Goal: Task Accomplishment & Management: Use online tool/utility

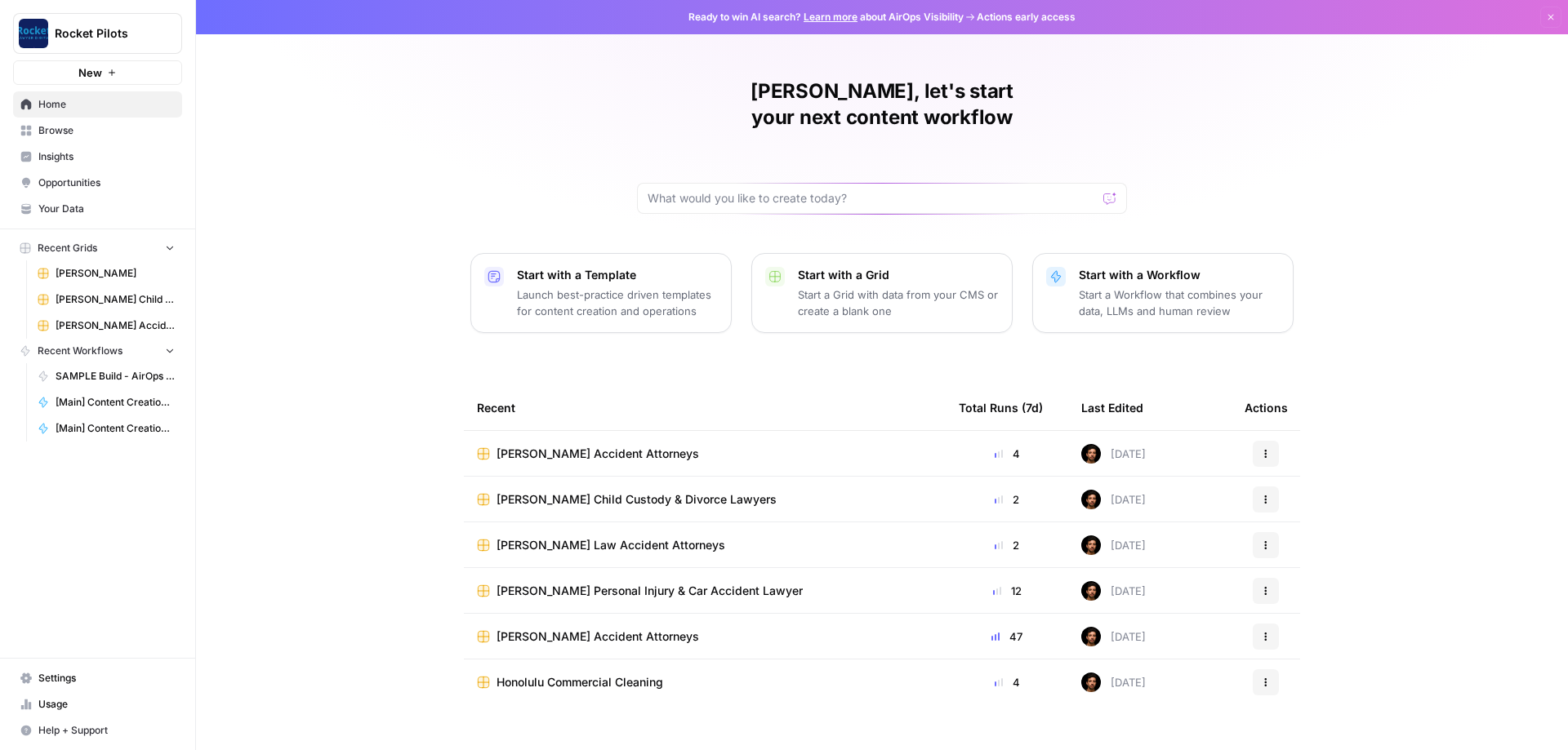
click at [69, 123] on span "Browse" at bounding box center [106, 131] width 136 height 15
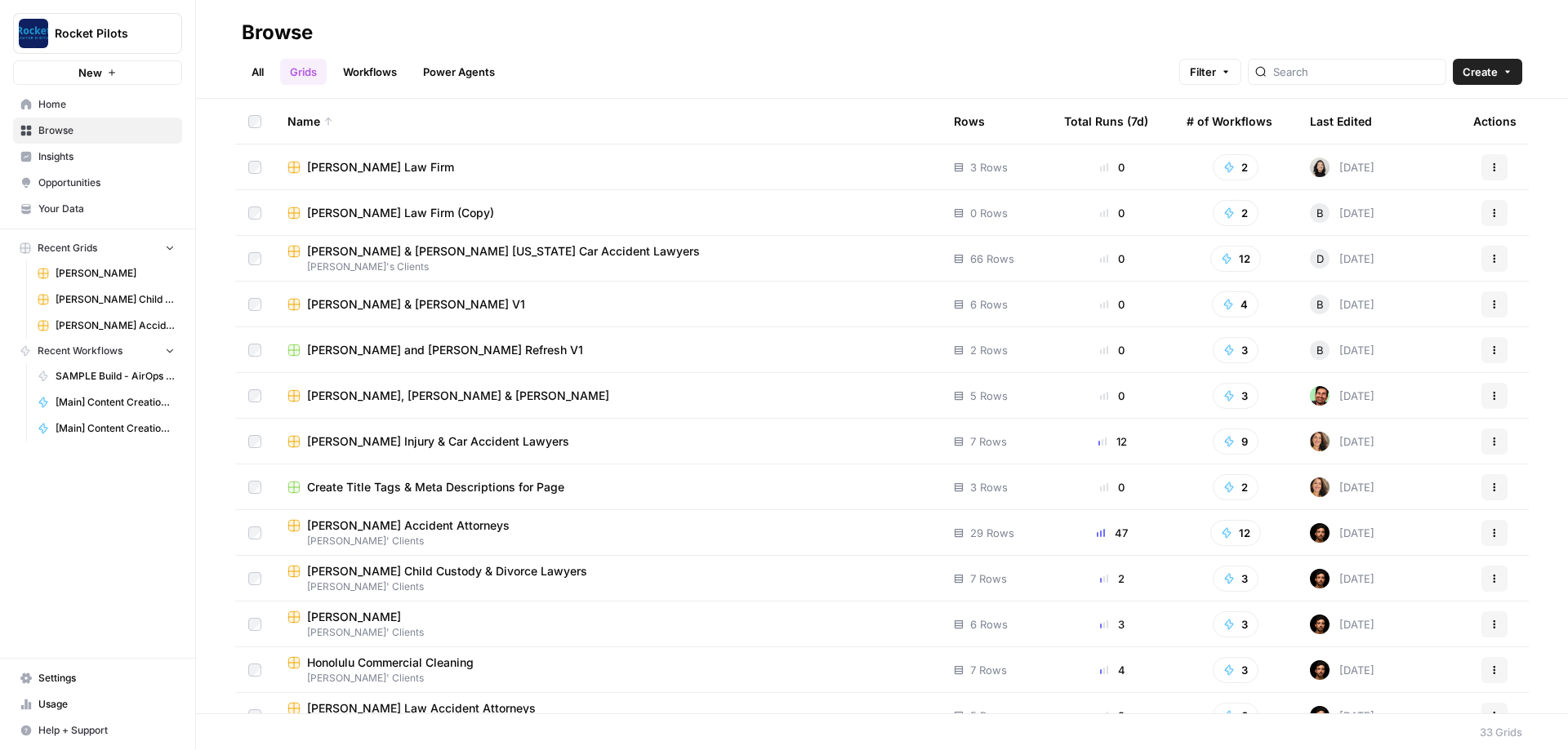
scroll to position [392, 0]
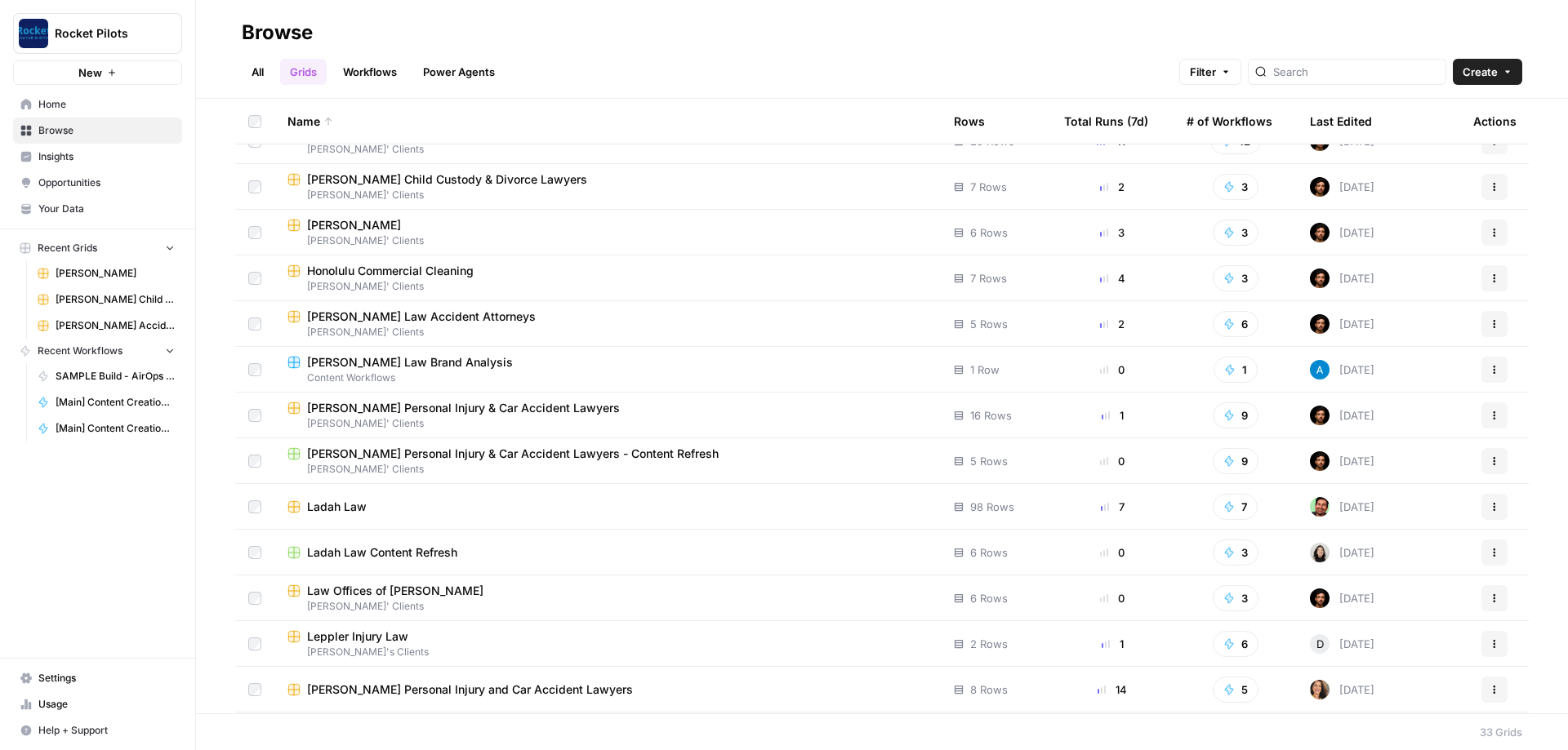
click at [428, 417] on span "[PERSON_NAME]' Clients" at bounding box center [608, 424] width 641 height 15
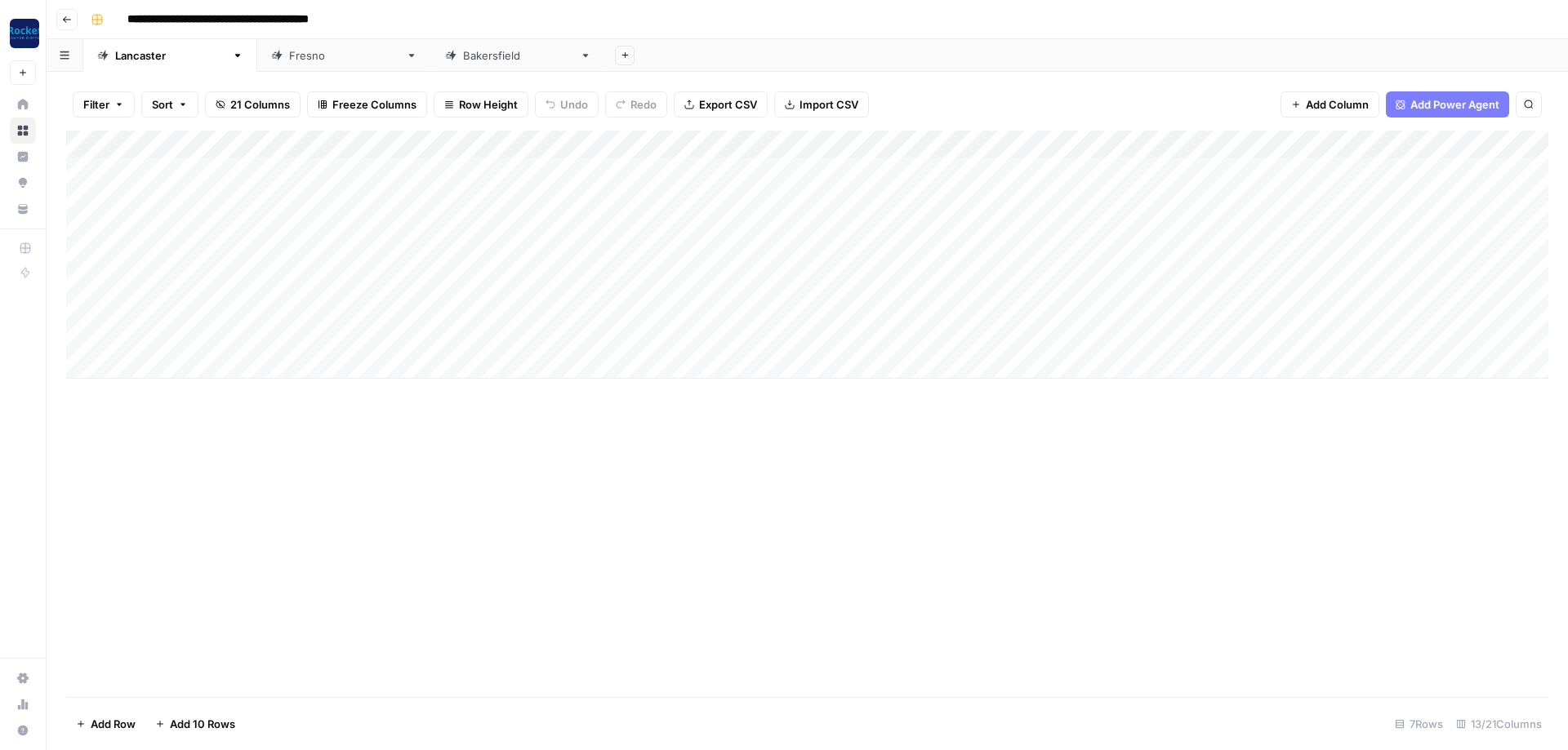
click at [251, 220] on div "Add Column" at bounding box center [808, 254] width 1482 height 248
click at [252, 220] on div "Add Column" at bounding box center [808, 254] width 1482 height 248
click at [252, 220] on body "**********" at bounding box center [784, 375] width 1568 height 750
type textarea "**********"
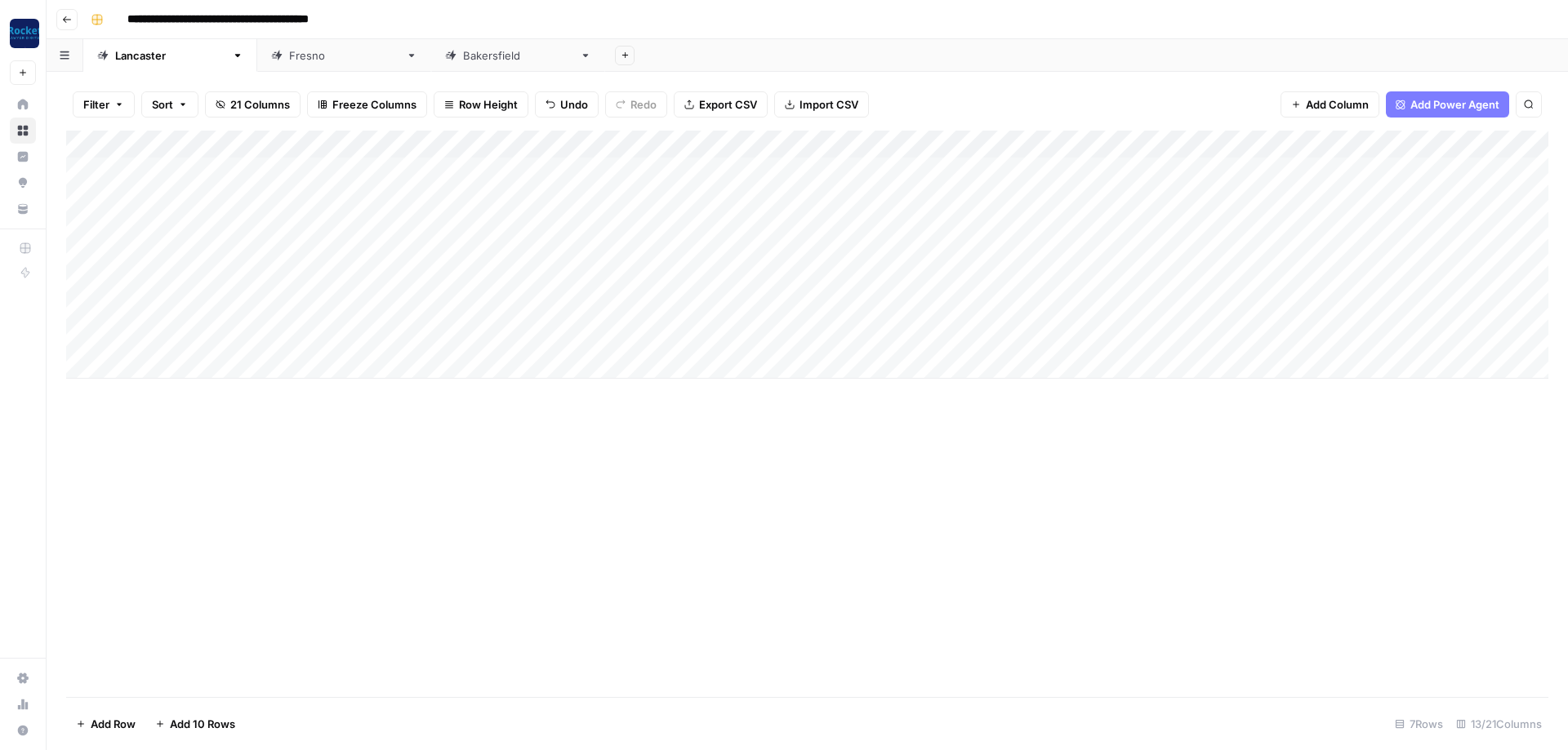
click at [838, 215] on div "Add Column" at bounding box center [808, 254] width 1482 height 248
click at [777, 317] on button "Practice Area Page" at bounding box center [789, 315] width 109 height 20
click at [839, 254] on div "Add Column" at bounding box center [808, 254] width 1482 height 248
click at [839, 255] on div "Add Column" at bounding box center [808, 254] width 1482 height 248
click at [779, 344] on button "Practice Area Page" at bounding box center [789, 343] width 109 height 20
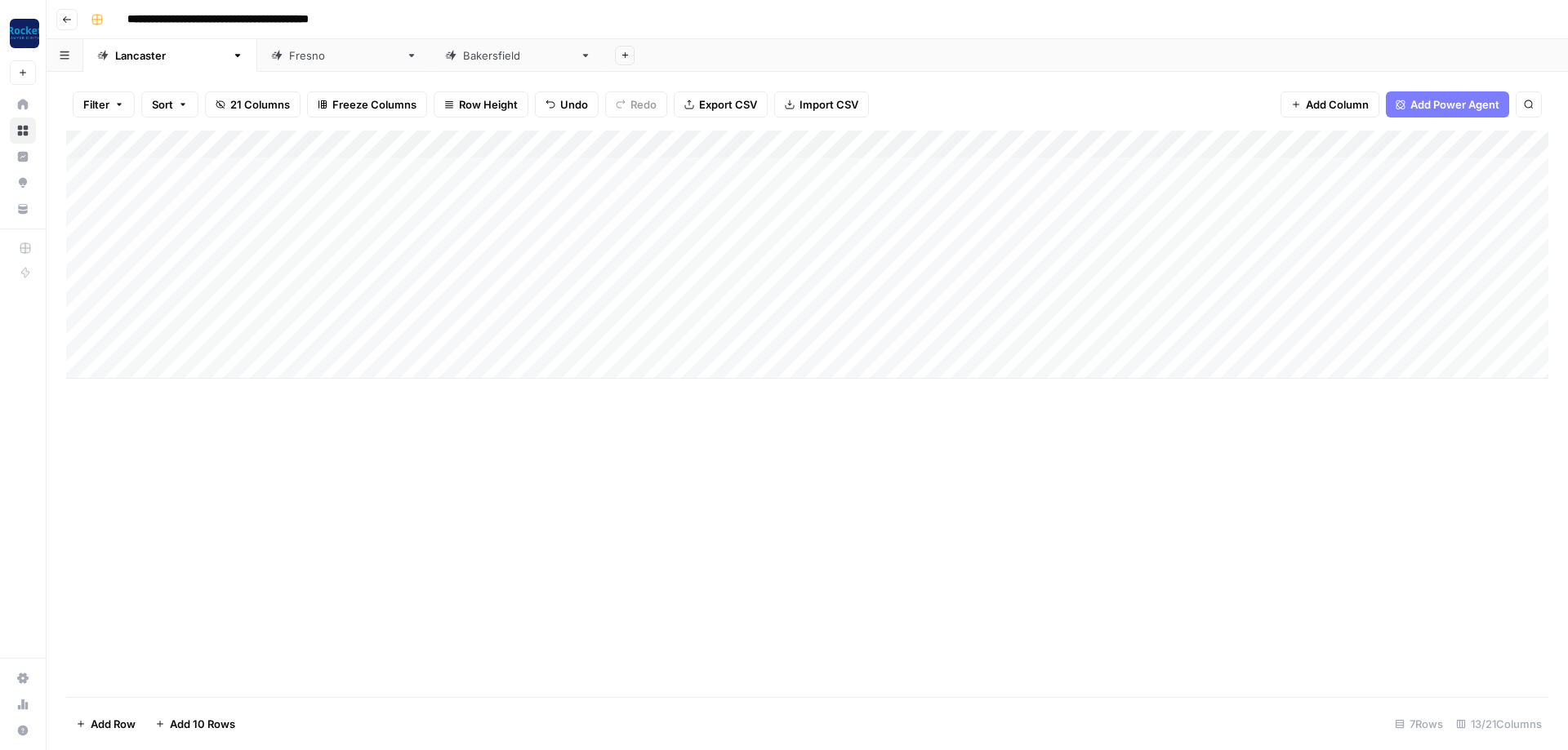
click at [814, 284] on div "Add Column" at bounding box center [808, 254] width 1482 height 248
click at [823, 279] on div "Add Column" at bounding box center [808, 254] width 1482 height 248
click at [800, 375] on button "Practice Area Page" at bounding box center [789, 371] width 109 height 20
click at [922, 225] on div "Add Column" at bounding box center [808, 254] width 1482 height 248
click at [925, 251] on div "Add Column" at bounding box center [808, 254] width 1482 height 248
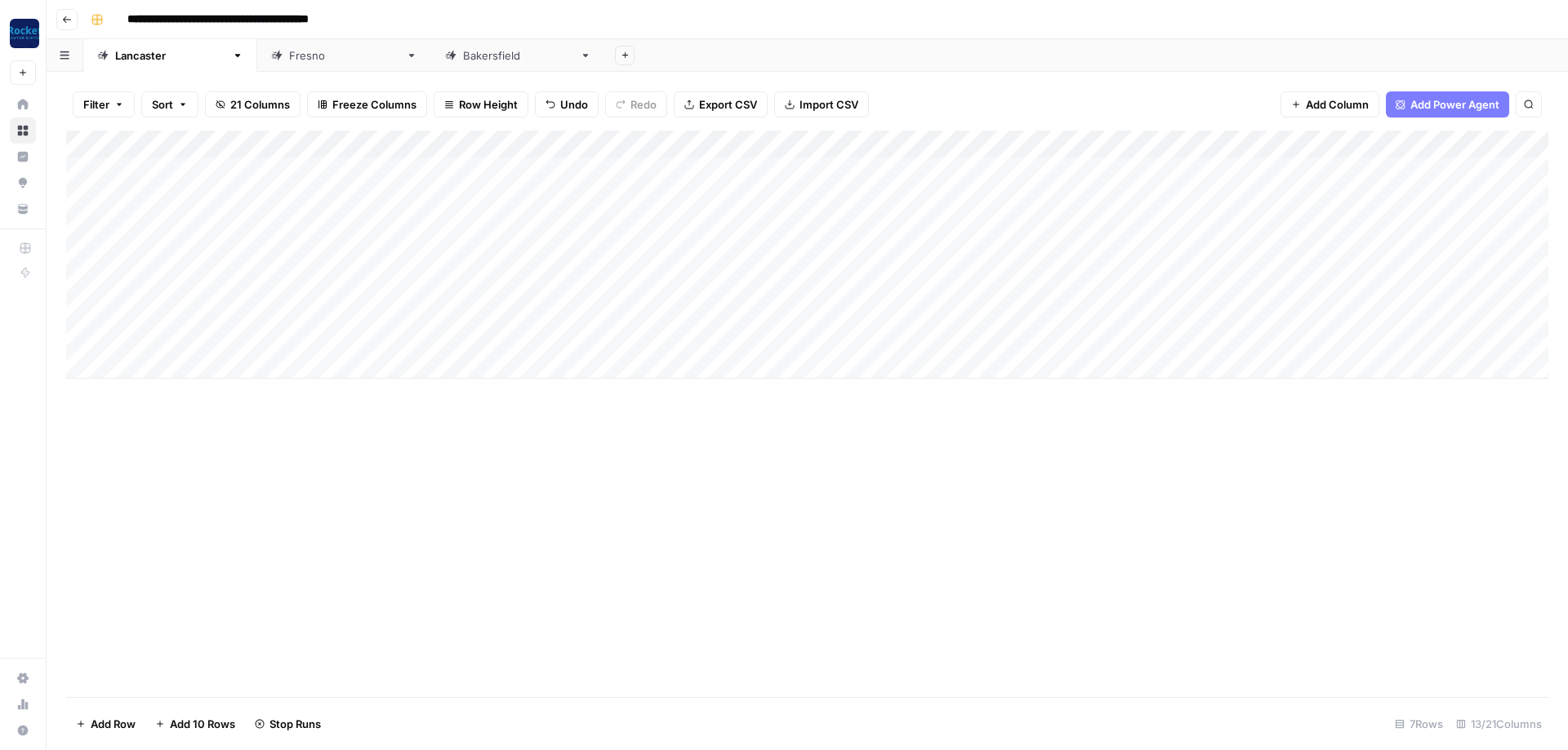
click at [918, 274] on div "Add Column" at bounding box center [808, 254] width 1482 height 248
click at [463, 61] on div "[GEOGRAPHIC_DATA]" at bounding box center [518, 56] width 111 height 17
click at [234, 217] on div "Add Column" at bounding box center [808, 240] width 1482 height 220
click at [211, 220] on div "Add Column" at bounding box center [808, 240] width 1482 height 220
click at [211, 220] on textarea at bounding box center [335, 223] width 427 height 22
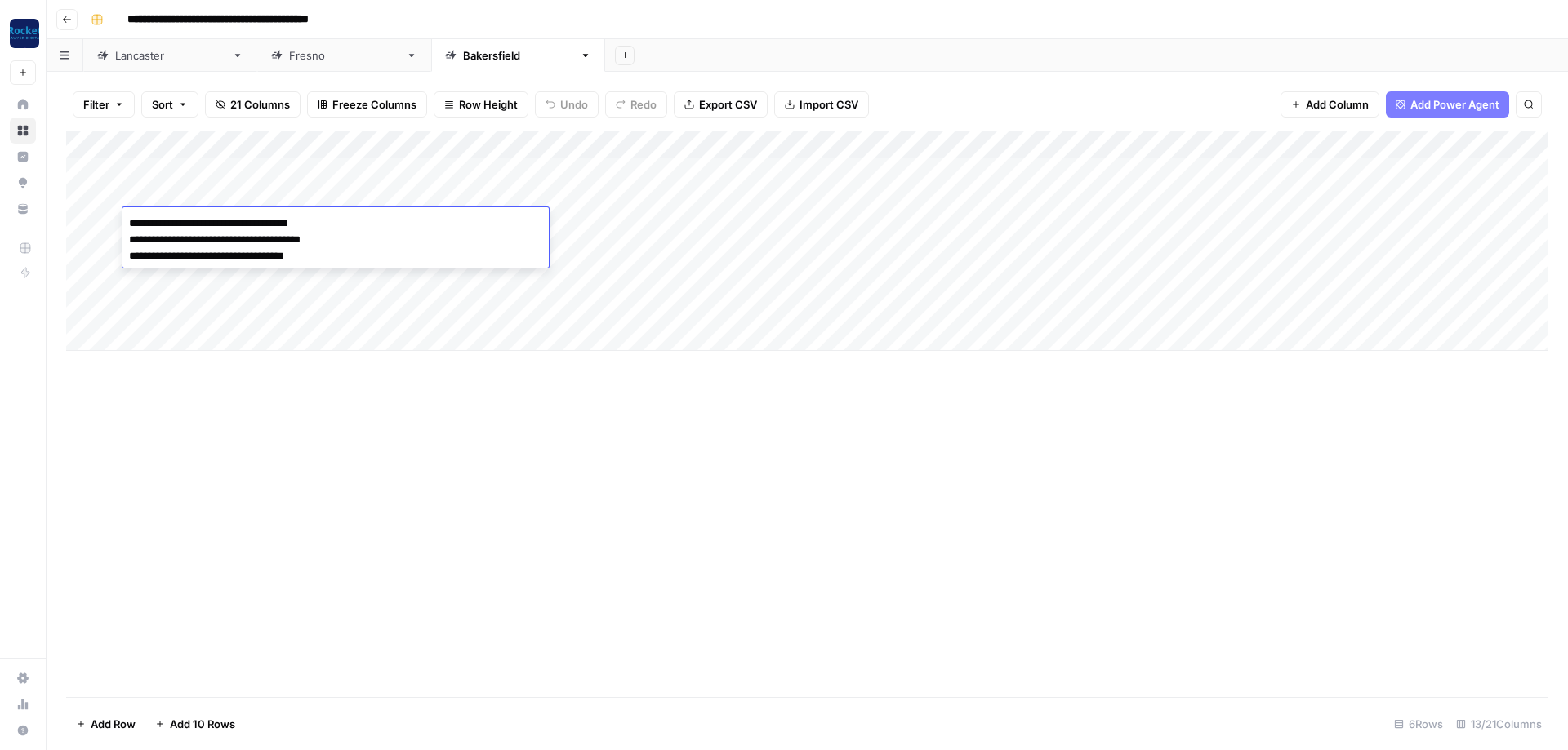
type textarea "**********"
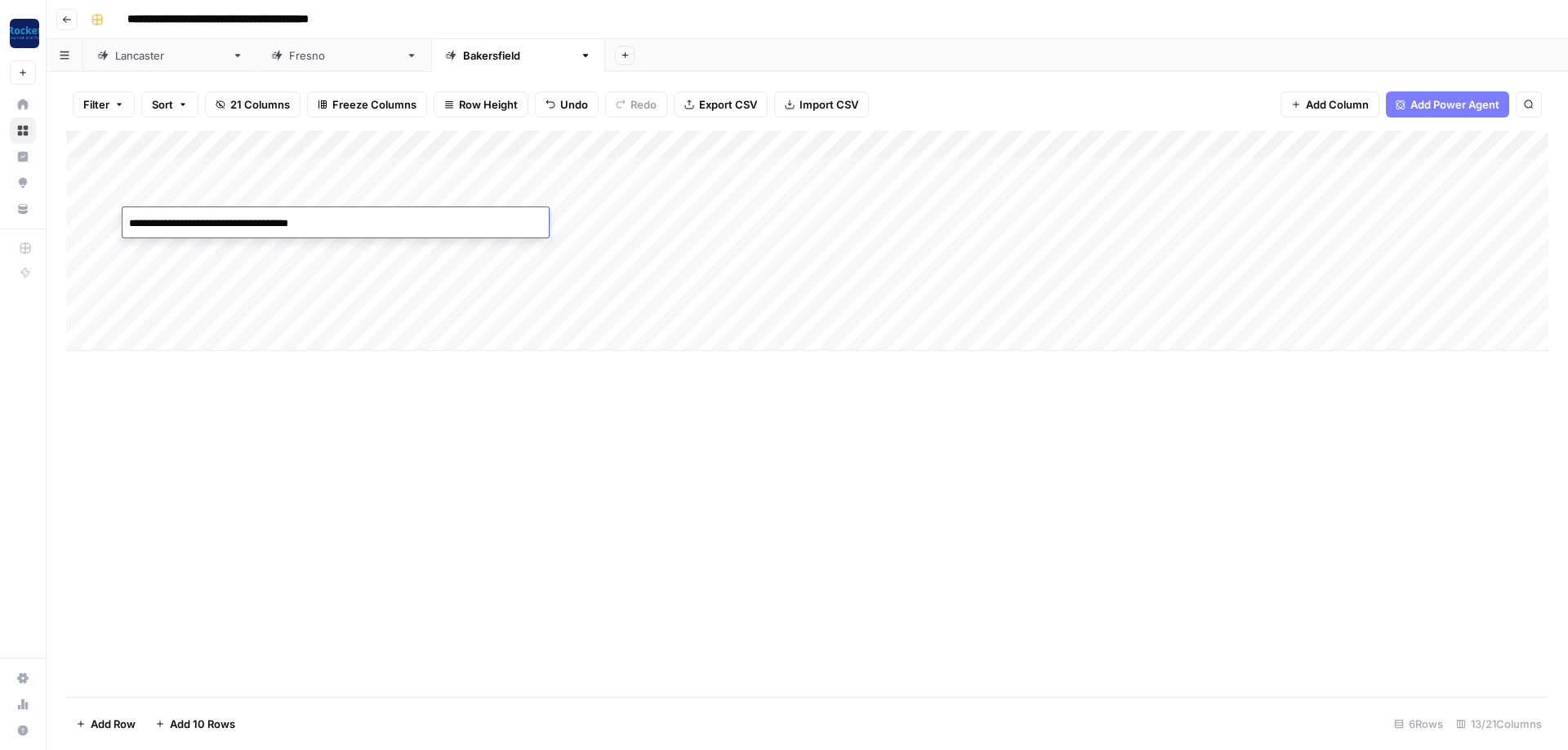
type textarea "**********"
click at [872, 226] on div "Add Column" at bounding box center [808, 240] width 1482 height 220
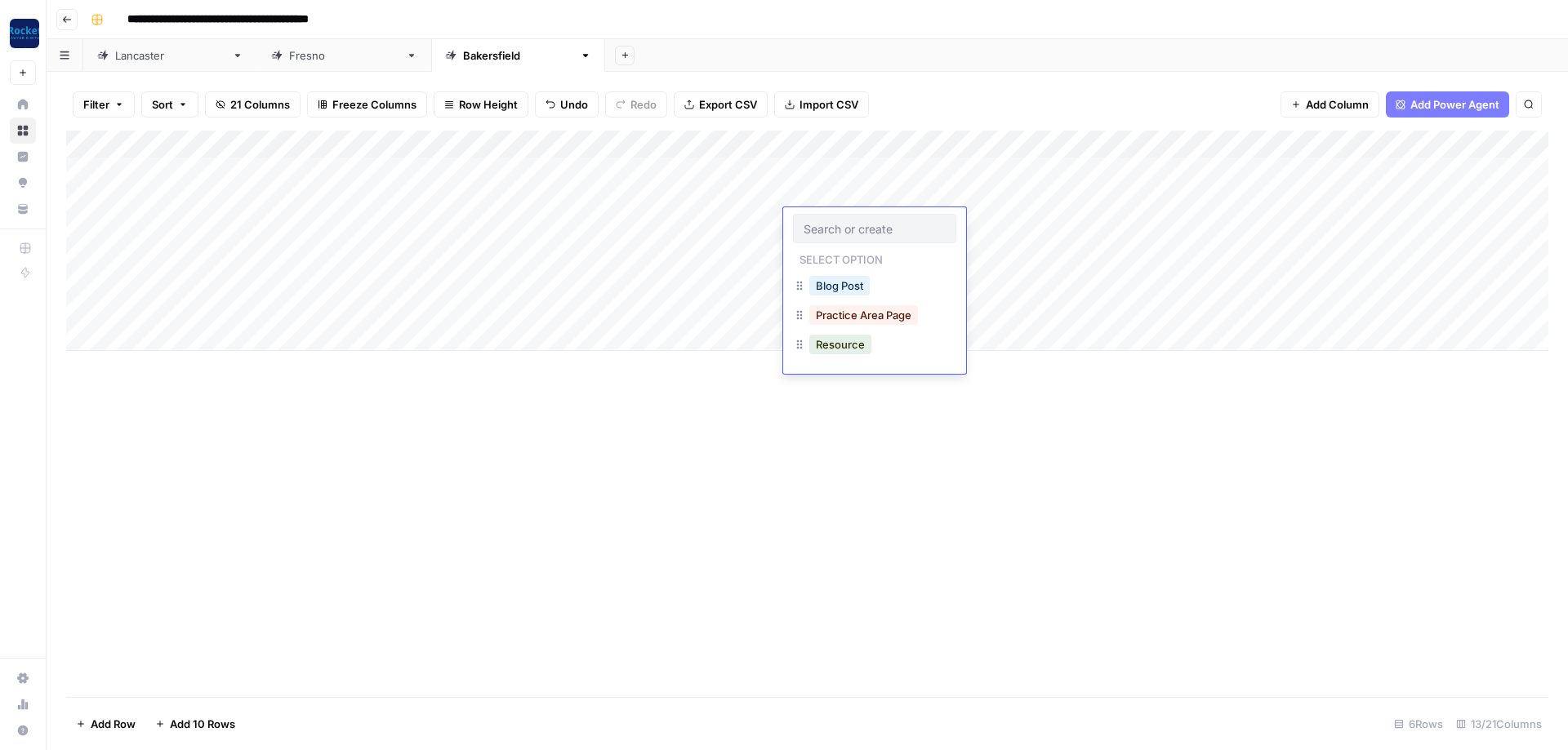
click at [872, 226] on input "text" at bounding box center [874, 229] width 142 height 15
click at [866, 321] on button "Practice Area Page" at bounding box center [863, 315] width 109 height 20
click at [1001, 223] on div "Add Column" at bounding box center [808, 240] width 1482 height 220
click at [994, 254] on div "Add Column" at bounding box center [808, 240] width 1482 height 220
click at [998, 282] on div "Add Column" at bounding box center [808, 240] width 1482 height 220
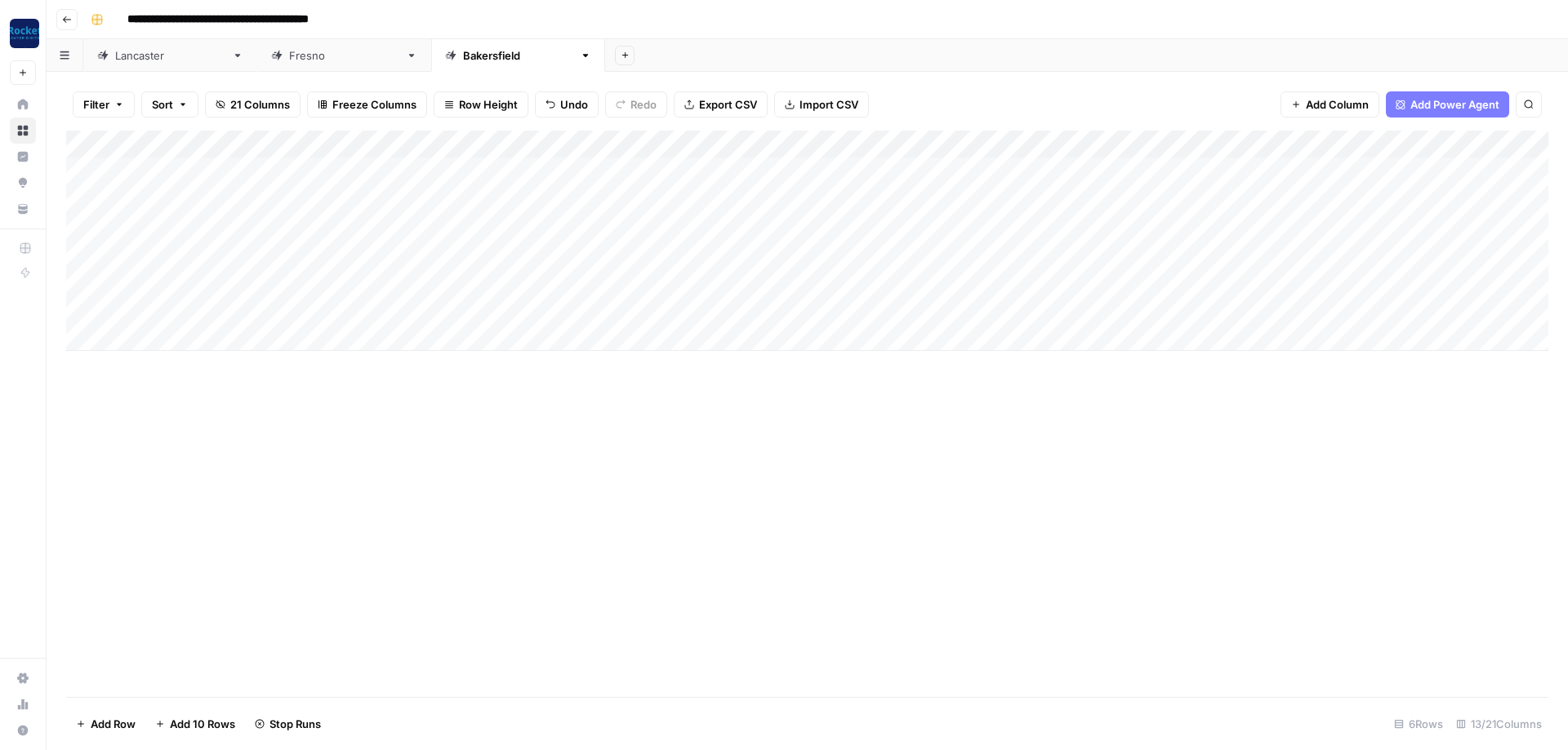
click at [997, 308] on div "Add Column" at bounding box center [808, 240] width 1482 height 220
drag, startPoint x: 1082, startPoint y: 429, endPoint x: 1081, endPoint y: 420, distance: 9.1
click at [1081, 429] on div "Add Column" at bounding box center [808, 413] width 1482 height 566
click at [289, 59] on div "[GEOGRAPHIC_DATA]" at bounding box center [344, 56] width 111 height 17
click at [156, 248] on div "Add Column" at bounding box center [808, 199] width 1482 height 137
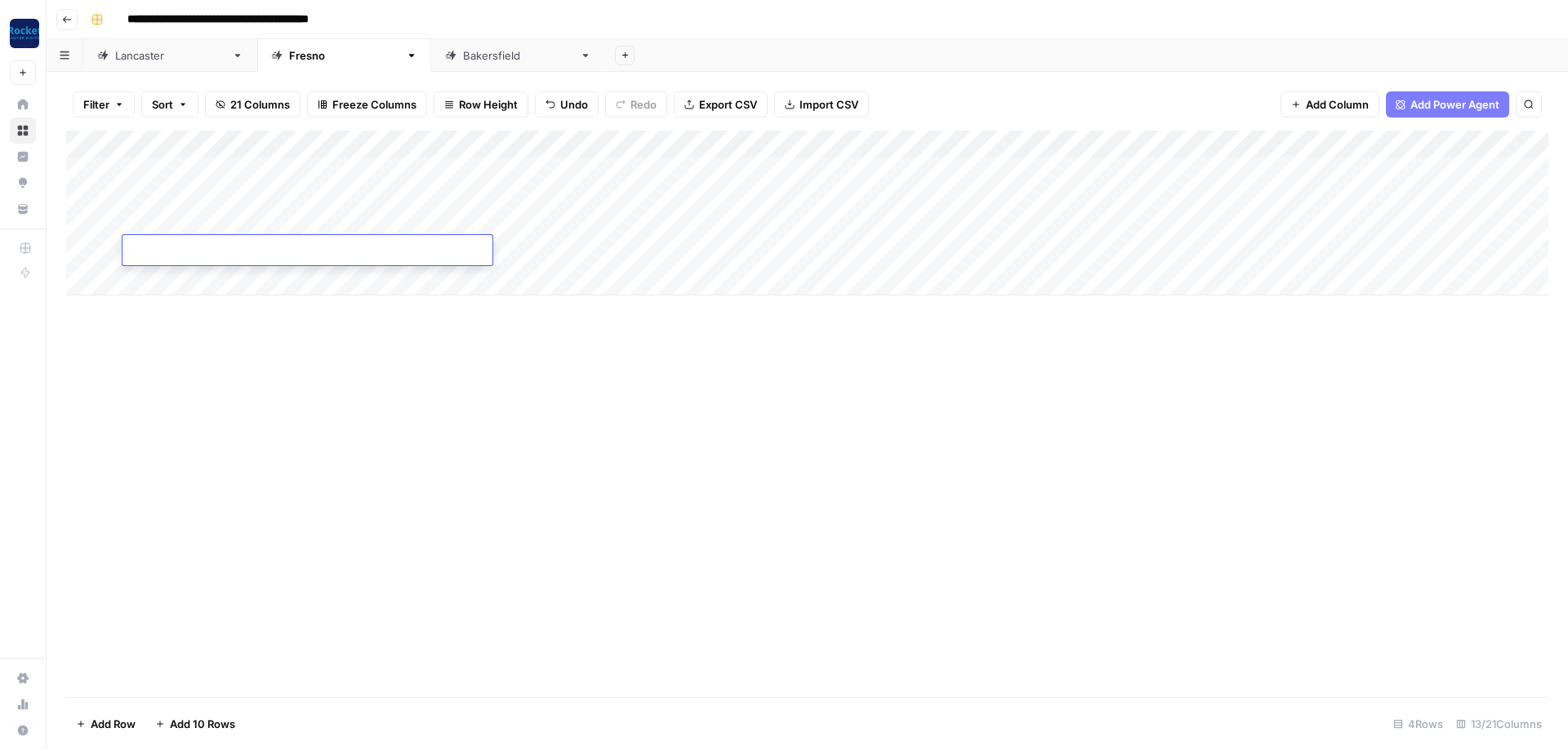
click at [175, 272] on div "Add Column" at bounding box center [808, 213] width 1482 height 165
click at [168, 302] on div "Add Column" at bounding box center [808, 227] width 1482 height 193
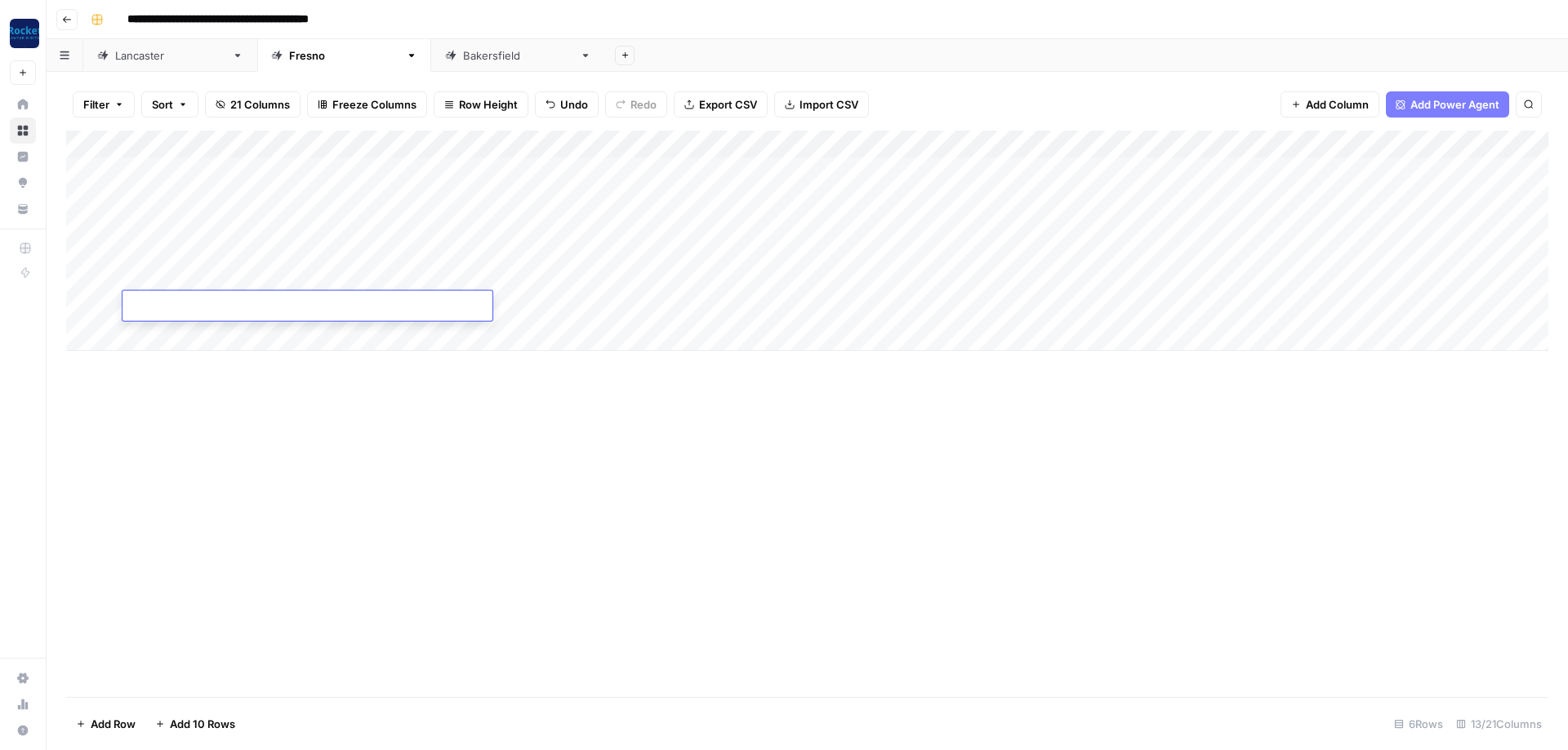
click at [207, 220] on div "Add Column" at bounding box center [808, 240] width 1482 height 220
type textarea "**********"
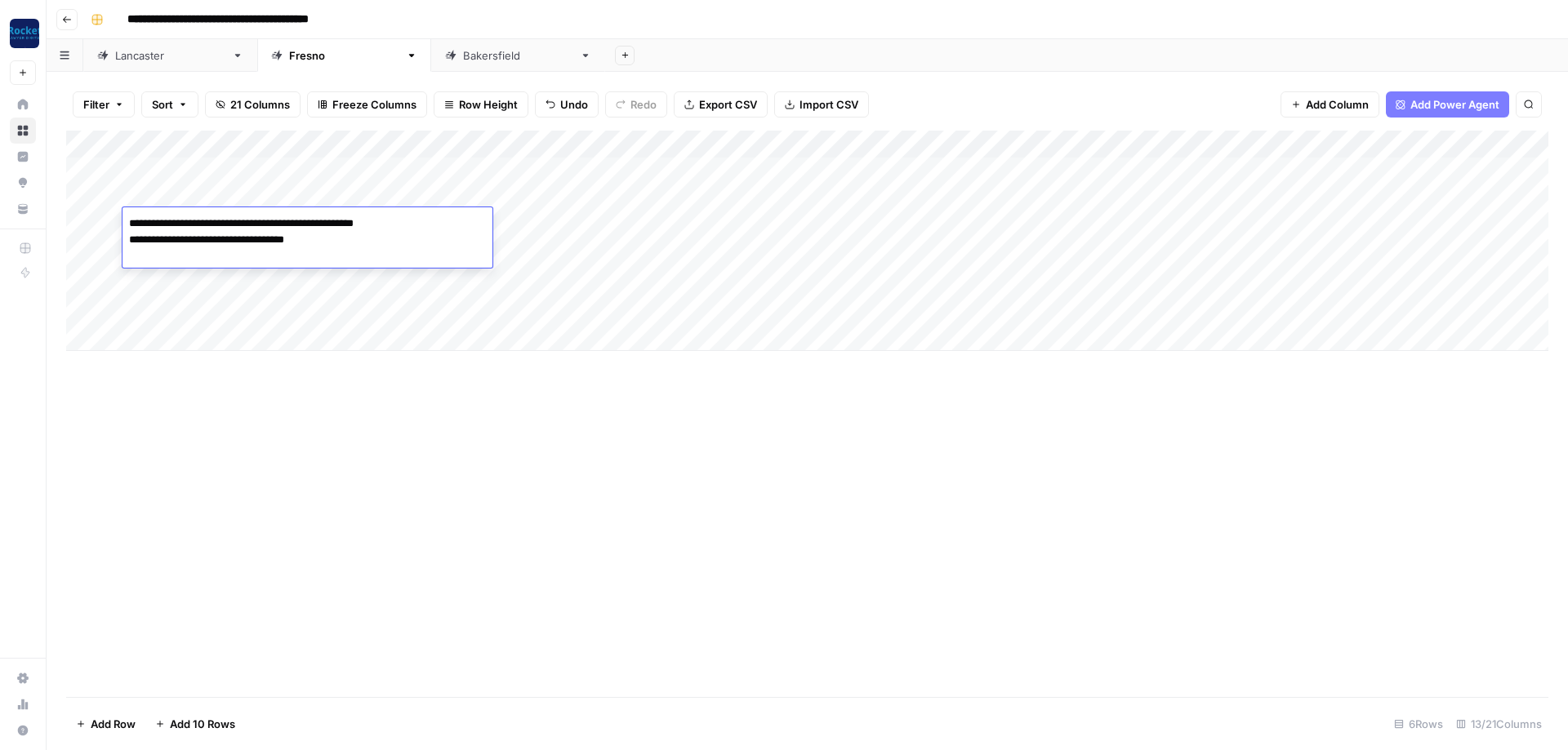
type textarea "**********"
click at [530, 192] on div "Add Column" at bounding box center [808, 240] width 1482 height 220
click at [774, 272] on div "Add Column" at bounding box center [808, 240] width 1482 height 220
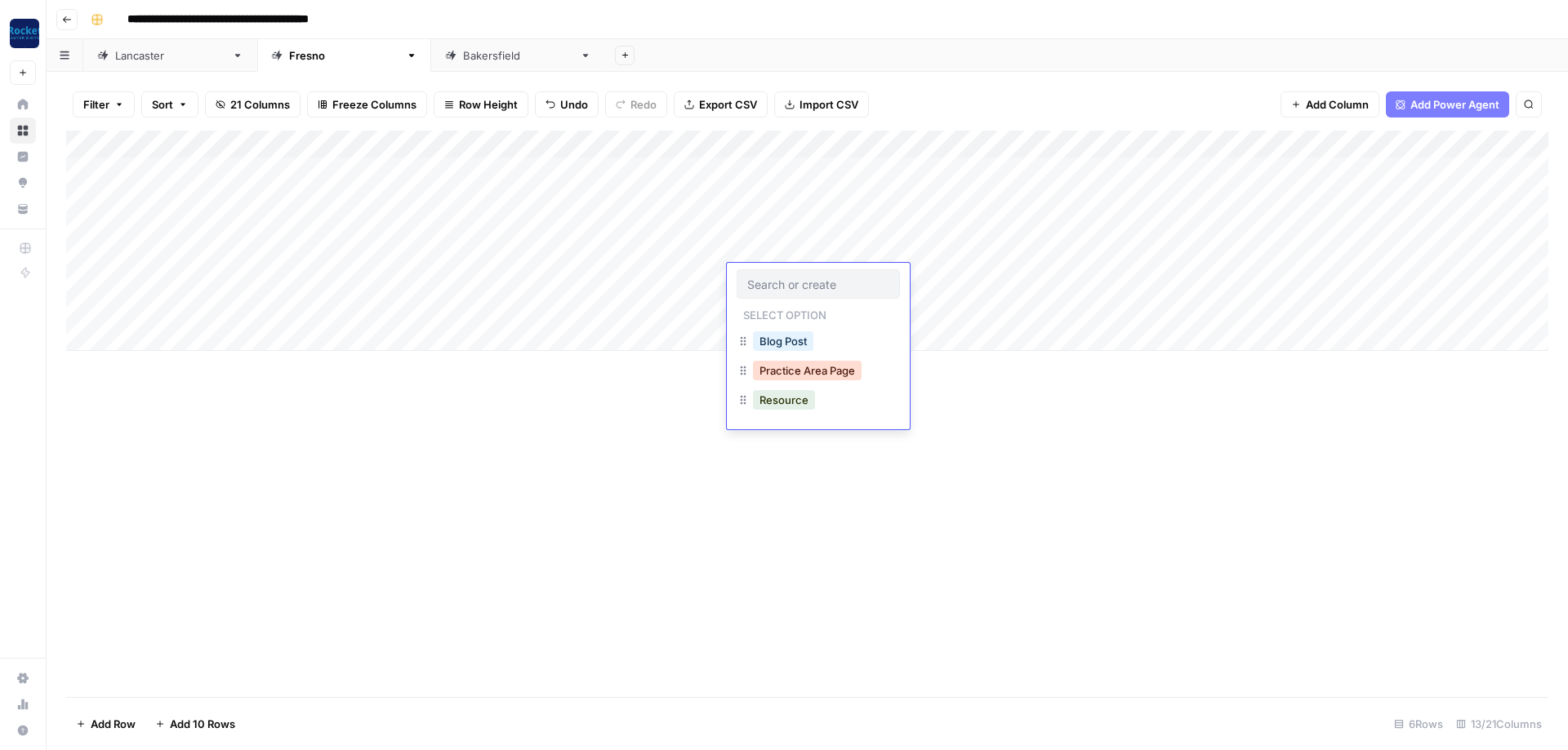
click at [809, 369] on button "Practice Area Page" at bounding box center [807, 371] width 109 height 20
click at [940, 225] on div "Add Column" at bounding box center [808, 240] width 1482 height 220
click at [950, 250] on div "Add Column" at bounding box center [808, 240] width 1482 height 220
click at [951, 274] on div "Add Column" at bounding box center [808, 240] width 1482 height 220
click at [942, 302] on div "Add Column" at bounding box center [808, 240] width 1482 height 220
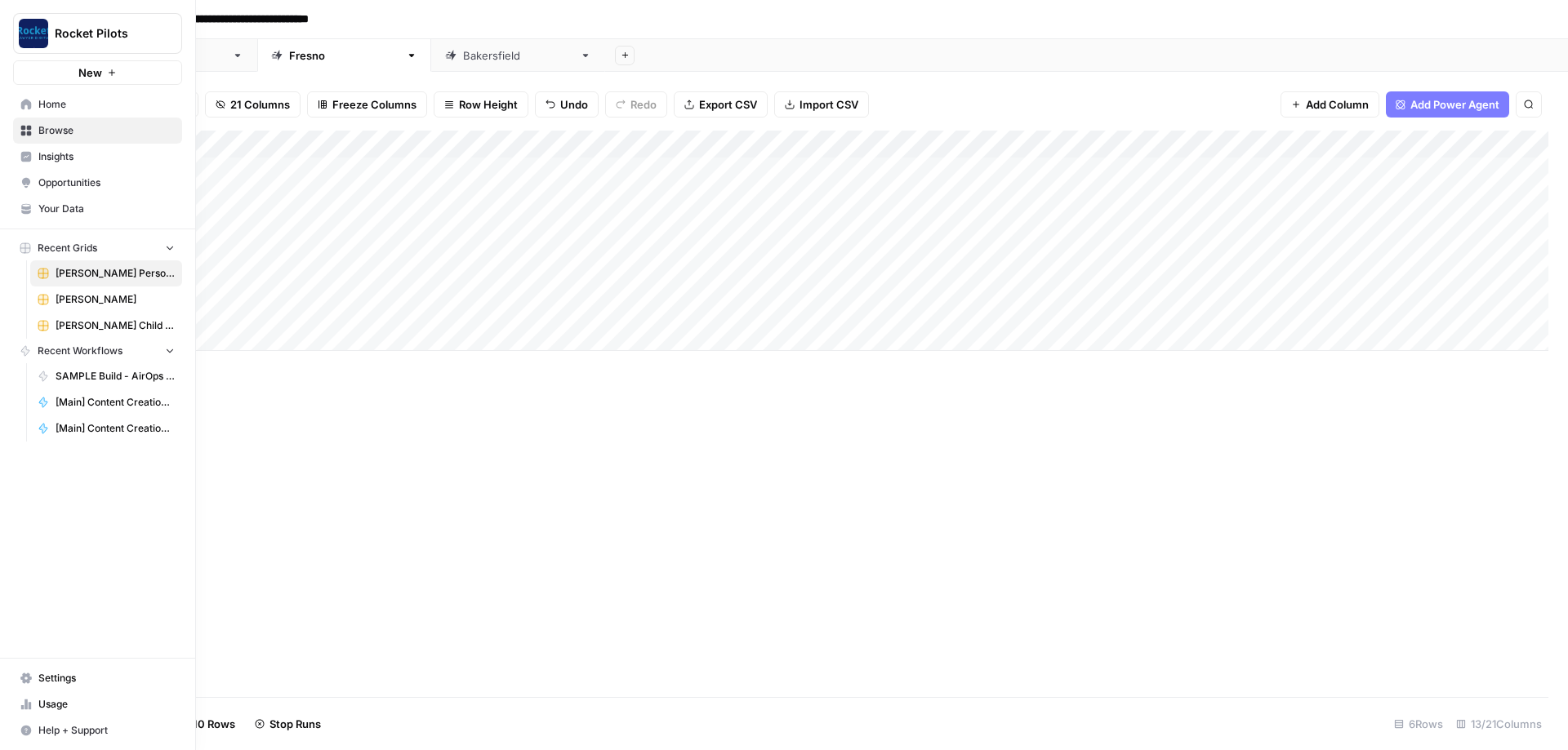
click at [62, 131] on span "Browse" at bounding box center [106, 131] width 136 height 15
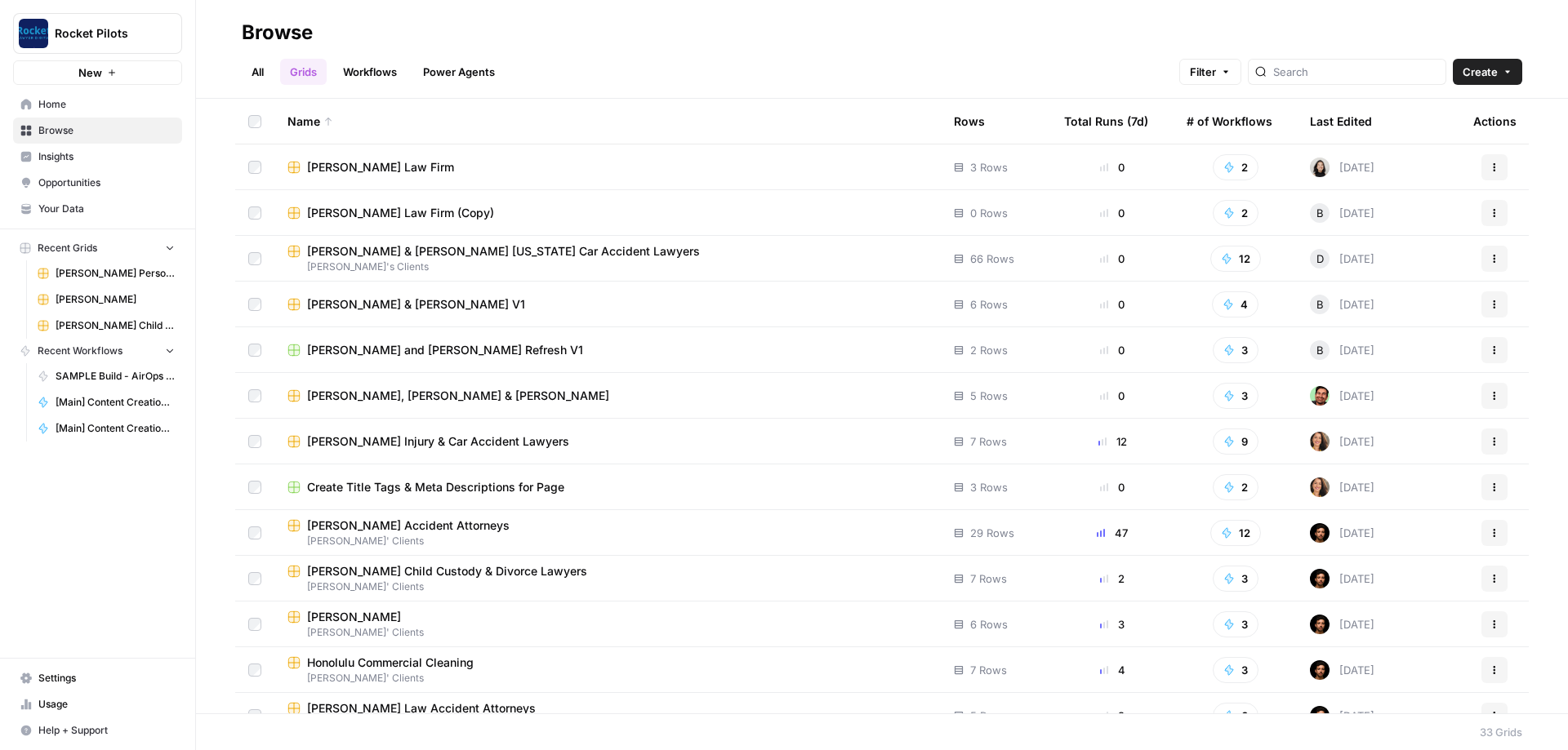
click at [71, 136] on span "Browse" at bounding box center [106, 131] width 136 height 15
click at [249, 69] on link "All" at bounding box center [258, 72] width 32 height 26
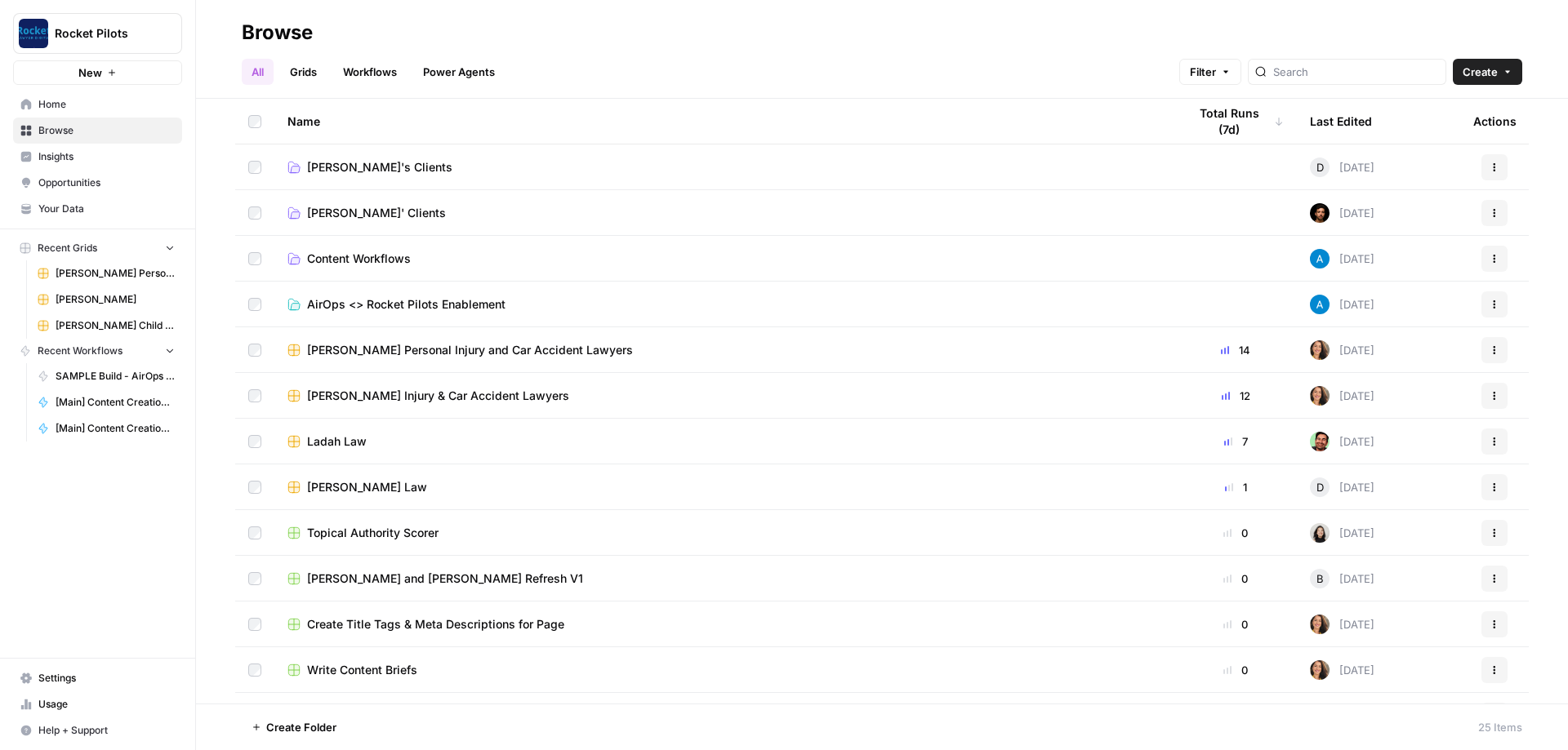
click at [342, 205] on span "[PERSON_NAME]' Clients" at bounding box center [376, 213] width 139 height 17
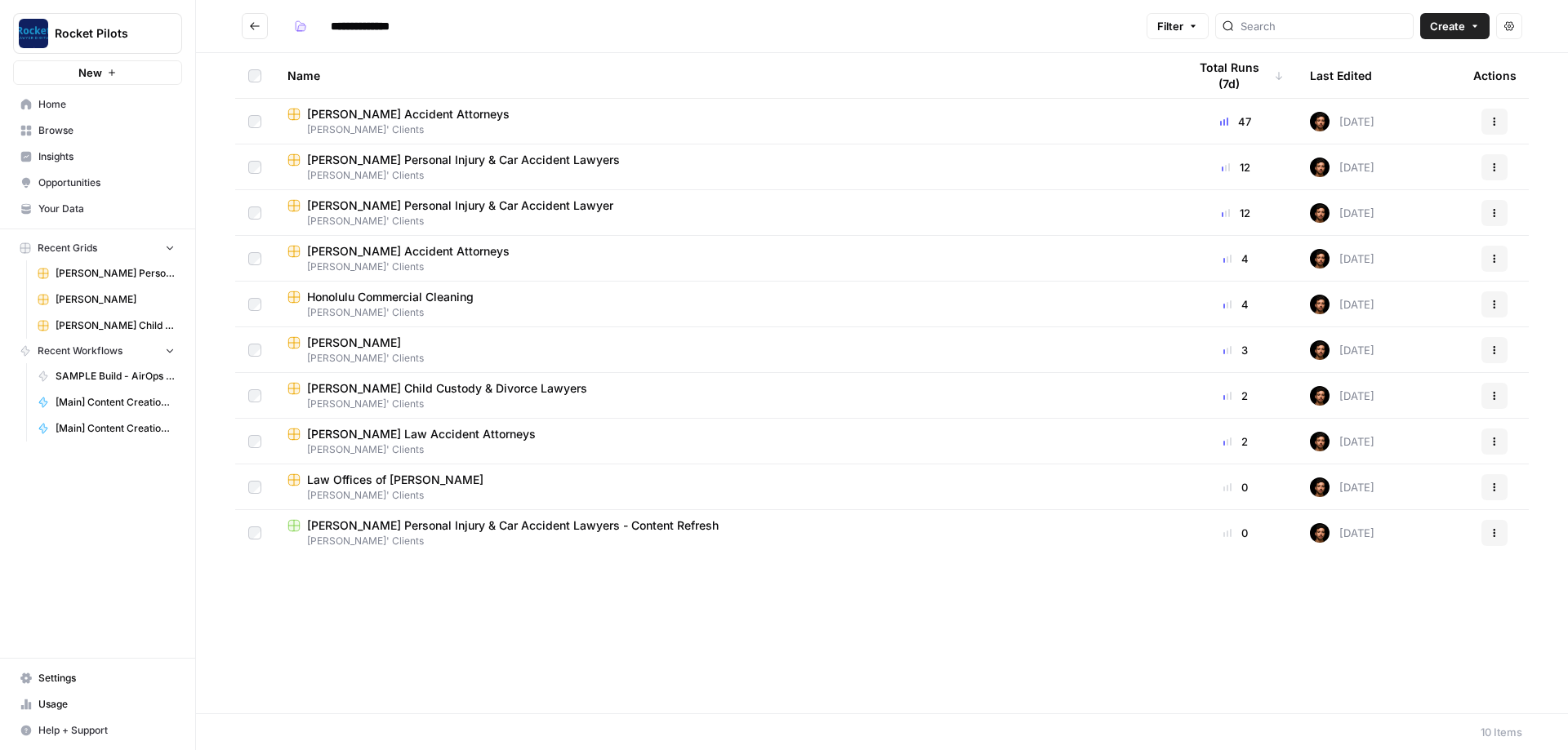
click at [475, 478] on span "Law Offices of [PERSON_NAME]" at bounding box center [395, 481] width 176 height 17
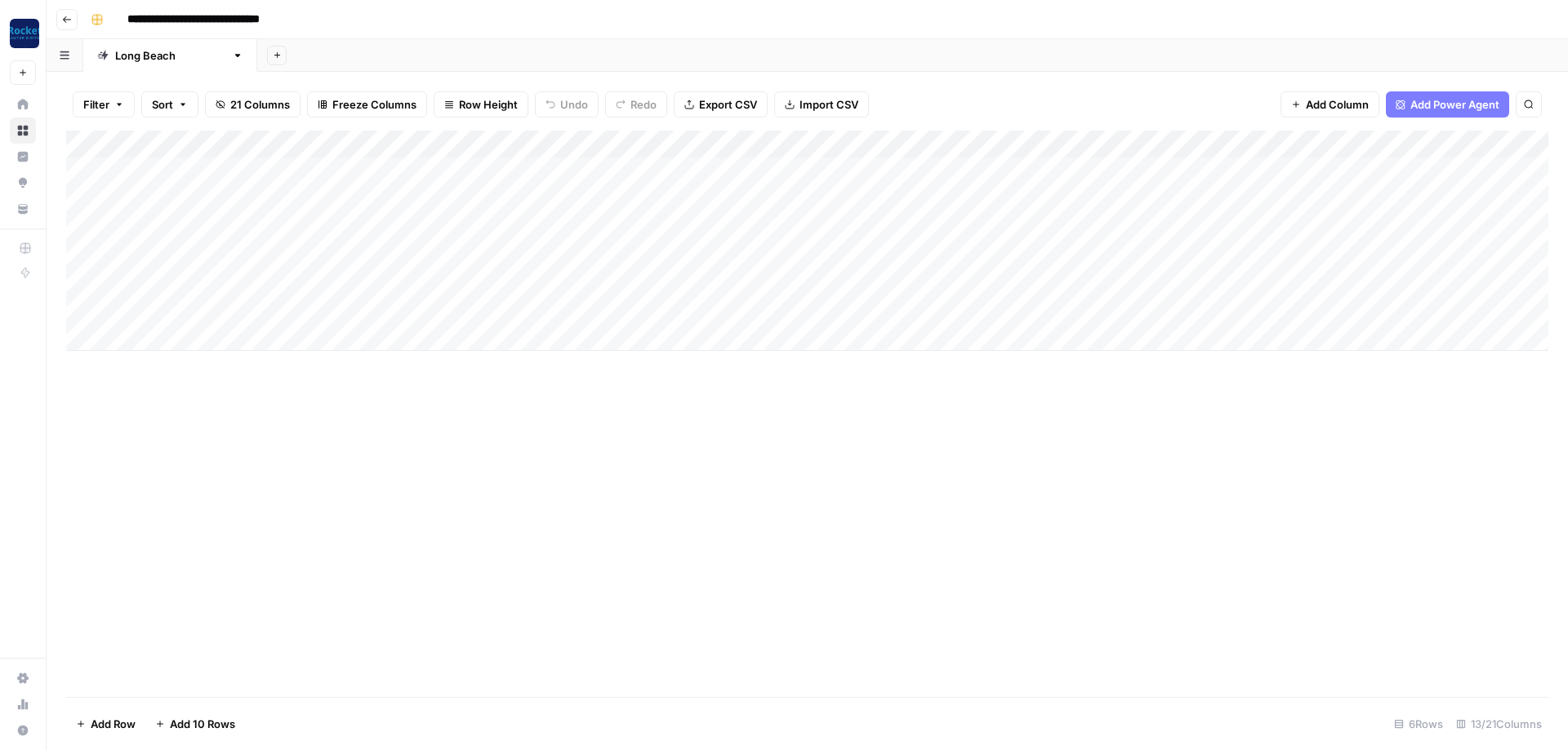
click at [205, 257] on div "Add Column" at bounding box center [808, 240] width 1482 height 220
type textarea "**********"
click at [519, 243] on div "Add Column" at bounding box center [808, 240] width 1482 height 220
click at [876, 248] on div "Add Column" at bounding box center [808, 240] width 1482 height 220
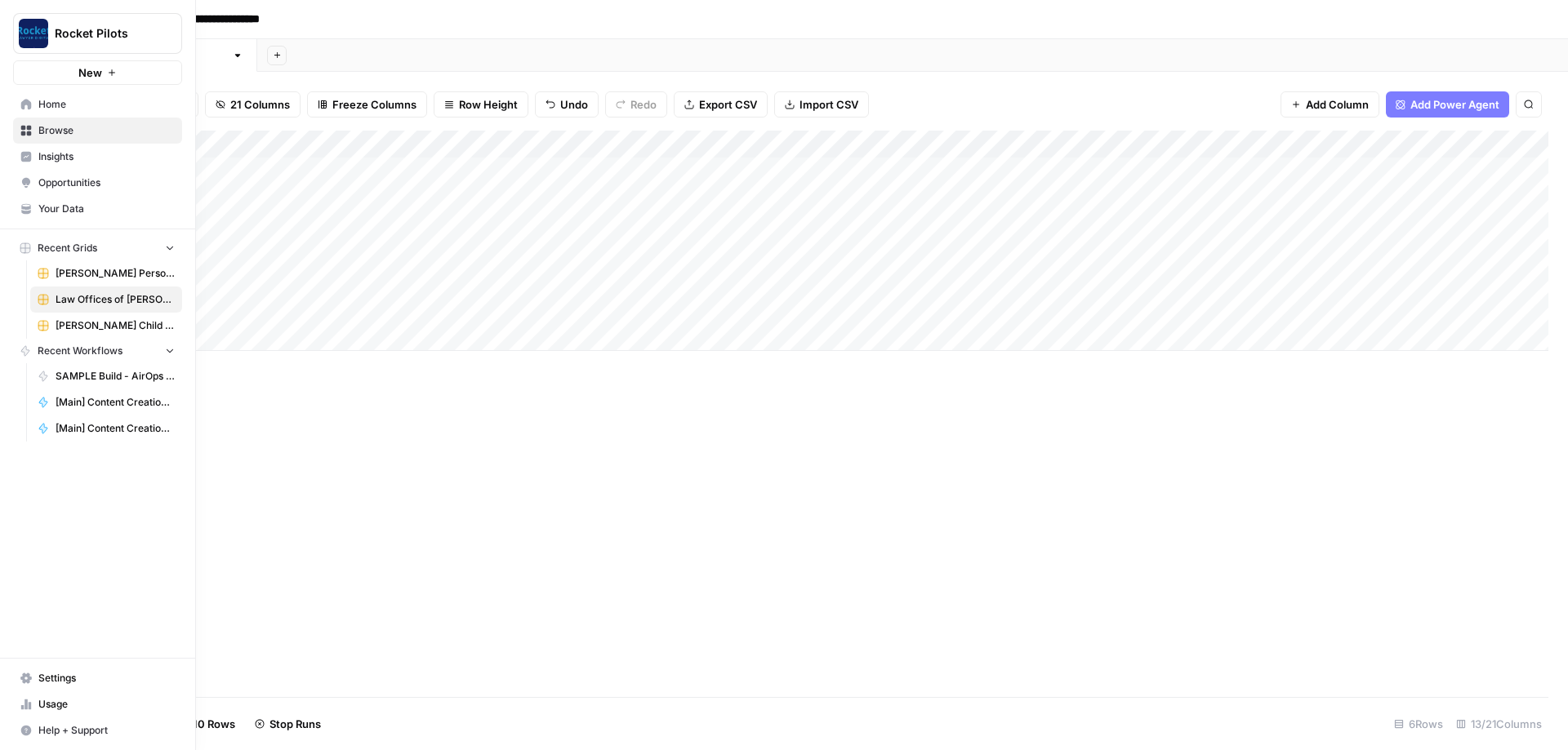
click at [64, 130] on span "Browse" at bounding box center [106, 131] width 136 height 15
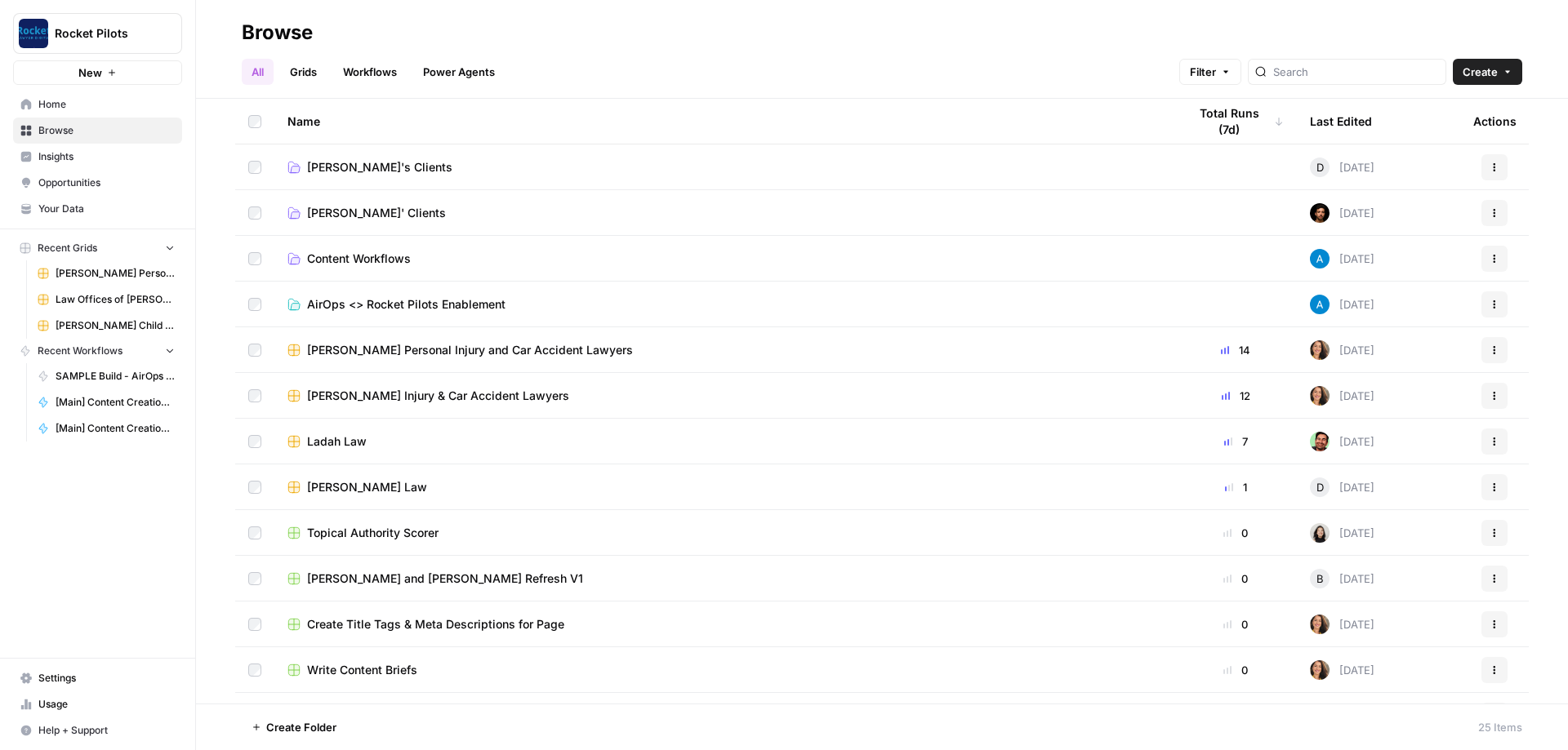
click at [352, 204] on td "[PERSON_NAME]' Clients" at bounding box center [725, 213] width 900 height 45
click at [354, 211] on span "[PERSON_NAME]' Clients" at bounding box center [376, 213] width 139 height 17
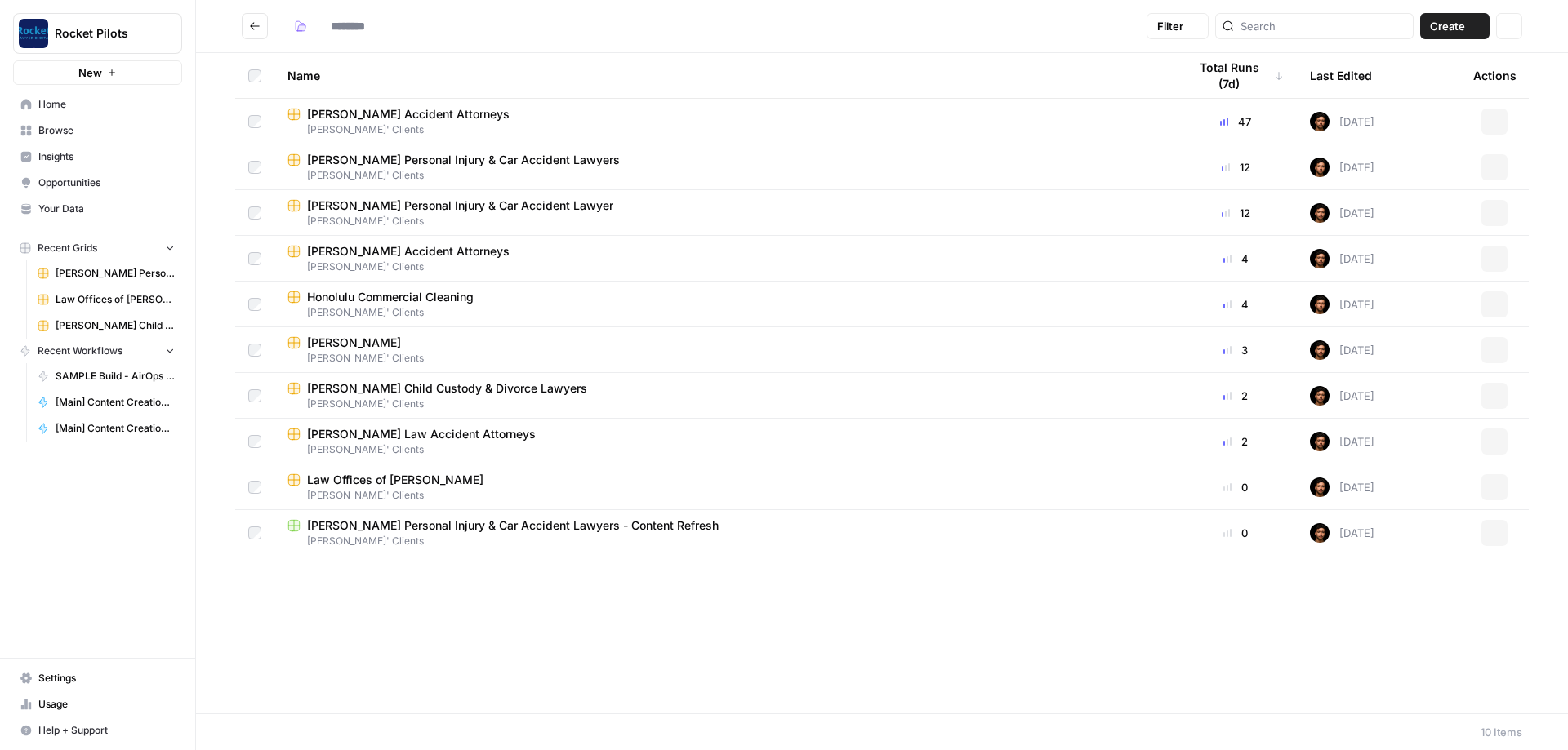
type input "**********"
click at [361, 294] on span "Honolulu Commercial Cleaning" at bounding box center [390, 298] width 166 height 17
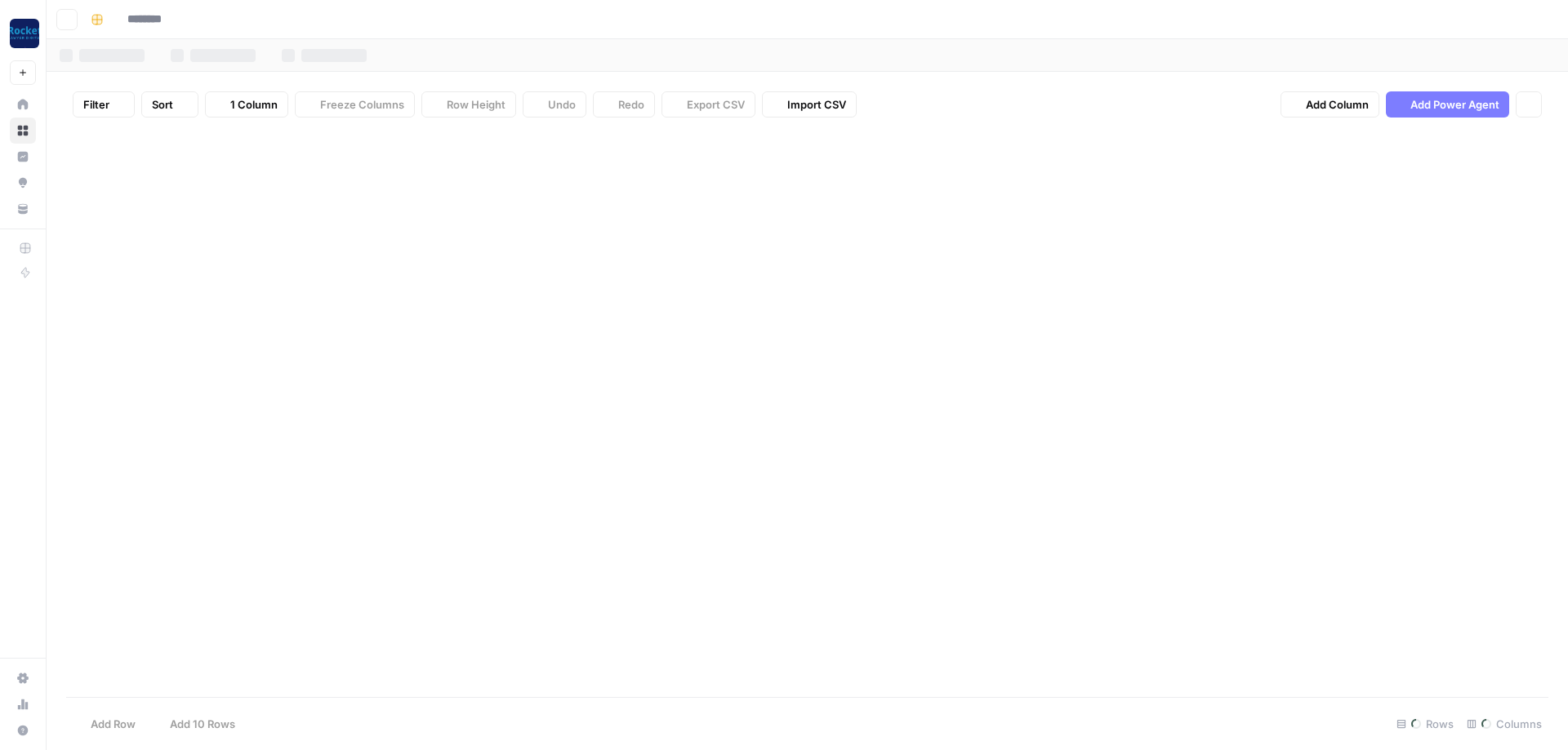
type input "**********"
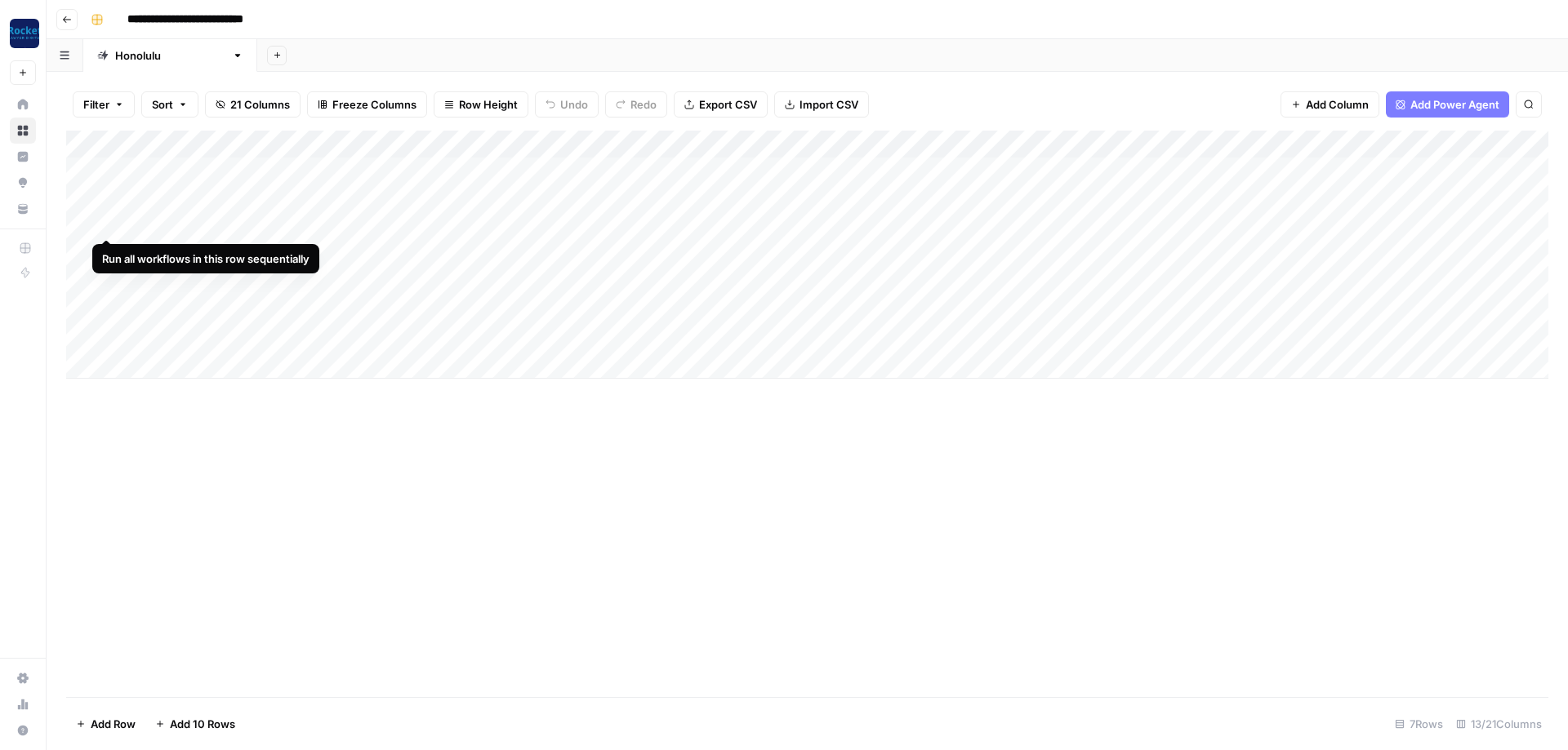
click at [86, 224] on div "Add Column" at bounding box center [808, 254] width 1482 height 248
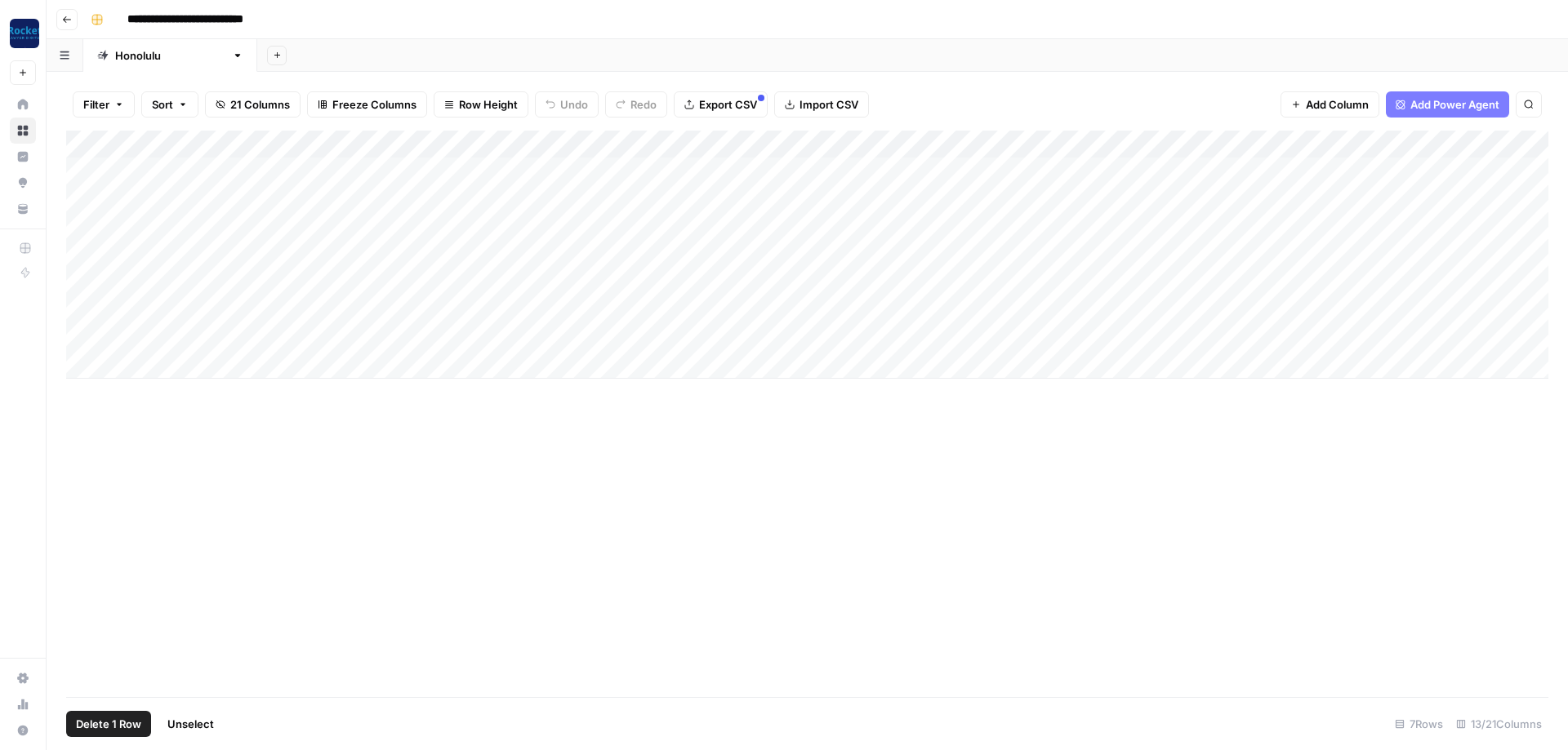
click at [87, 337] on div "Add Column" at bounding box center [808, 254] width 1482 height 248
click at [126, 725] on span "Delete 5 Rows" at bounding box center [111, 724] width 72 height 17
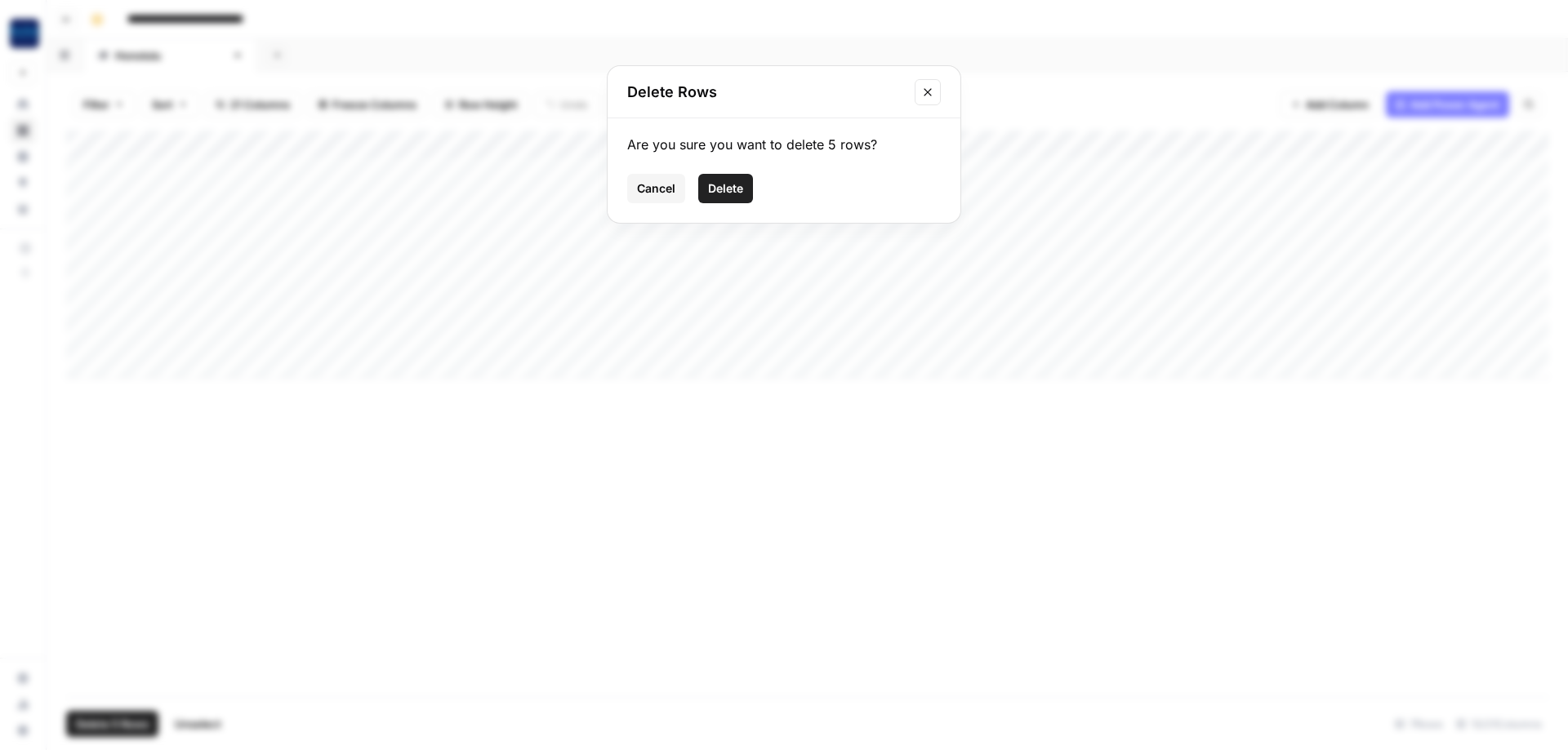
click at [730, 189] on span "Delete" at bounding box center [725, 189] width 35 height 17
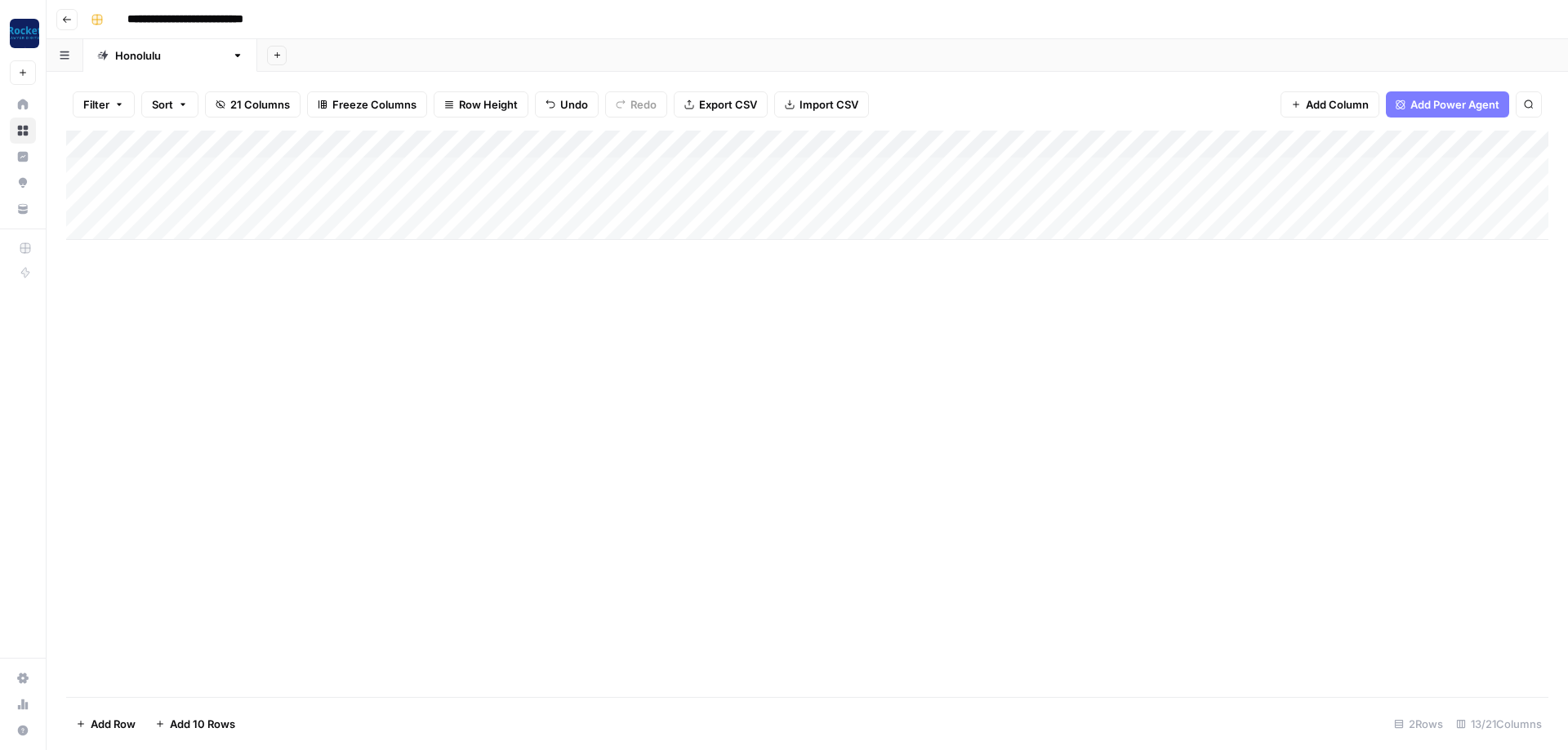
click at [804, 139] on div "Add Column" at bounding box center [808, 185] width 1482 height 110
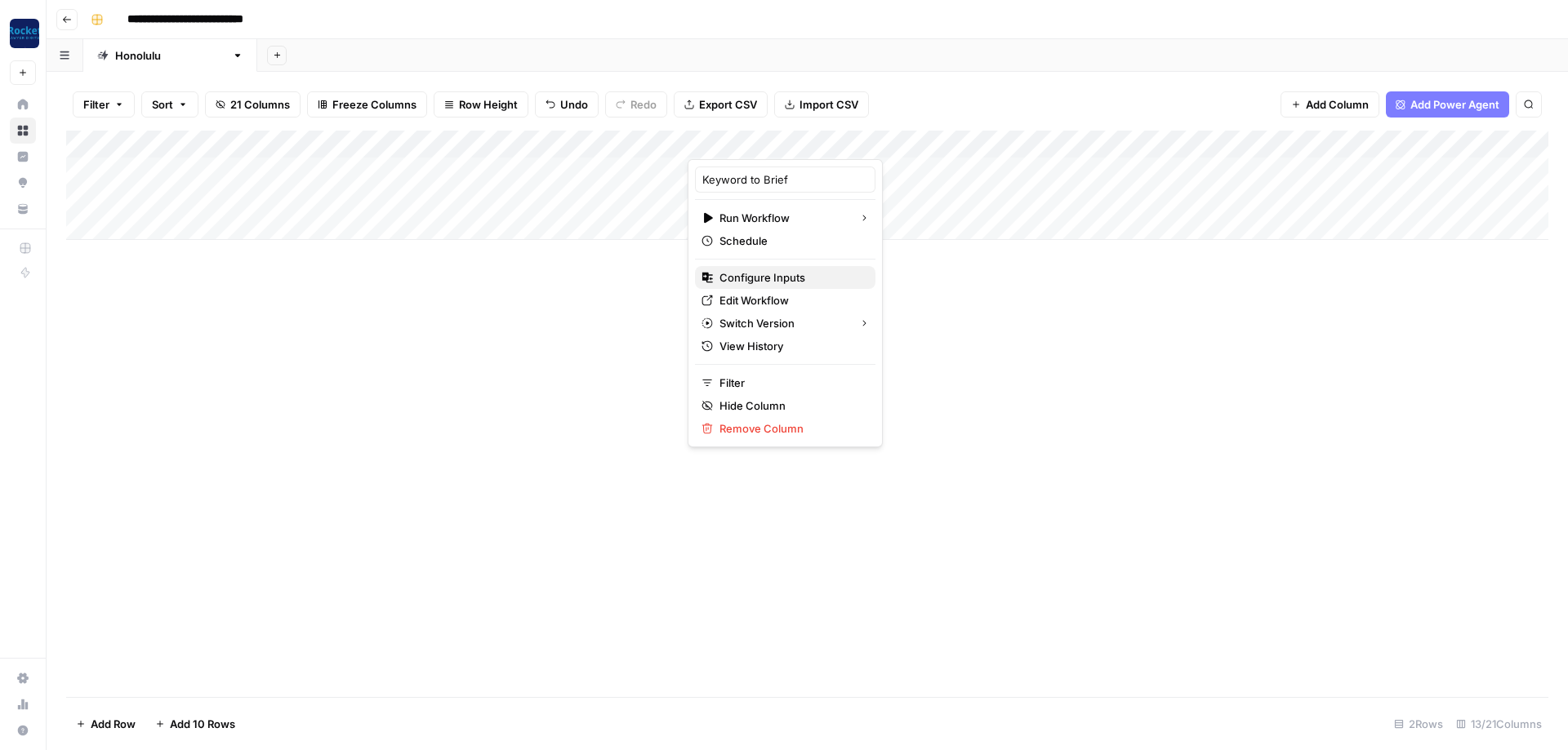
click at [745, 280] on span "Configure Inputs" at bounding box center [791, 278] width 143 height 17
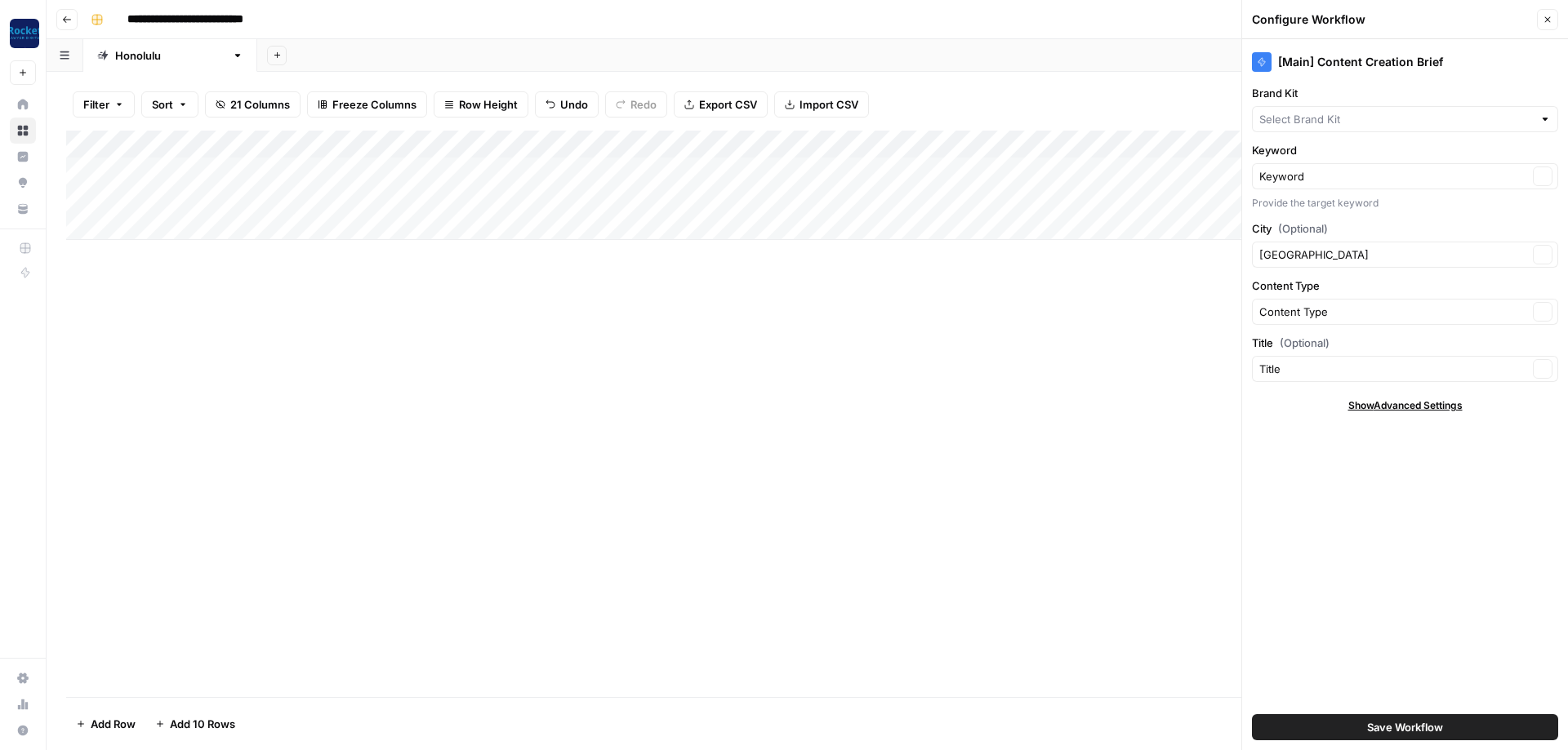
type input "Honolulu Commercial Cleaning"
click at [1546, 17] on icon "button" at bounding box center [1548, 20] width 10 height 10
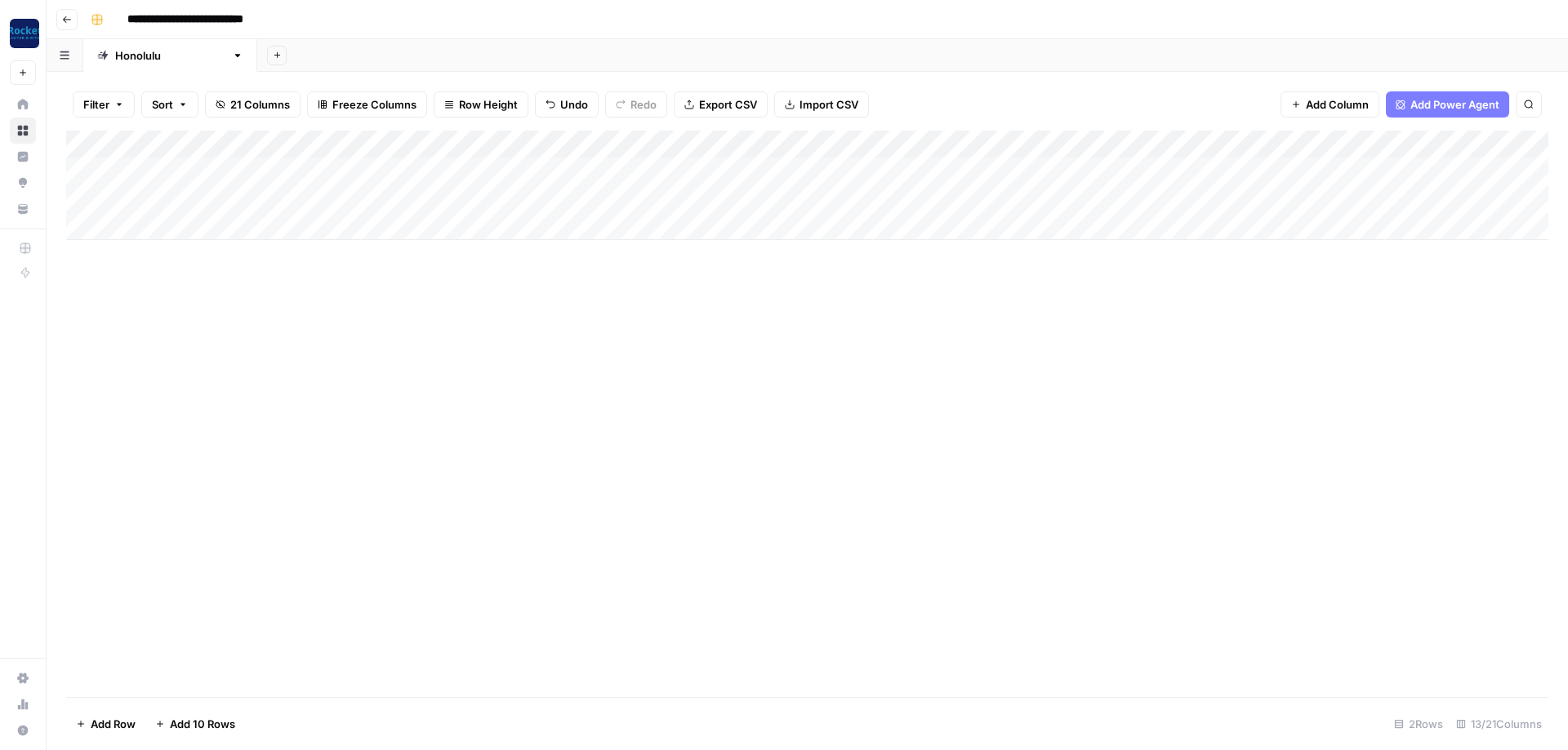
click at [828, 139] on div "Add Column" at bounding box center [808, 185] width 1482 height 110
click at [857, 173] on span "All Rows" at bounding box center [883, 178] width 103 height 17
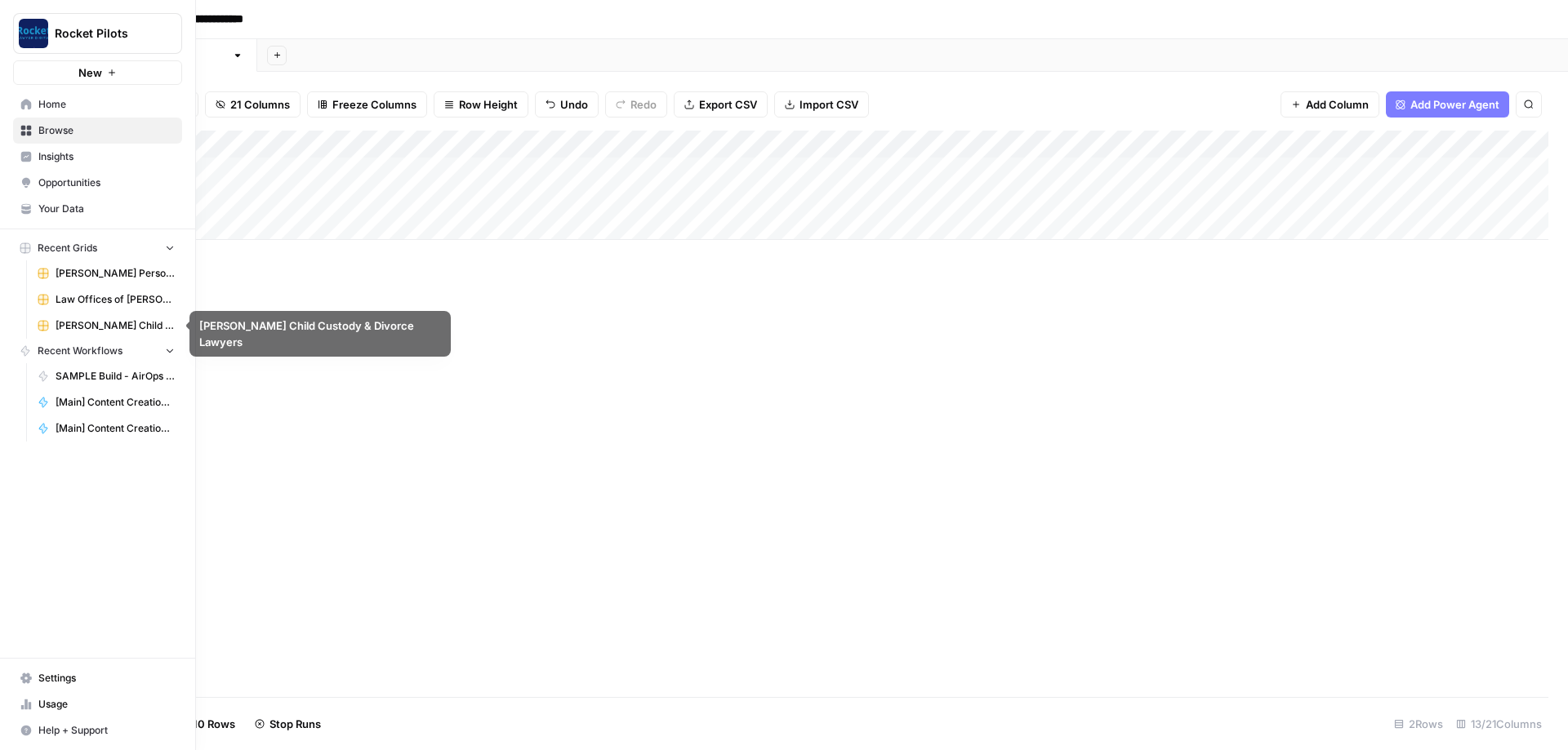
click at [76, 271] on span "[PERSON_NAME] Personal Injury & Car Accident Lawyers" at bounding box center [115, 274] width 119 height 15
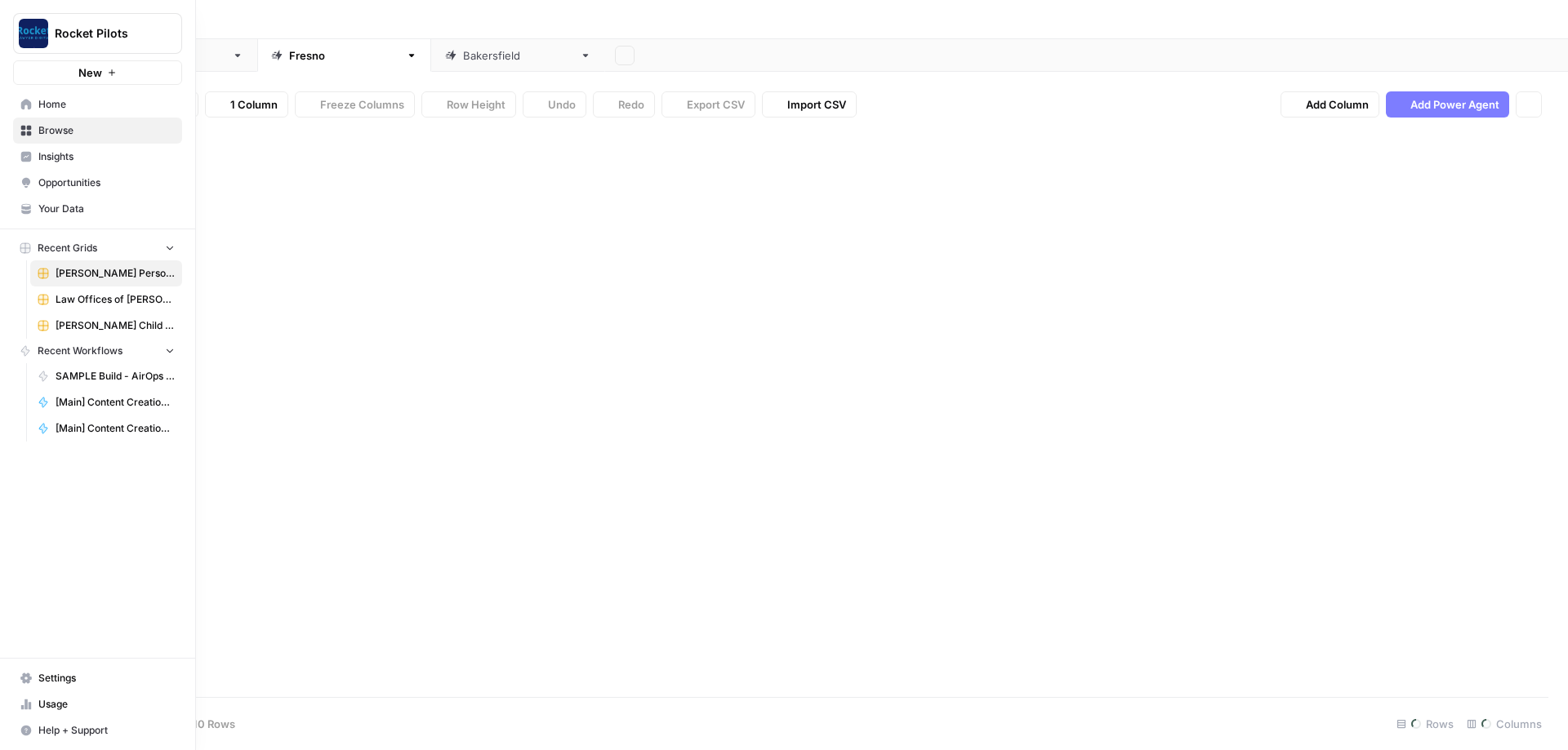
type input "**********"
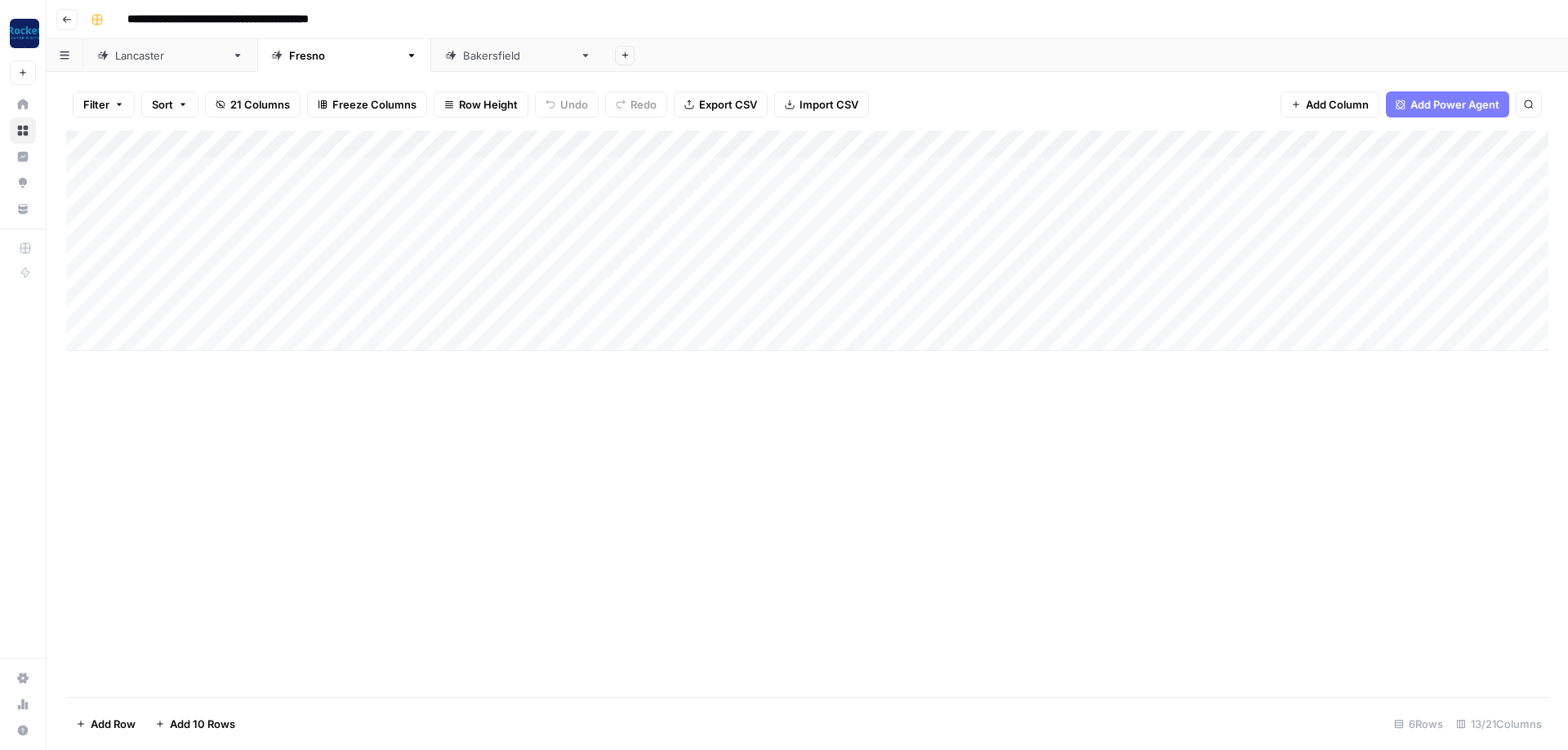
click at [142, 62] on div "[GEOGRAPHIC_DATA]" at bounding box center [170, 56] width 111 height 17
type input "**********"
click at [991, 247] on div "Add Column" at bounding box center [808, 254] width 1482 height 248
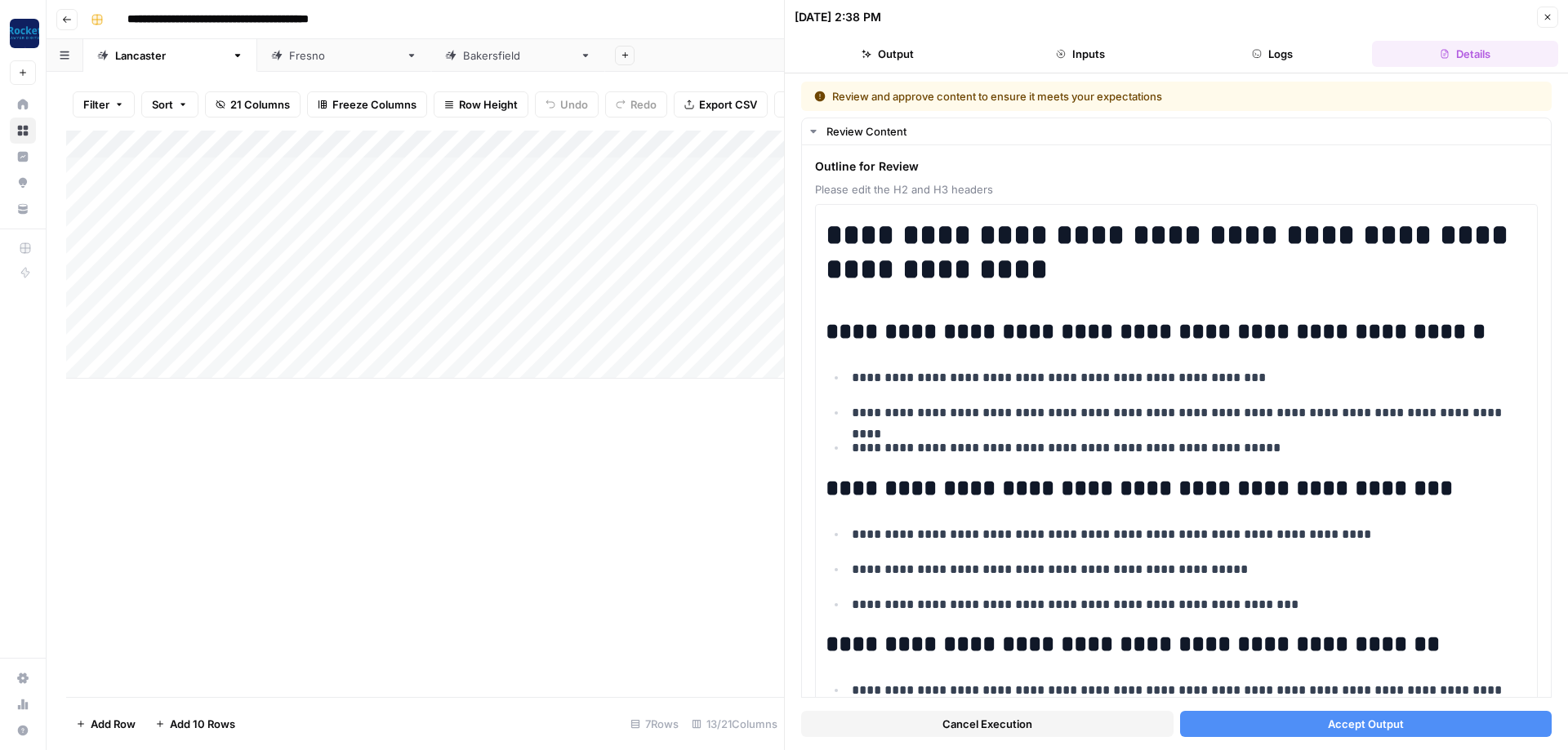
click at [1317, 721] on button "Accept Output" at bounding box center [1367, 723] width 373 height 26
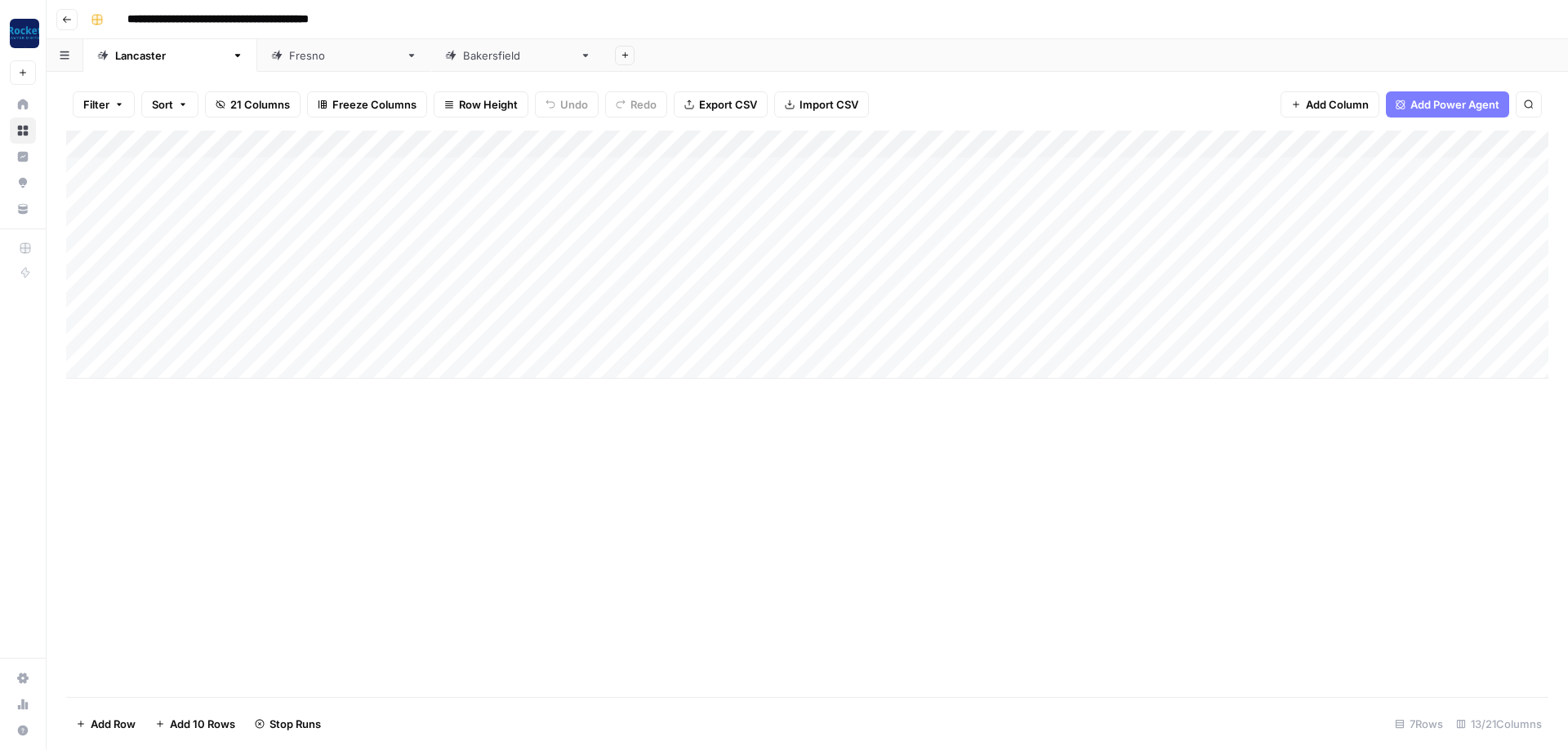
click at [987, 283] on div "Add Column" at bounding box center [808, 254] width 1482 height 248
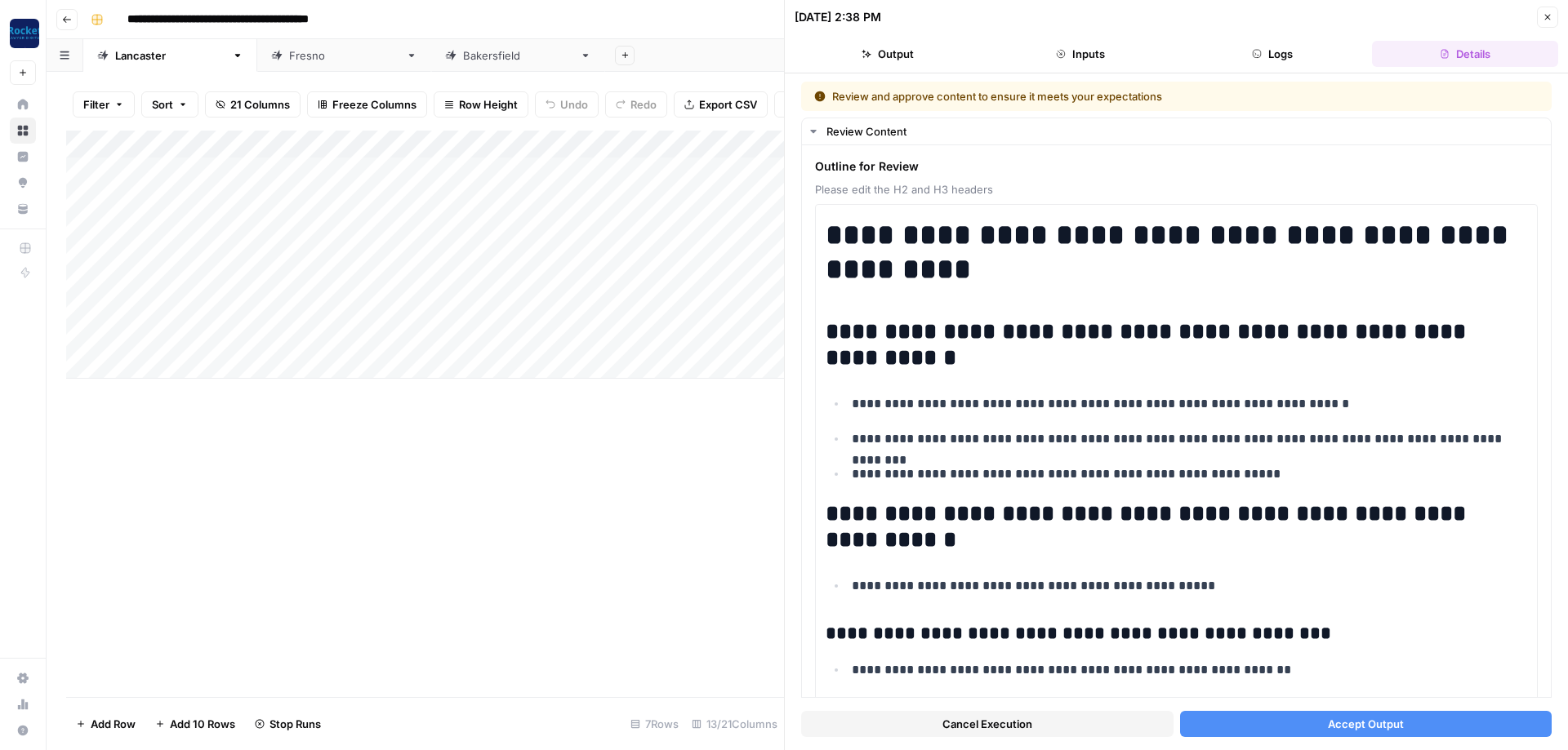
click at [1343, 718] on span "Accept Output" at bounding box center [1366, 724] width 76 height 17
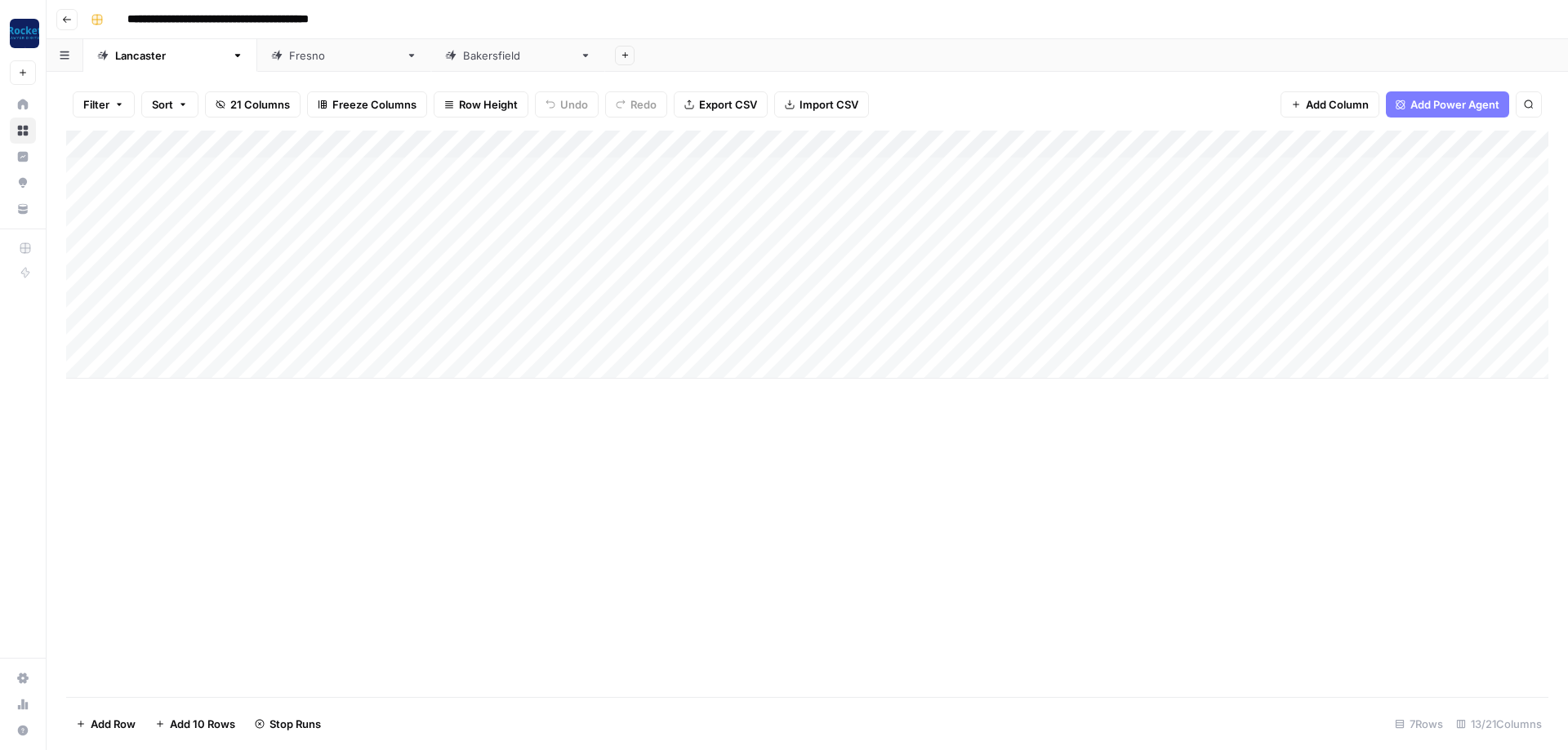
click at [289, 61] on div "[GEOGRAPHIC_DATA]" at bounding box center [344, 56] width 111 height 17
click at [1008, 223] on div "Add Column" at bounding box center [808, 240] width 1482 height 220
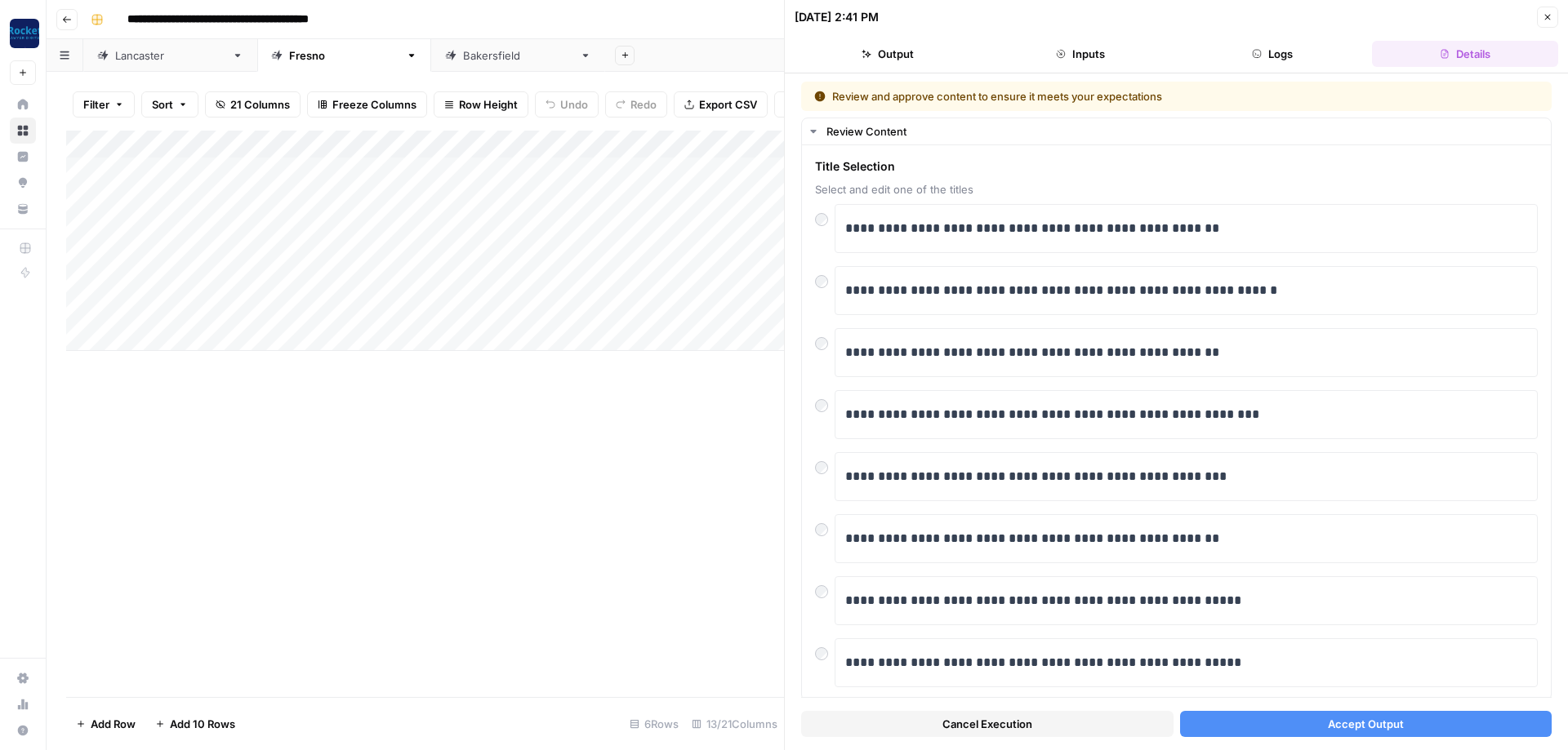
click at [1312, 721] on button "Accept Output" at bounding box center [1367, 723] width 373 height 26
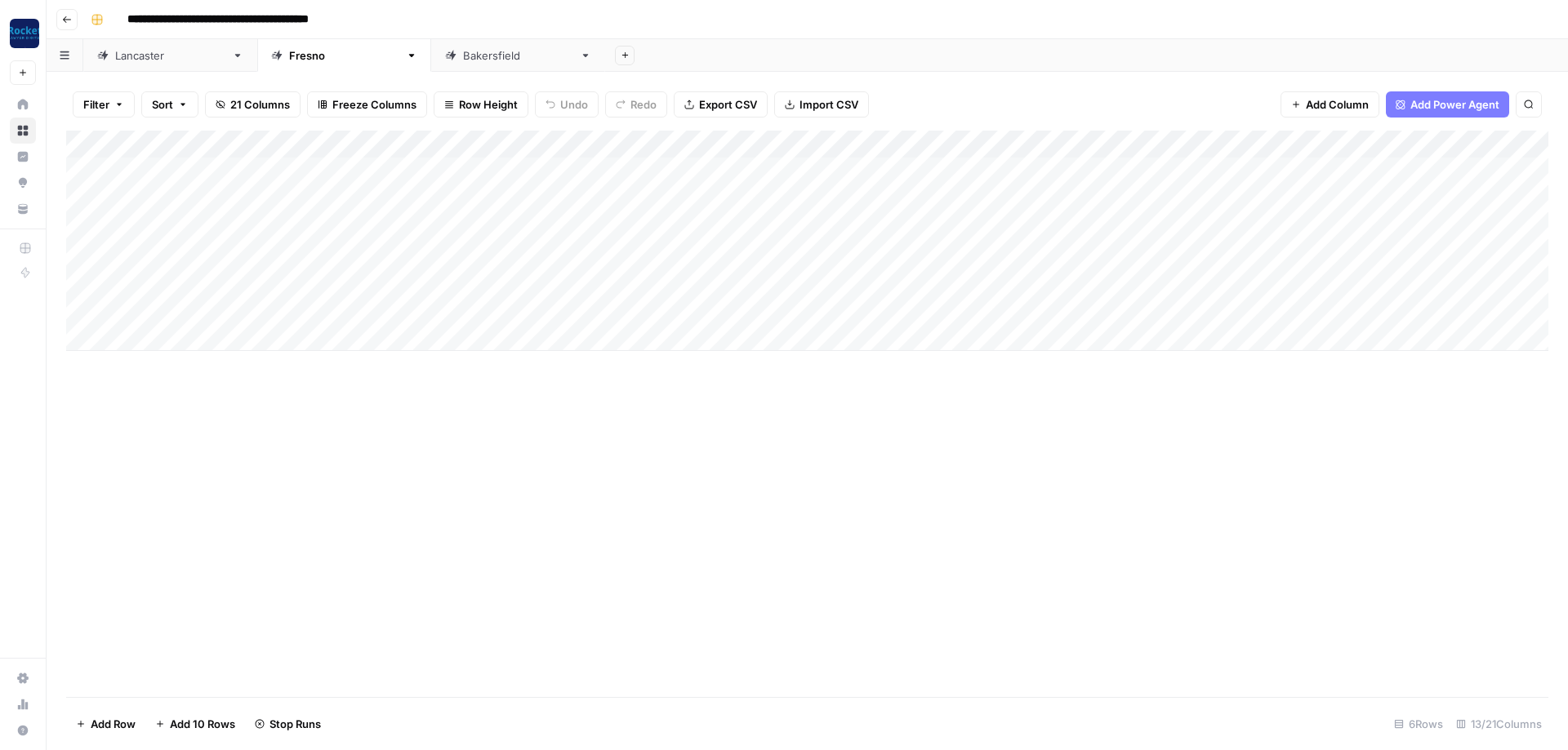
click at [1010, 249] on div "Add Column" at bounding box center [808, 240] width 1482 height 220
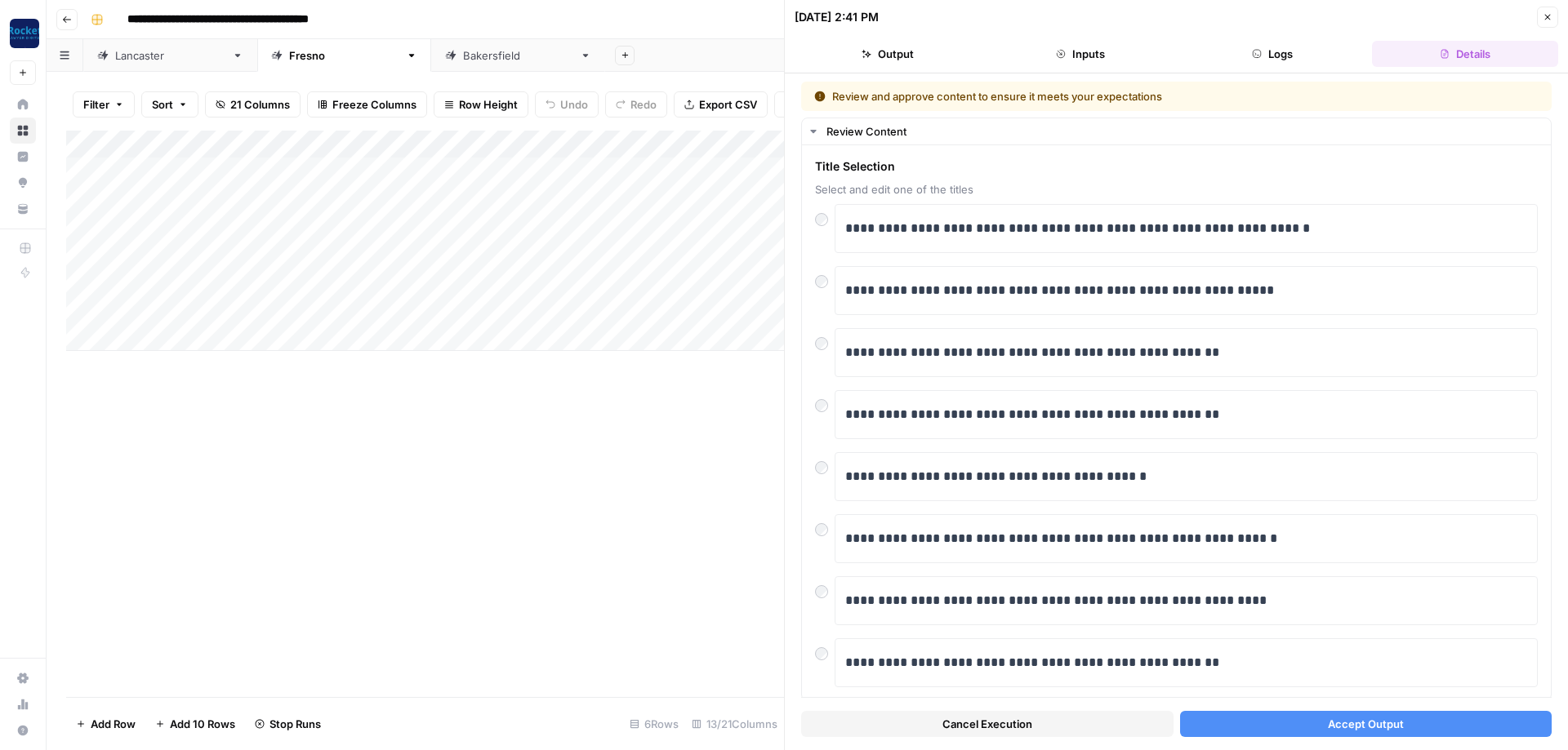
click at [1327, 737] on div "Cancel Execution Accept Output" at bounding box center [1176, 720] width 750 height 44
click at [1331, 725] on span "Accept Output" at bounding box center [1366, 724] width 76 height 17
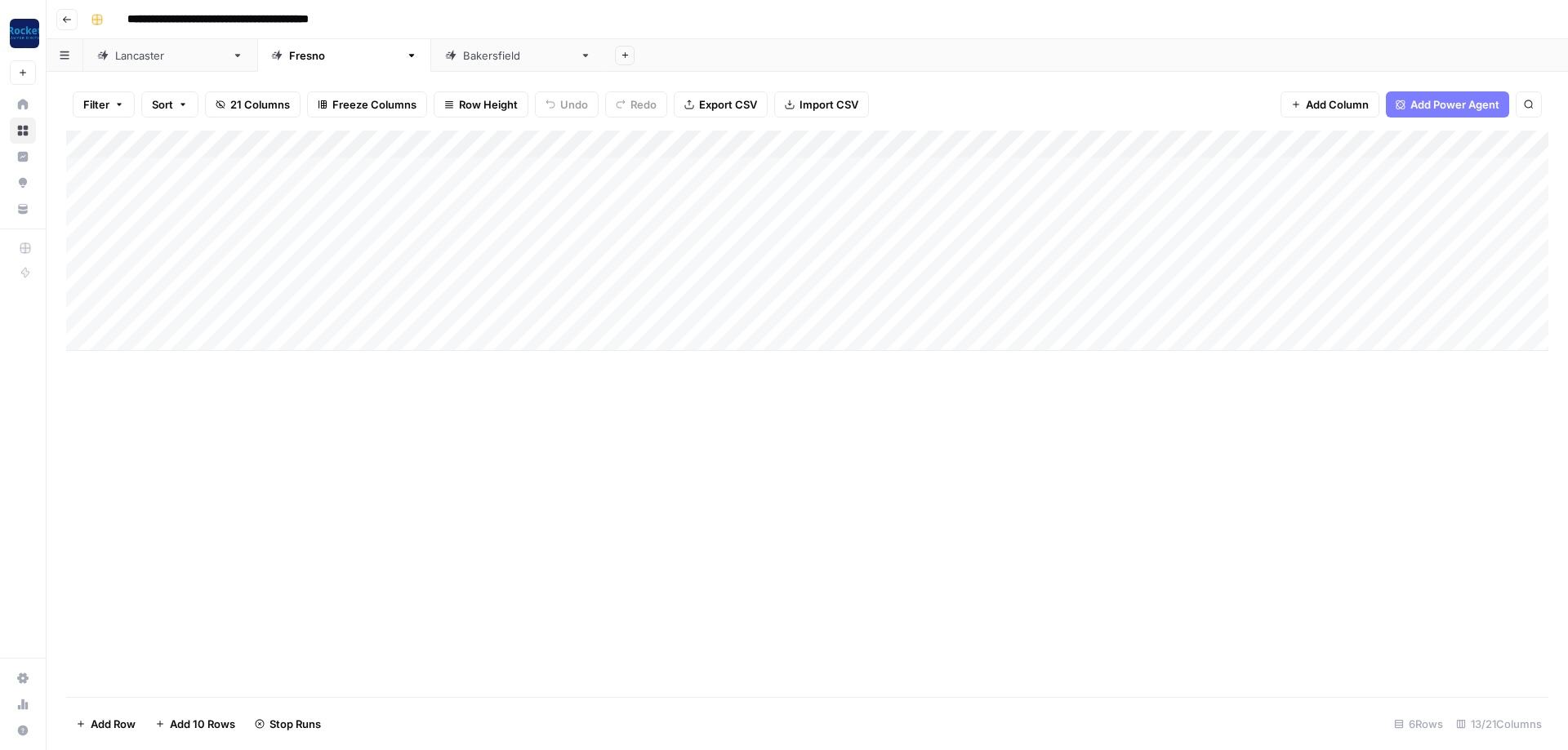
click at [463, 62] on div "[GEOGRAPHIC_DATA]" at bounding box center [518, 56] width 111 height 17
click at [1071, 223] on div "Add Column" at bounding box center [808, 240] width 1482 height 220
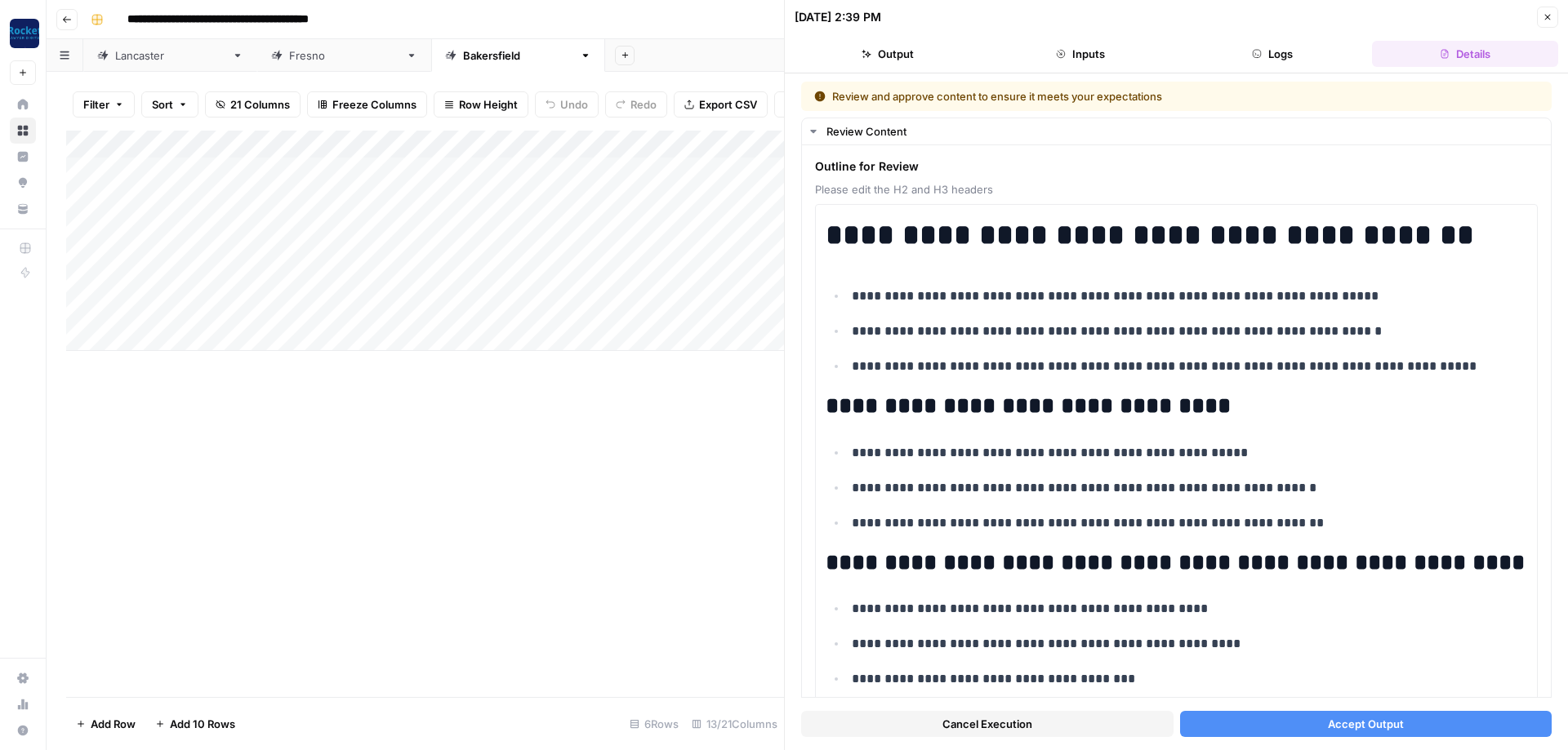
click at [1346, 716] on span "Accept Output" at bounding box center [1366, 724] width 76 height 17
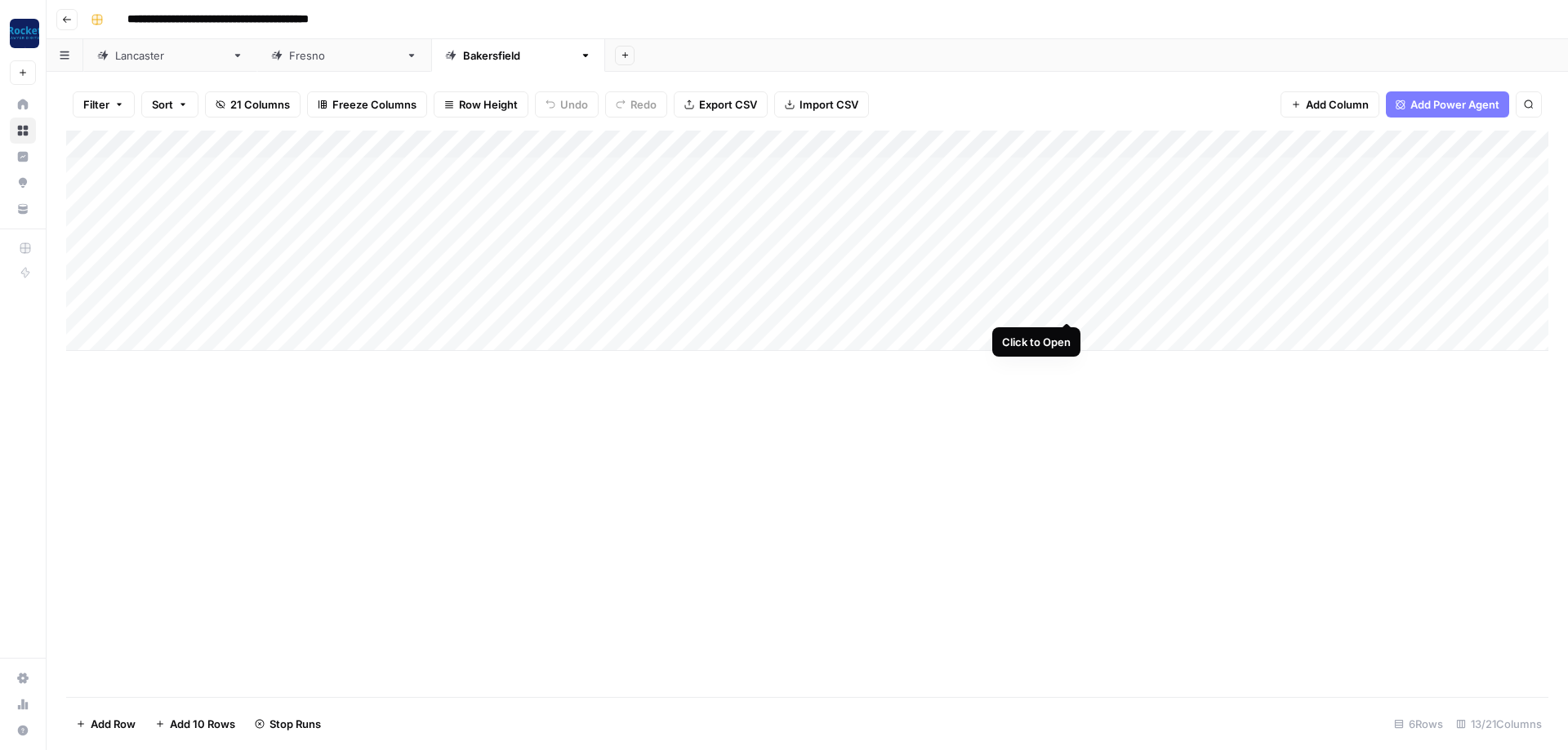
click at [1063, 300] on div "Add Column" at bounding box center [808, 240] width 1482 height 220
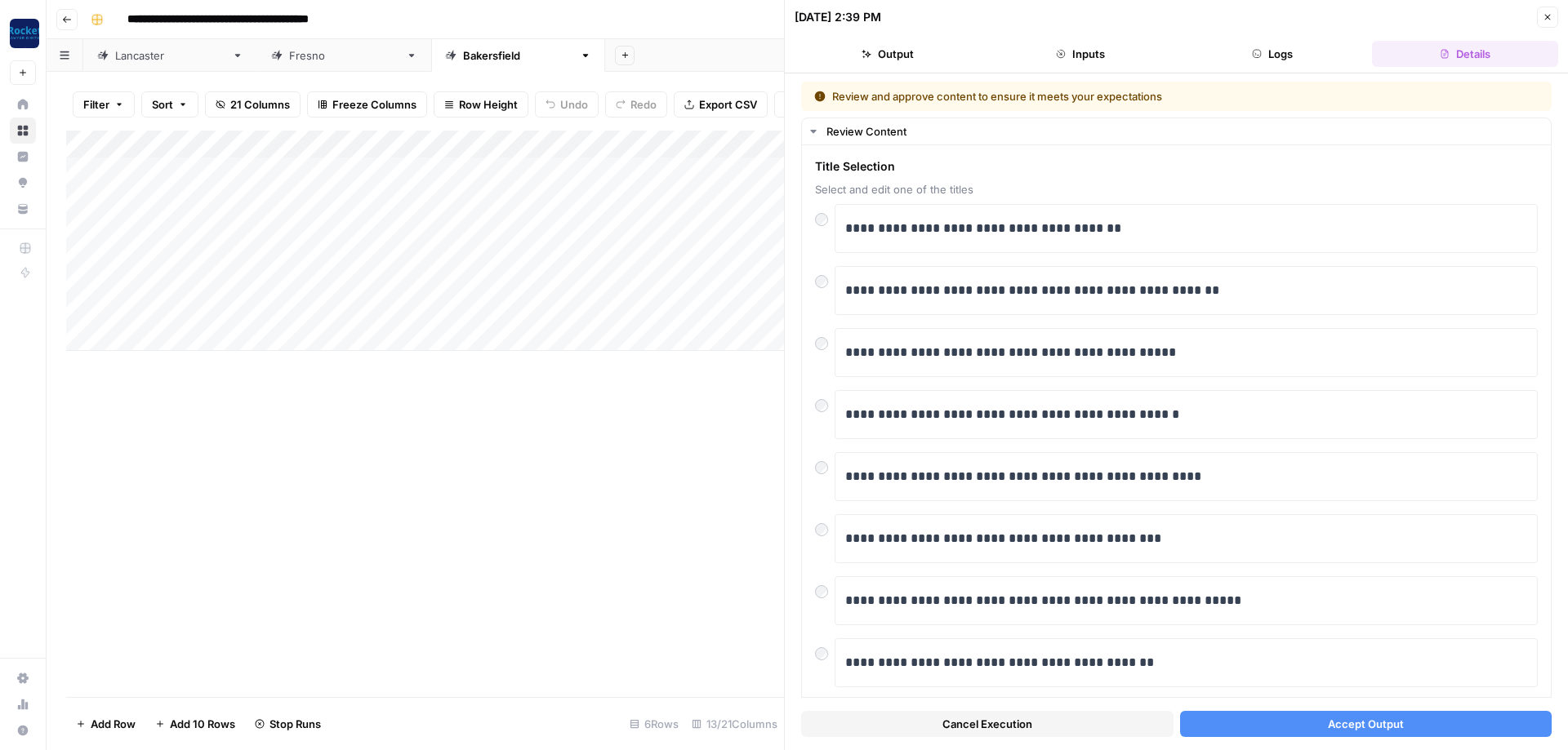
click at [1304, 723] on button "Accept Output" at bounding box center [1367, 723] width 373 height 26
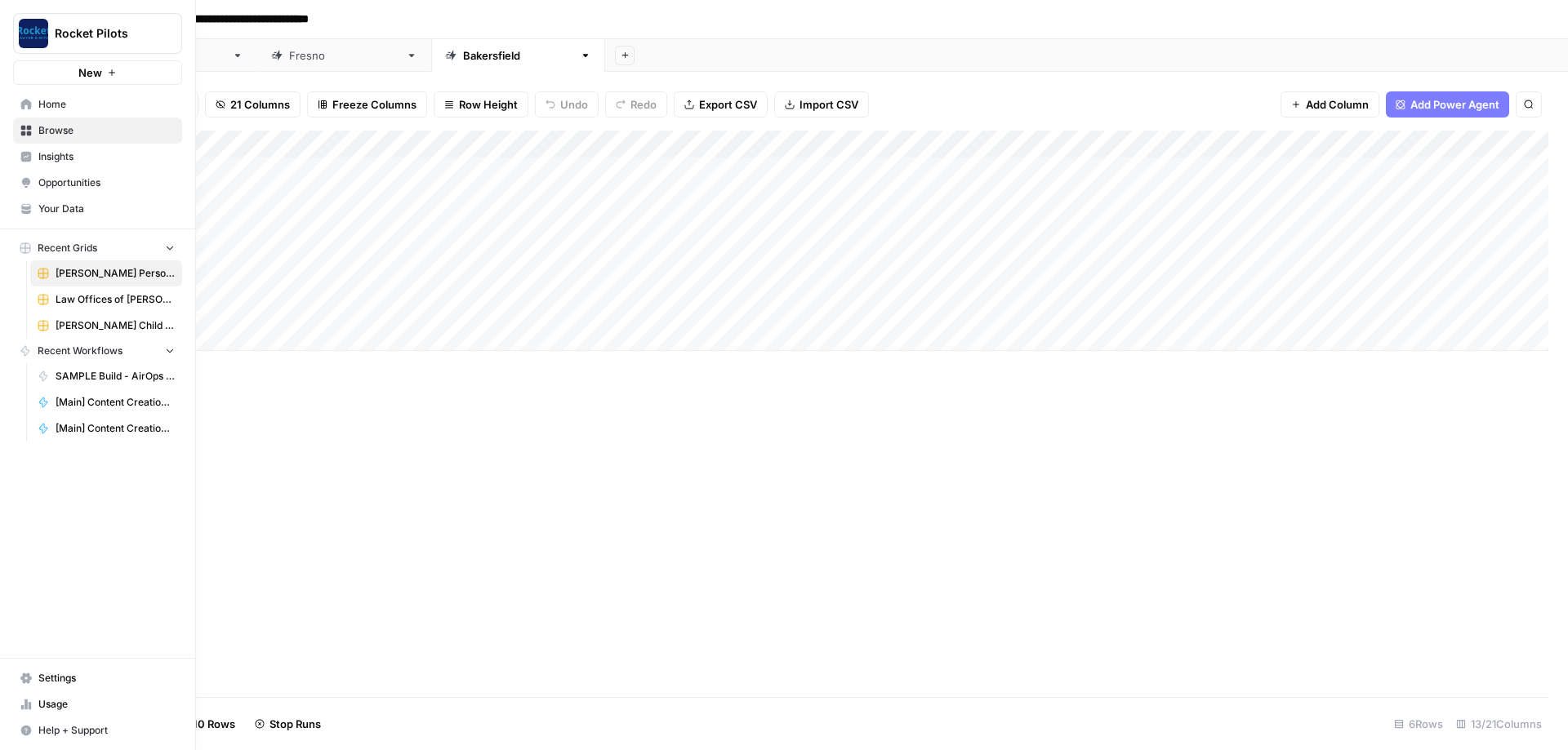
click at [27, 104] on icon at bounding box center [27, 104] width 11 height 11
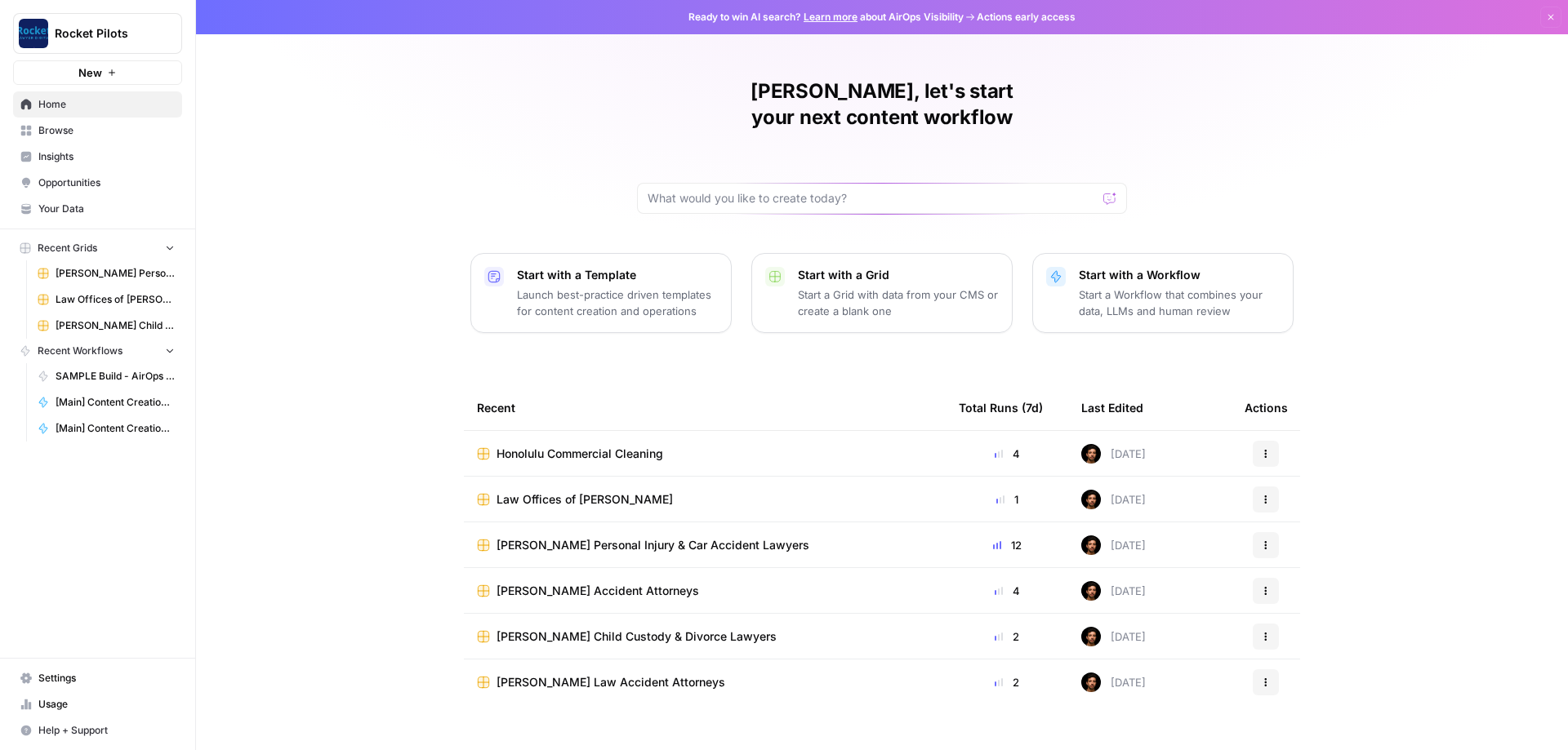
click at [121, 299] on span "Law Offices of [PERSON_NAME]" at bounding box center [115, 300] width 119 height 15
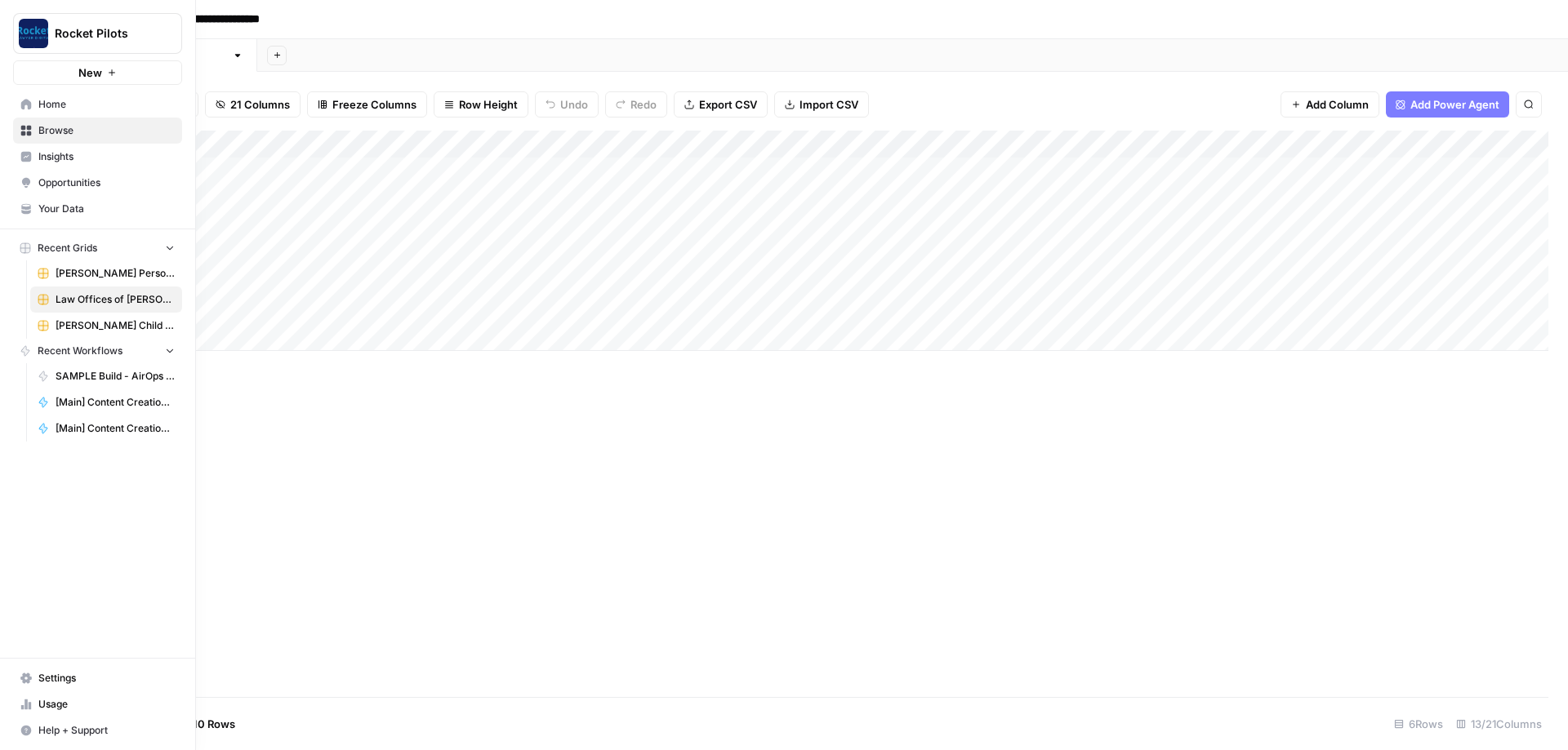
click at [65, 126] on span "Browse" at bounding box center [106, 131] width 136 height 15
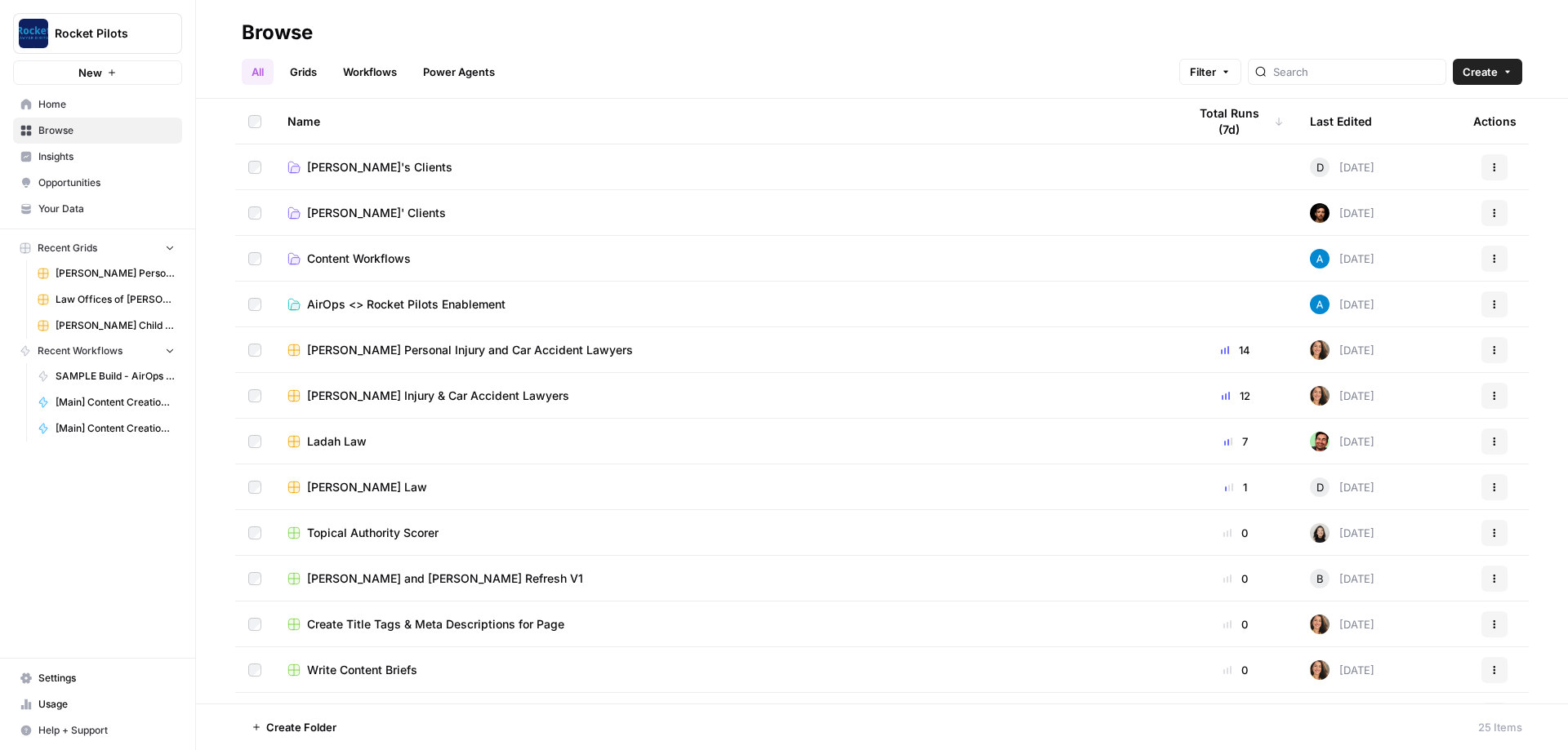
click at [380, 210] on span "[PERSON_NAME]' Clients" at bounding box center [376, 213] width 139 height 17
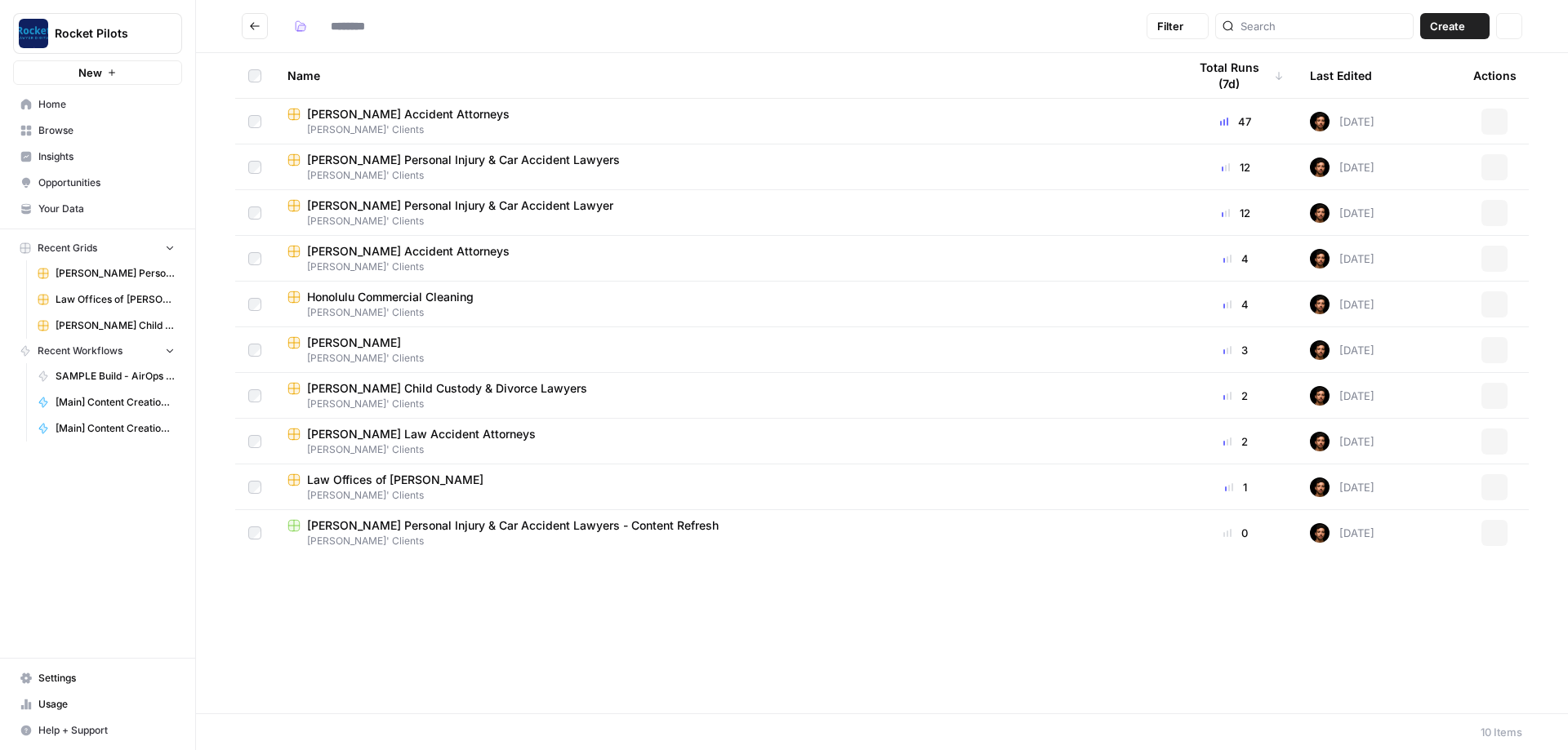
type input "**********"
click at [1329, 74] on div "Last Edited" at bounding box center [1341, 76] width 62 height 45
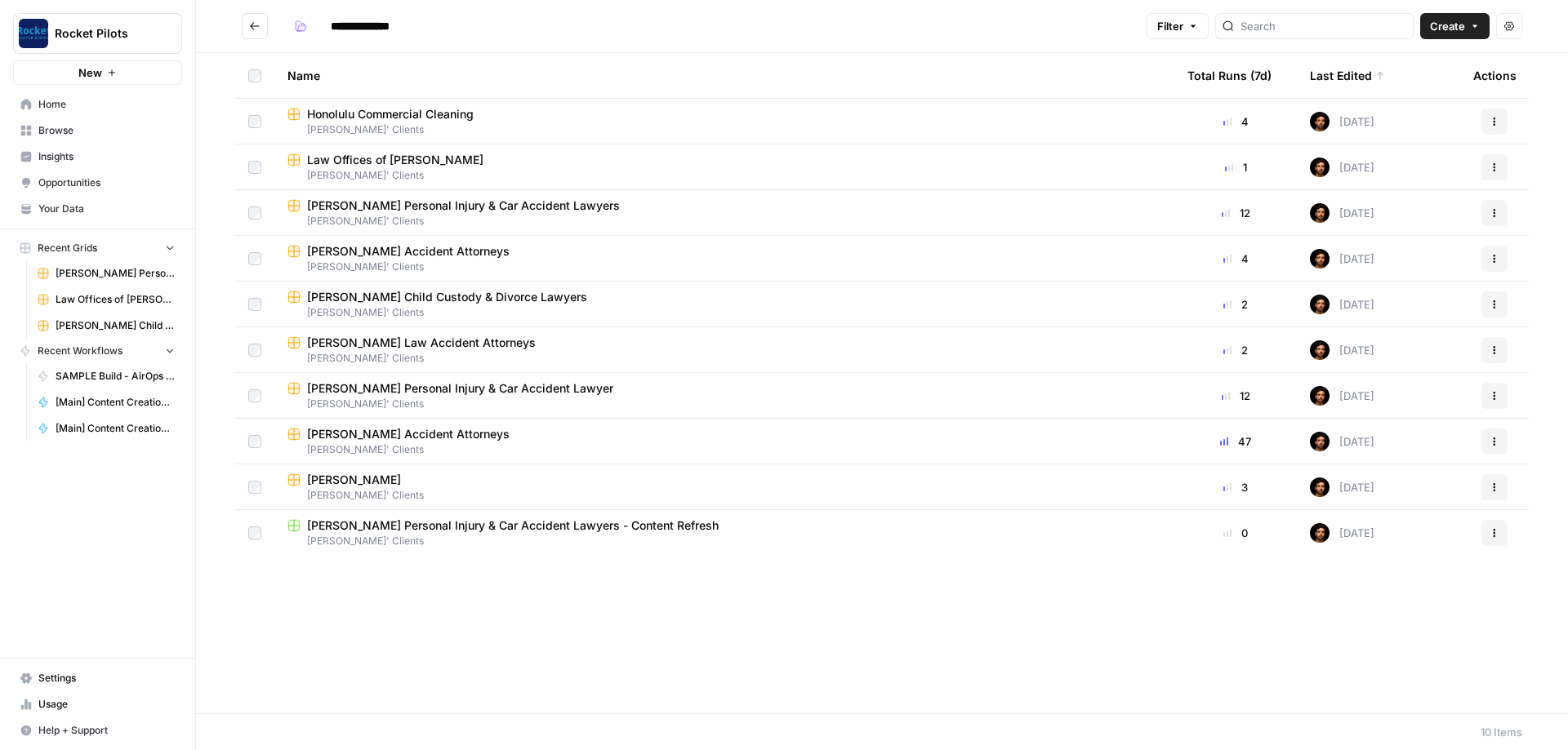
click at [420, 108] on span "Honolulu Commercial Cleaning" at bounding box center [390, 115] width 166 height 17
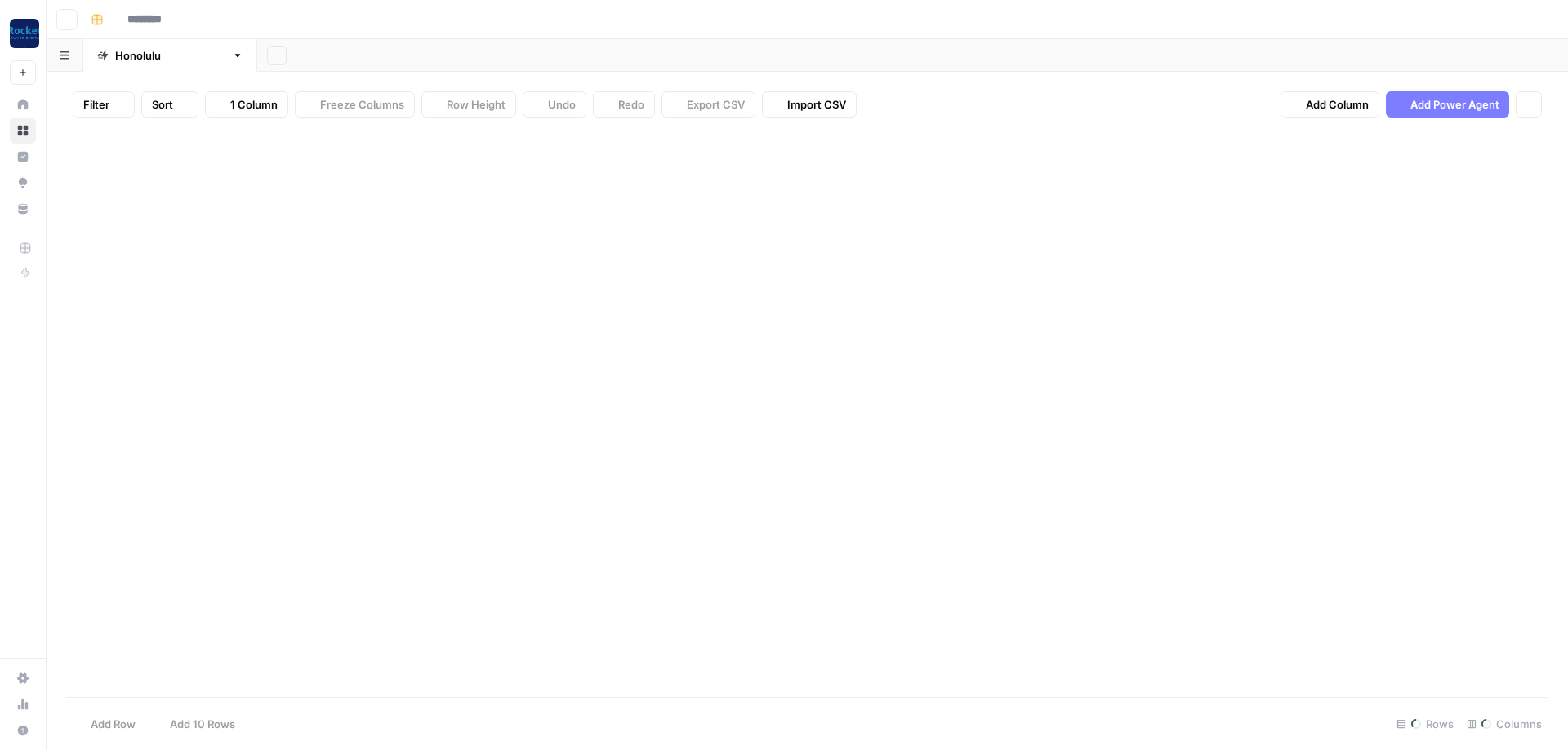
type input "**********"
click at [72, 17] on button "Go back" at bounding box center [67, 20] width 22 height 22
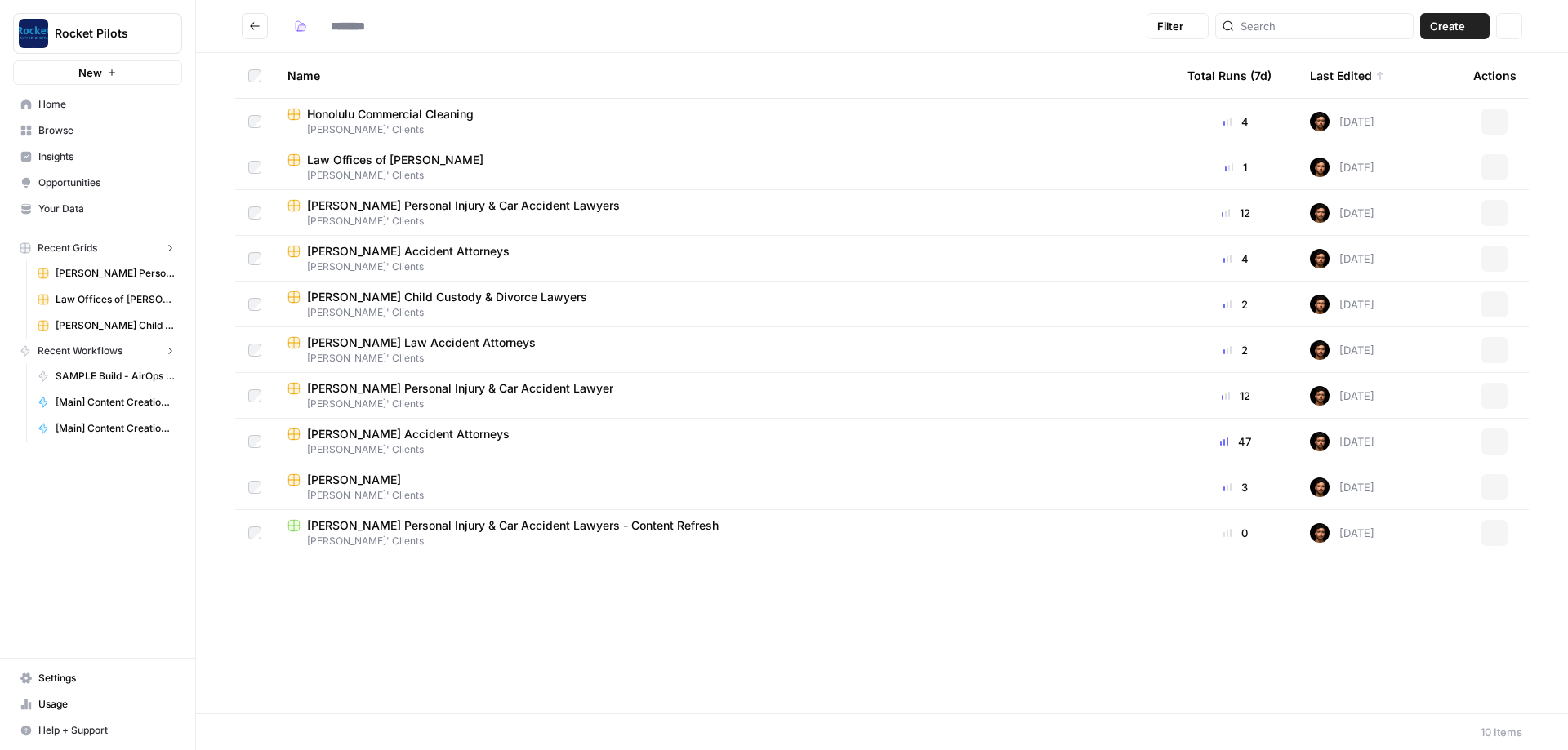
type input "**********"
click at [398, 162] on span "Law Offices of [PERSON_NAME]" at bounding box center [395, 160] width 176 height 17
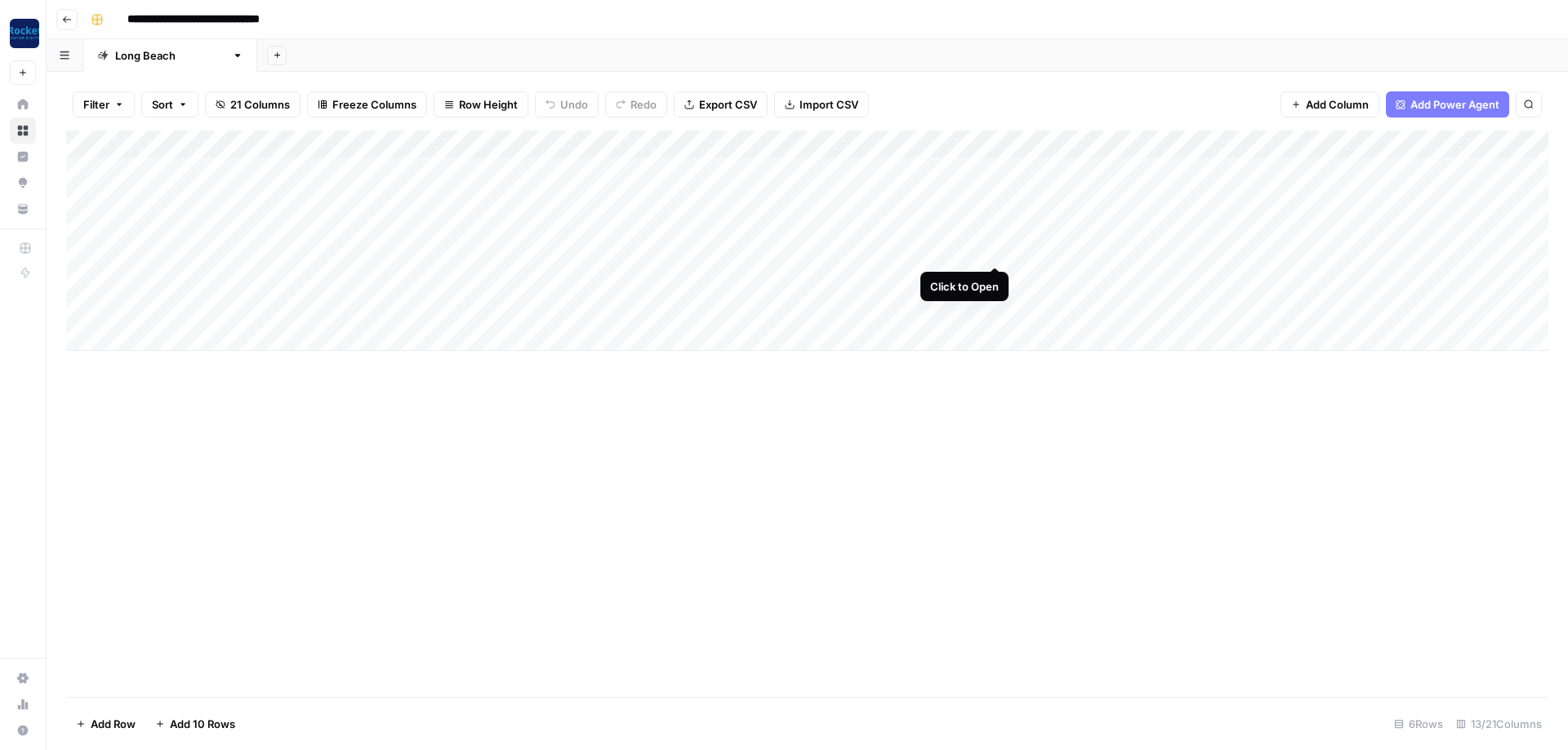
click at [989, 250] on div "Add Column" at bounding box center [808, 240] width 1482 height 220
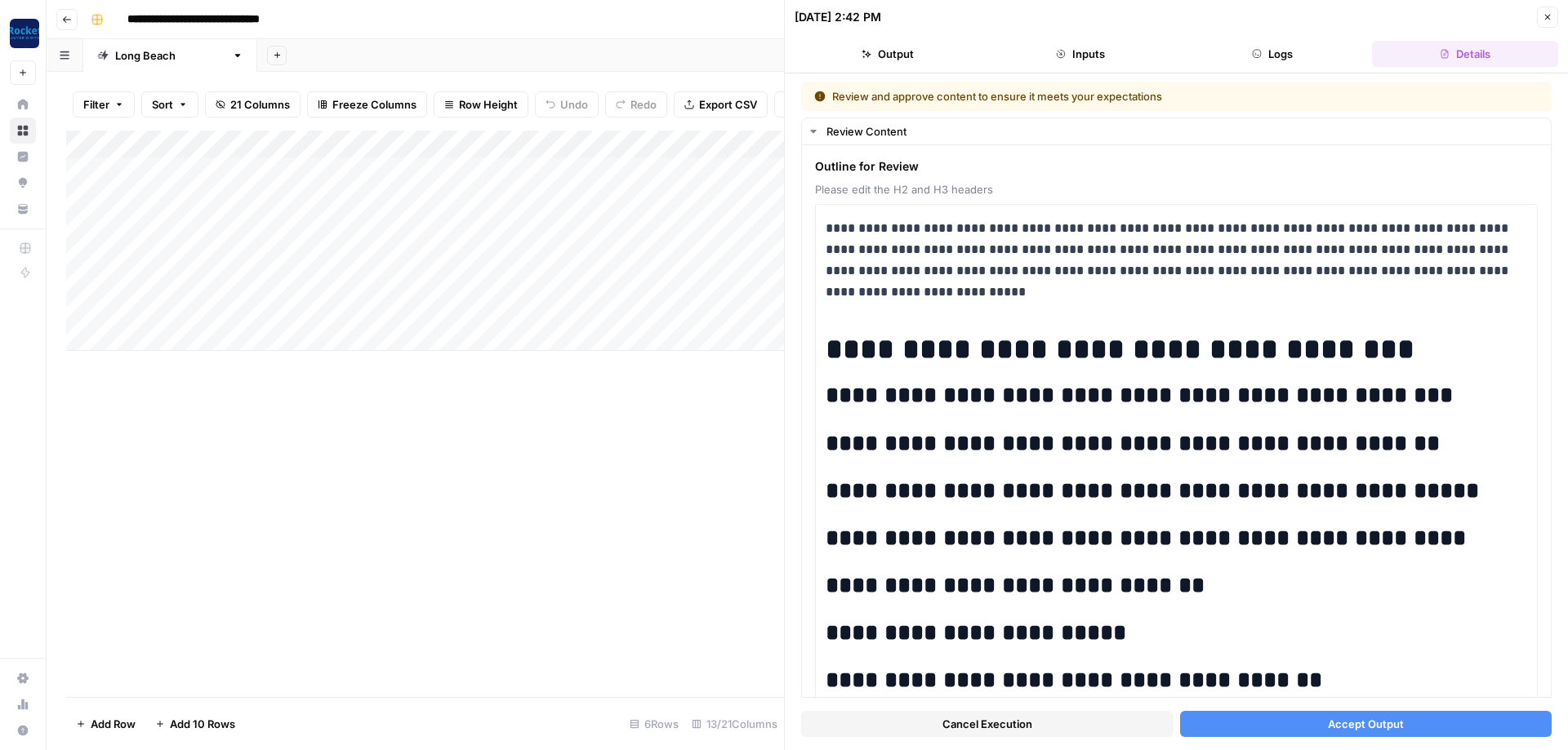
click at [1368, 730] on span "Accept Output" at bounding box center [1366, 724] width 76 height 17
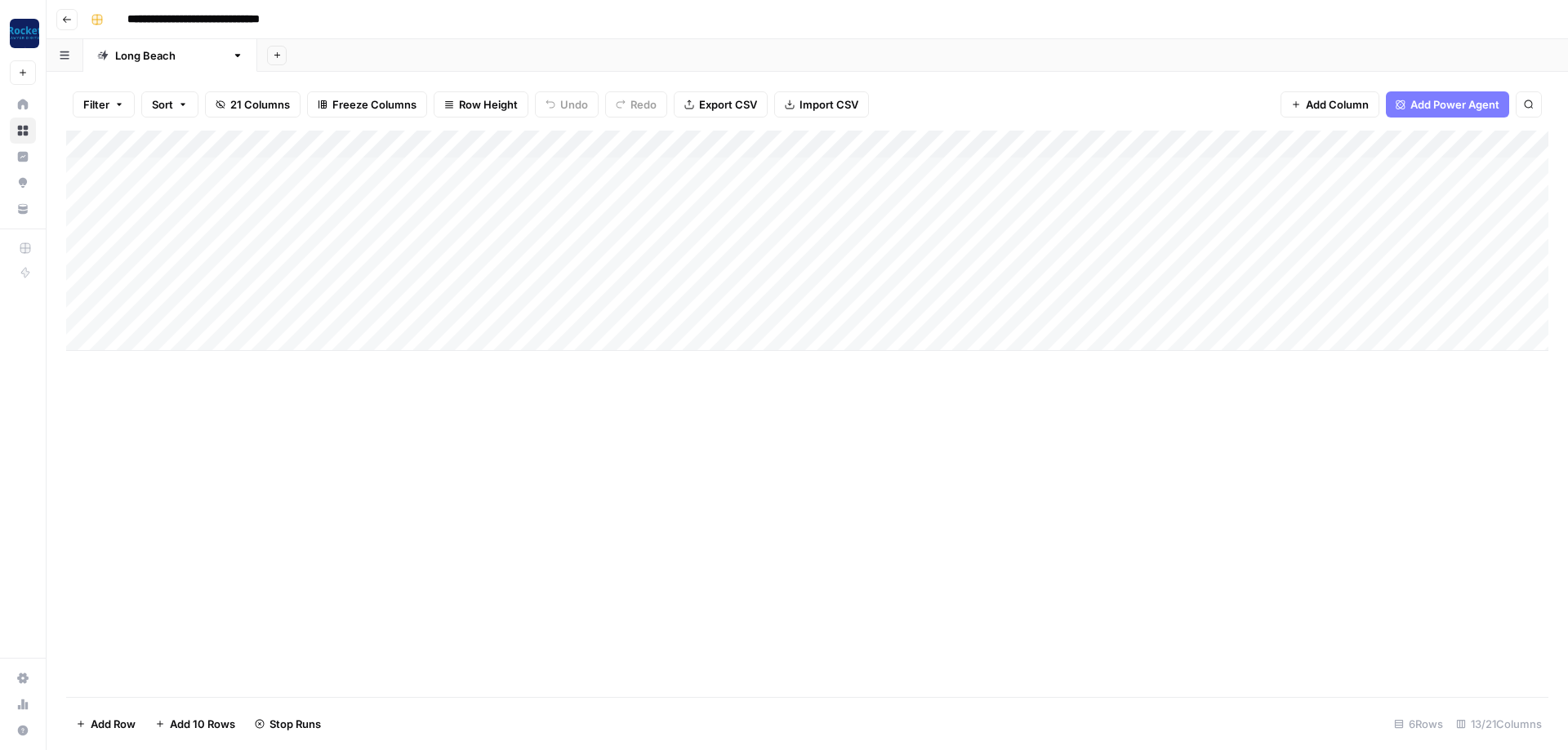
click at [72, 27] on button "Go back" at bounding box center [67, 20] width 22 height 22
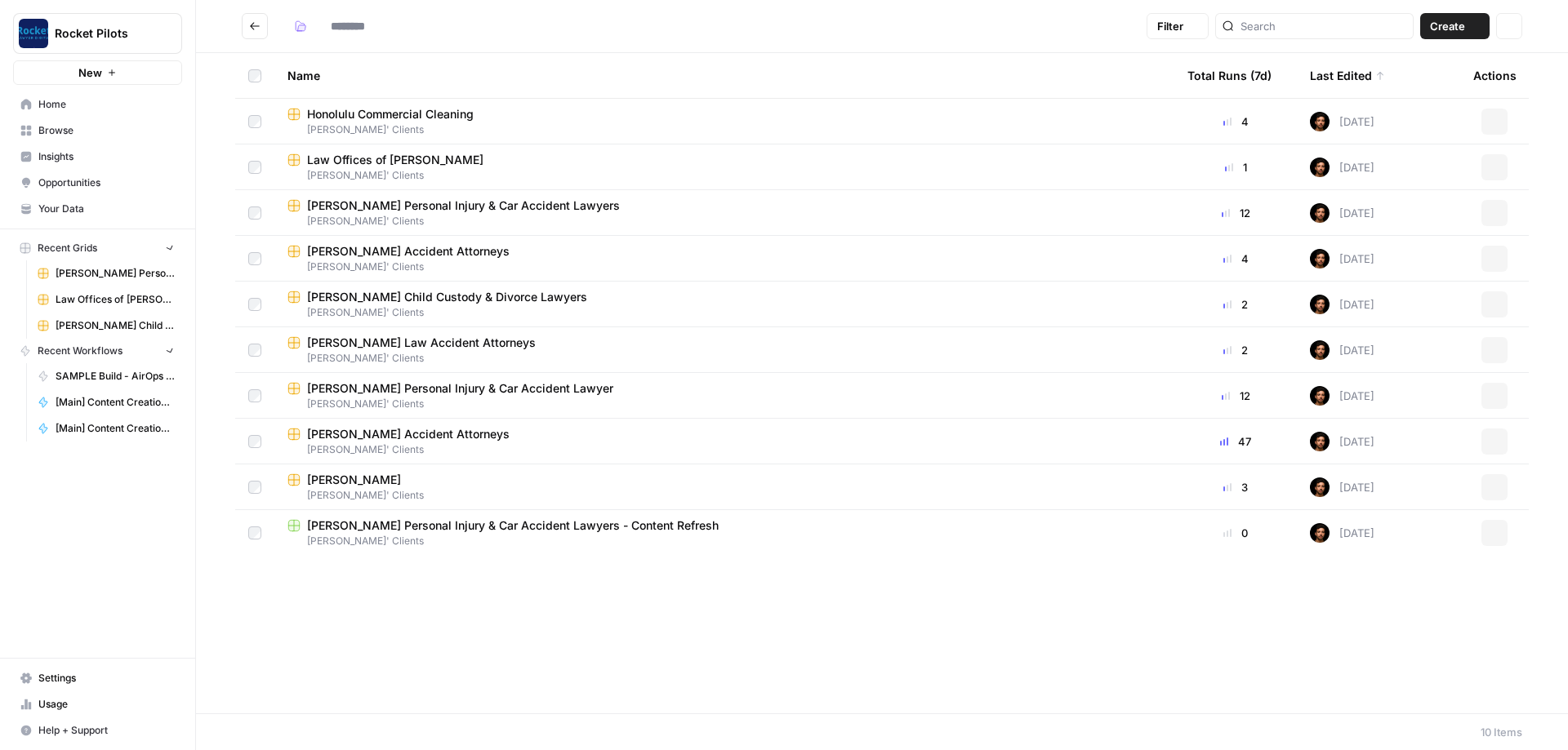
type input "**********"
click at [388, 203] on span "[PERSON_NAME] Personal Injury & Car Accident Lawyers" at bounding box center [463, 206] width 313 height 17
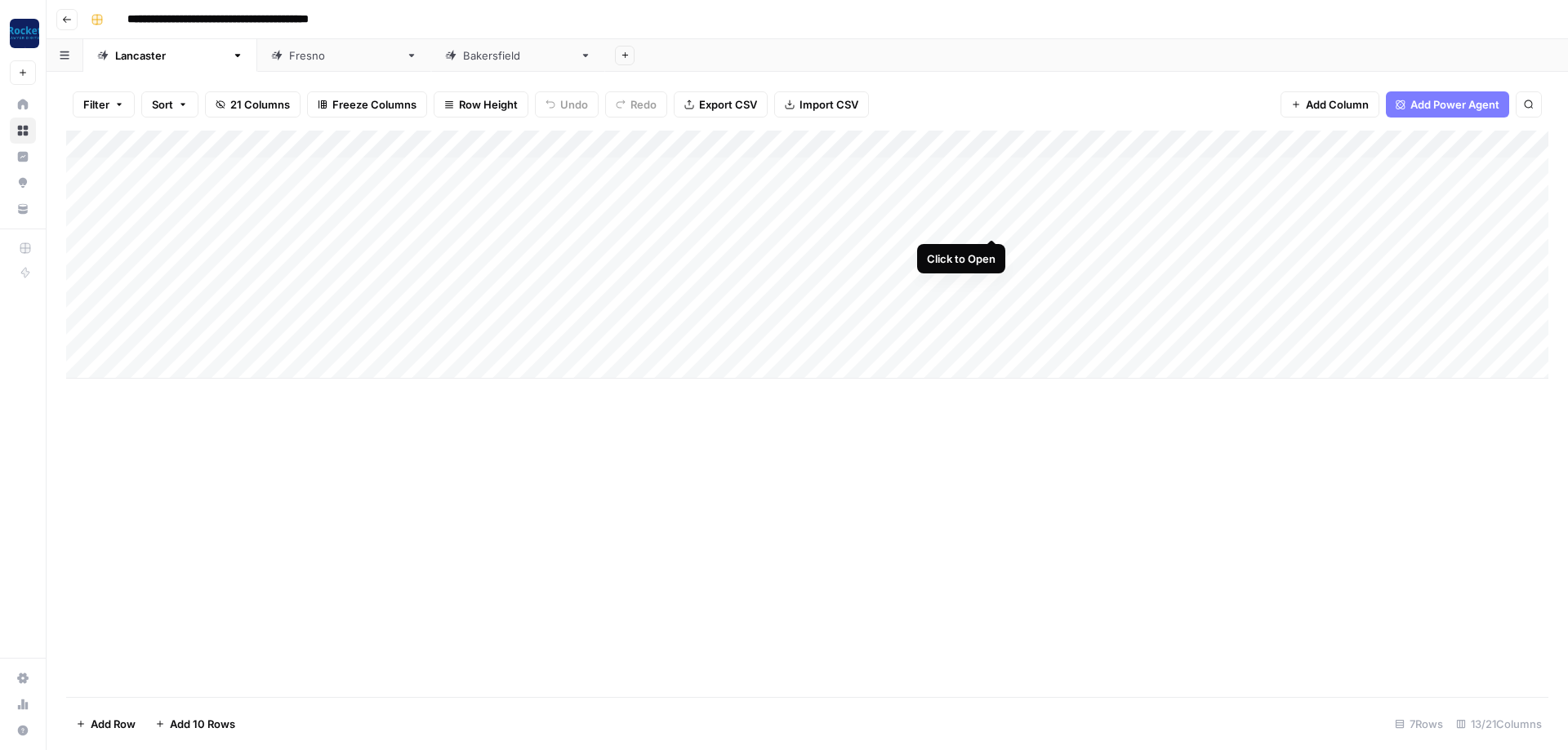
click at [997, 222] on div "Add Column" at bounding box center [808, 254] width 1482 height 248
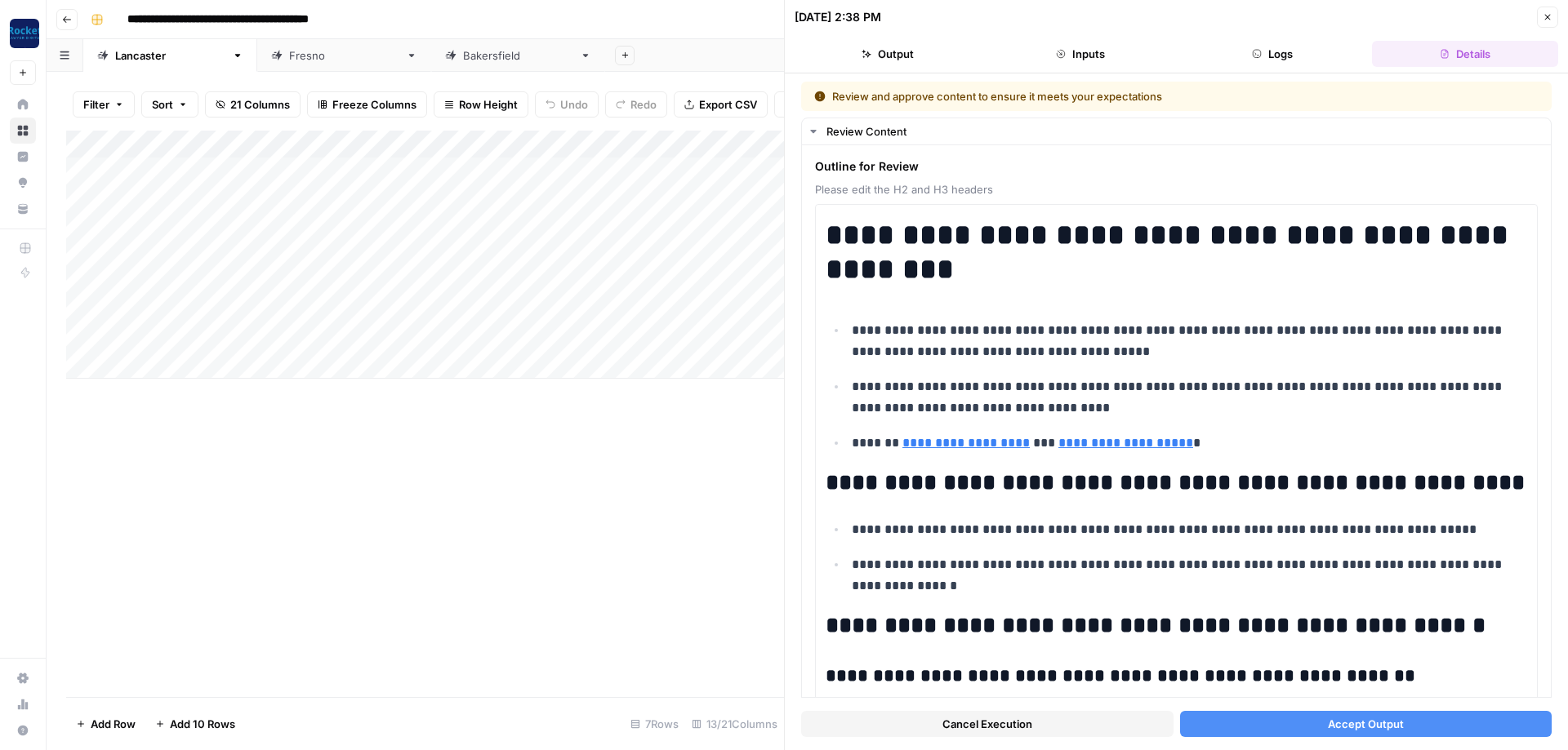
click at [1326, 730] on button "Accept Output" at bounding box center [1367, 723] width 373 height 26
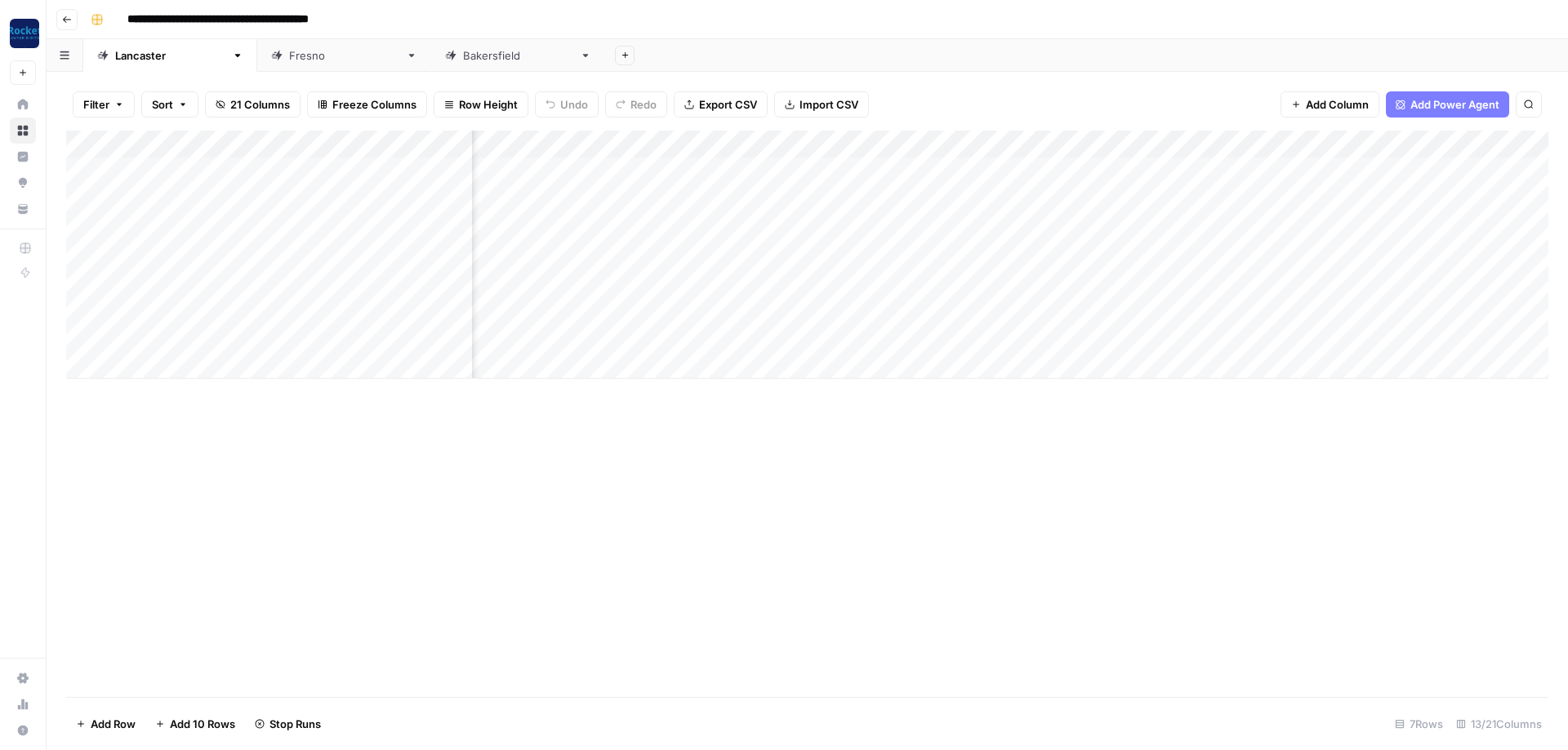
scroll to position [0, 343]
click at [1155, 248] on div "Add Column" at bounding box center [808, 254] width 1482 height 248
click at [1166, 279] on div "Add Column" at bounding box center [808, 254] width 1482 height 248
click at [289, 58] on div "[GEOGRAPHIC_DATA]" at bounding box center [344, 56] width 111 height 17
click at [445, 54] on icon at bounding box center [450, 55] width 11 height 11
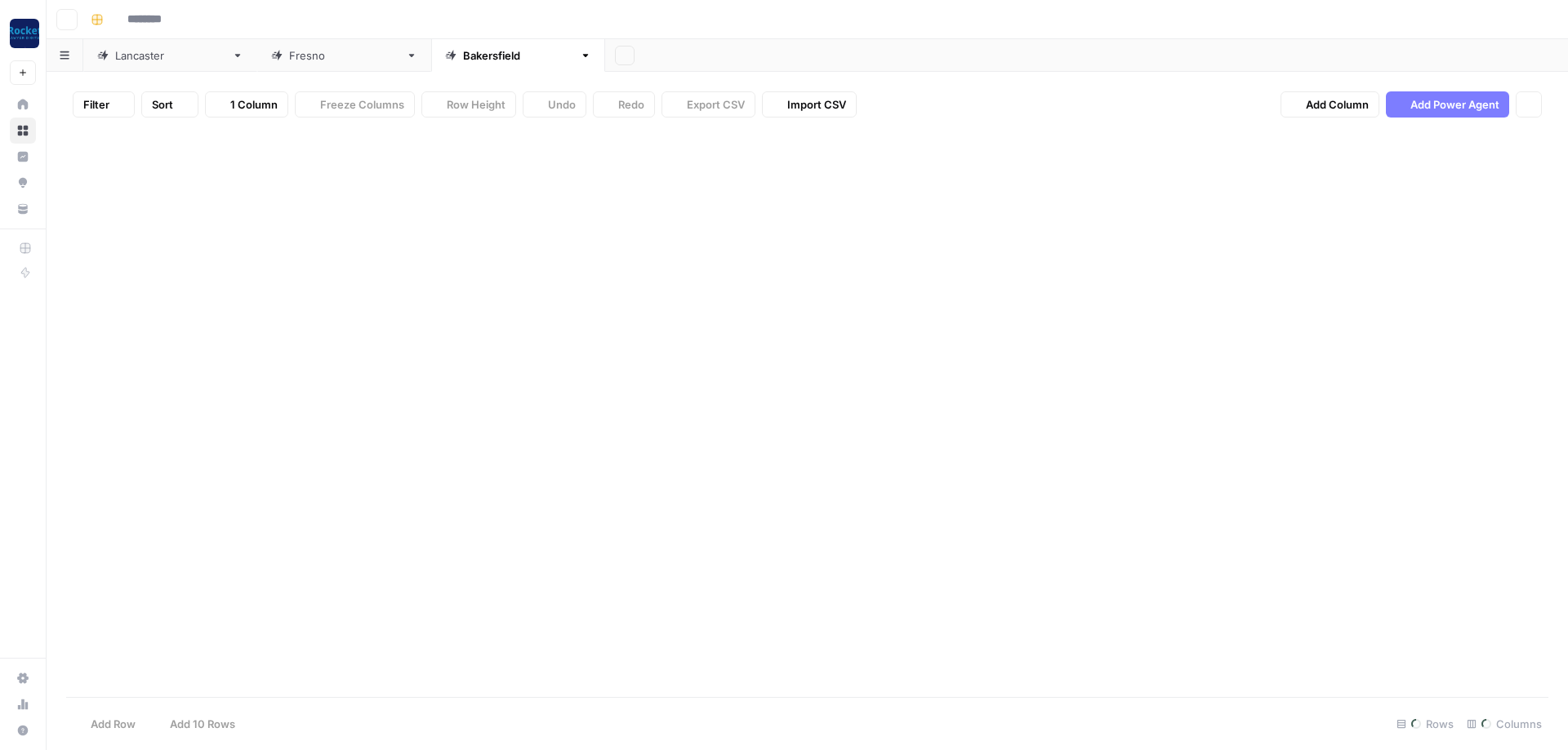
type input "**********"
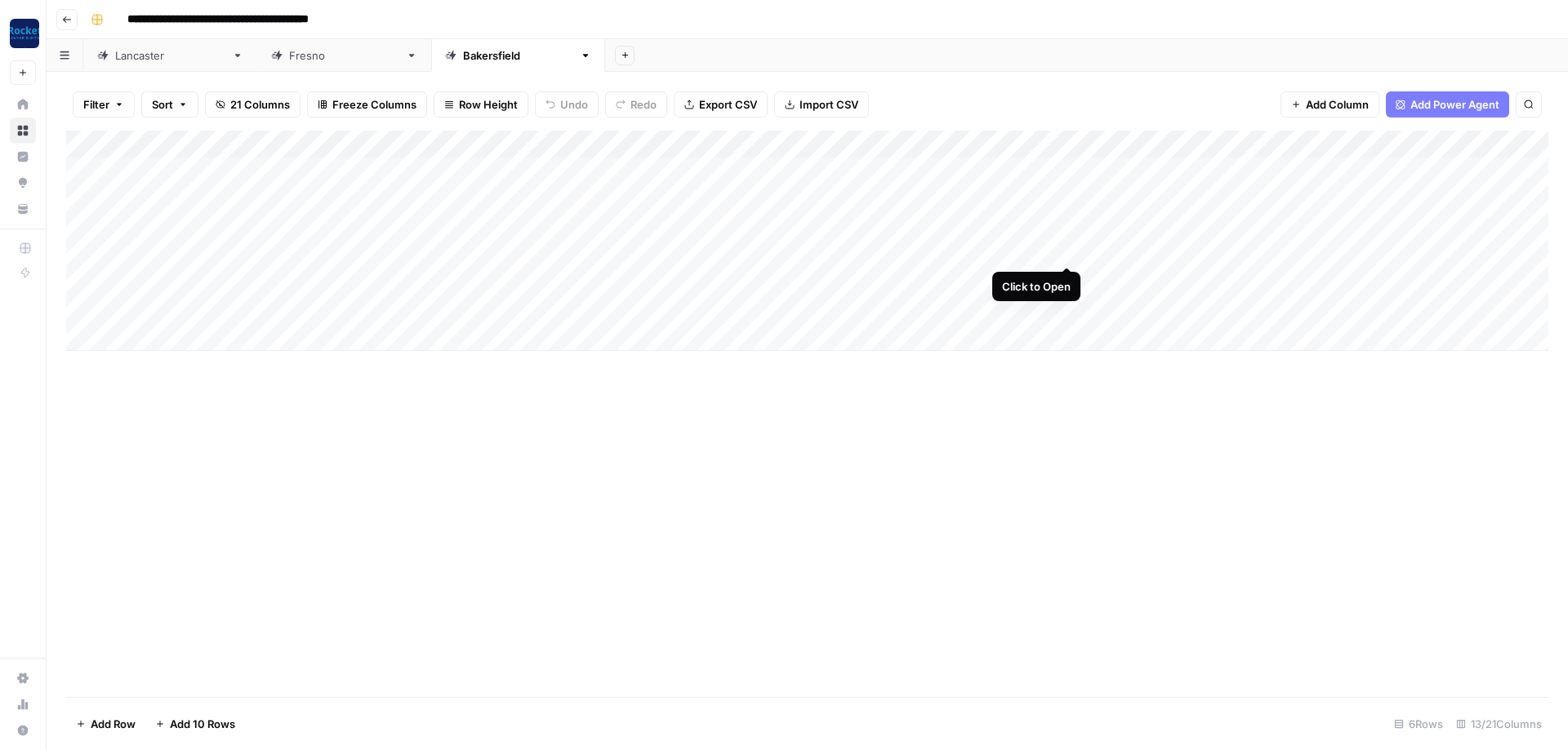
click at [1066, 246] on div "Add Column" at bounding box center [808, 240] width 1482 height 220
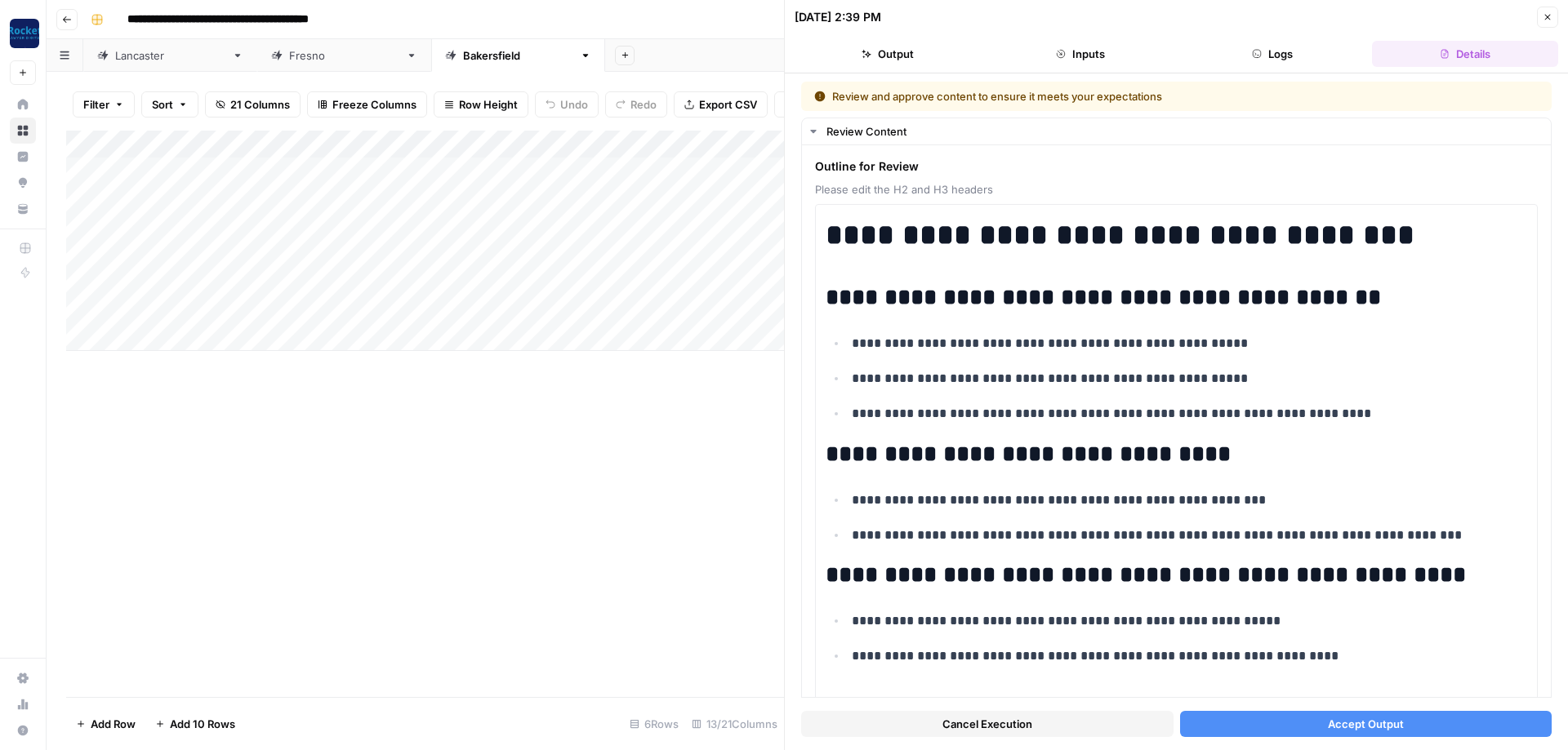
click at [1254, 723] on button "Accept Output" at bounding box center [1367, 723] width 373 height 26
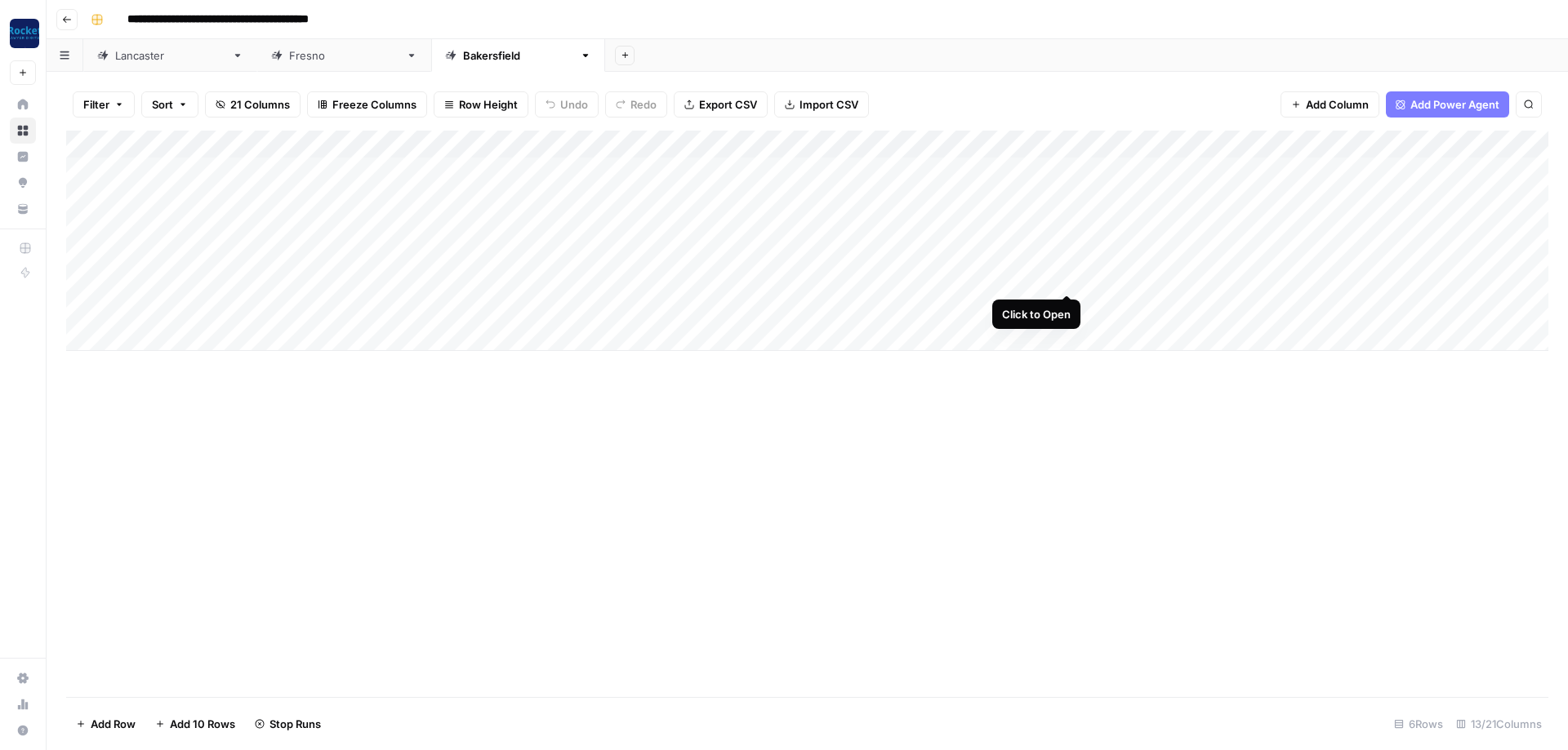
click at [1067, 276] on div "Add Column" at bounding box center [808, 240] width 1482 height 220
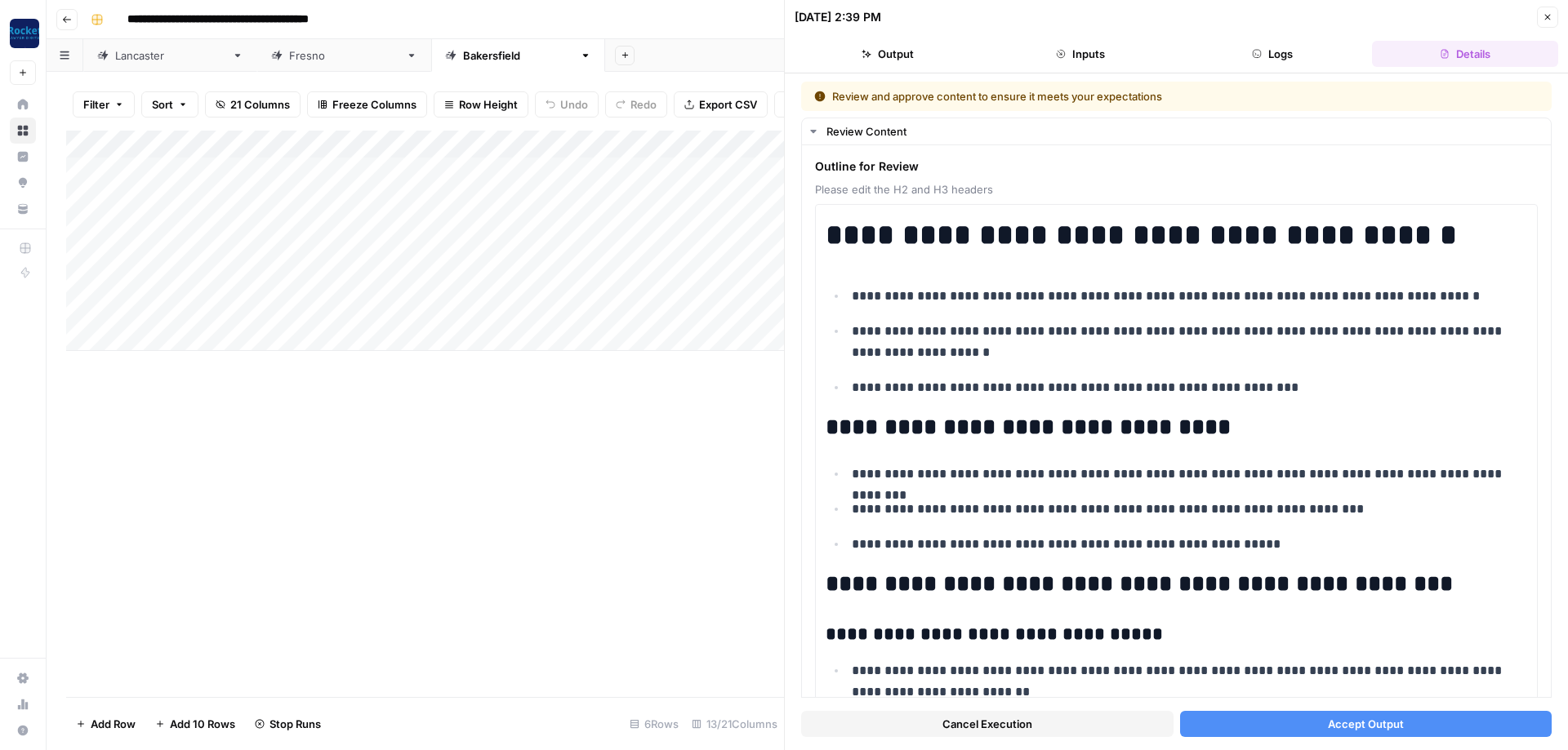
click at [1303, 718] on button "Accept Output" at bounding box center [1367, 723] width 373 height 26
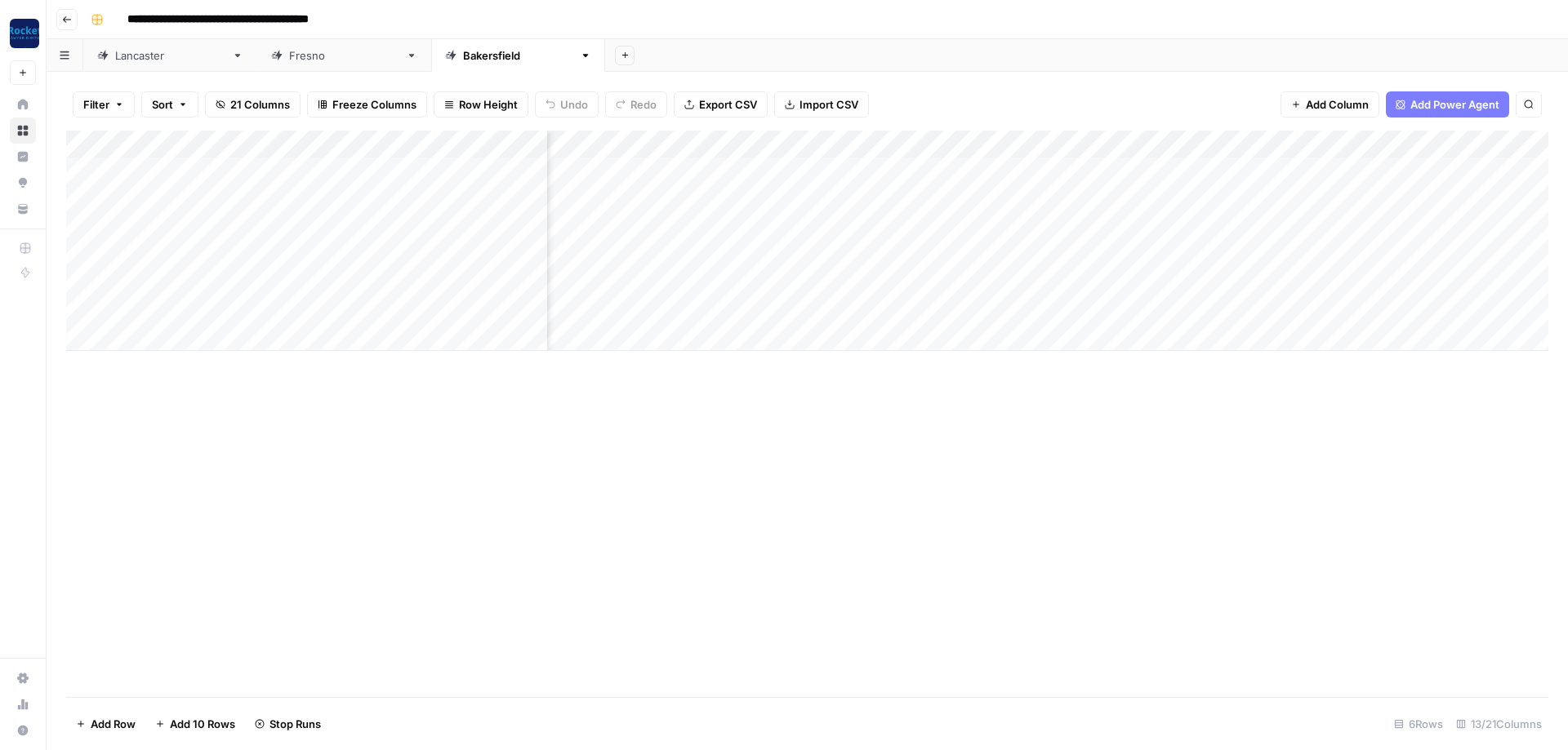
scroll to position [0, 392]
click at [1196, 221] on div "Add Column" at bounding box center [808, 240] width 1482 height 220
click at [289, 53] on div "[GEOGRAPHIC_DATA]" at bounding box center [344, 56] width 111 height 17
click at [1007, 276] on div "Add Column" at bounding box center [808, 240] width 1482 height 220
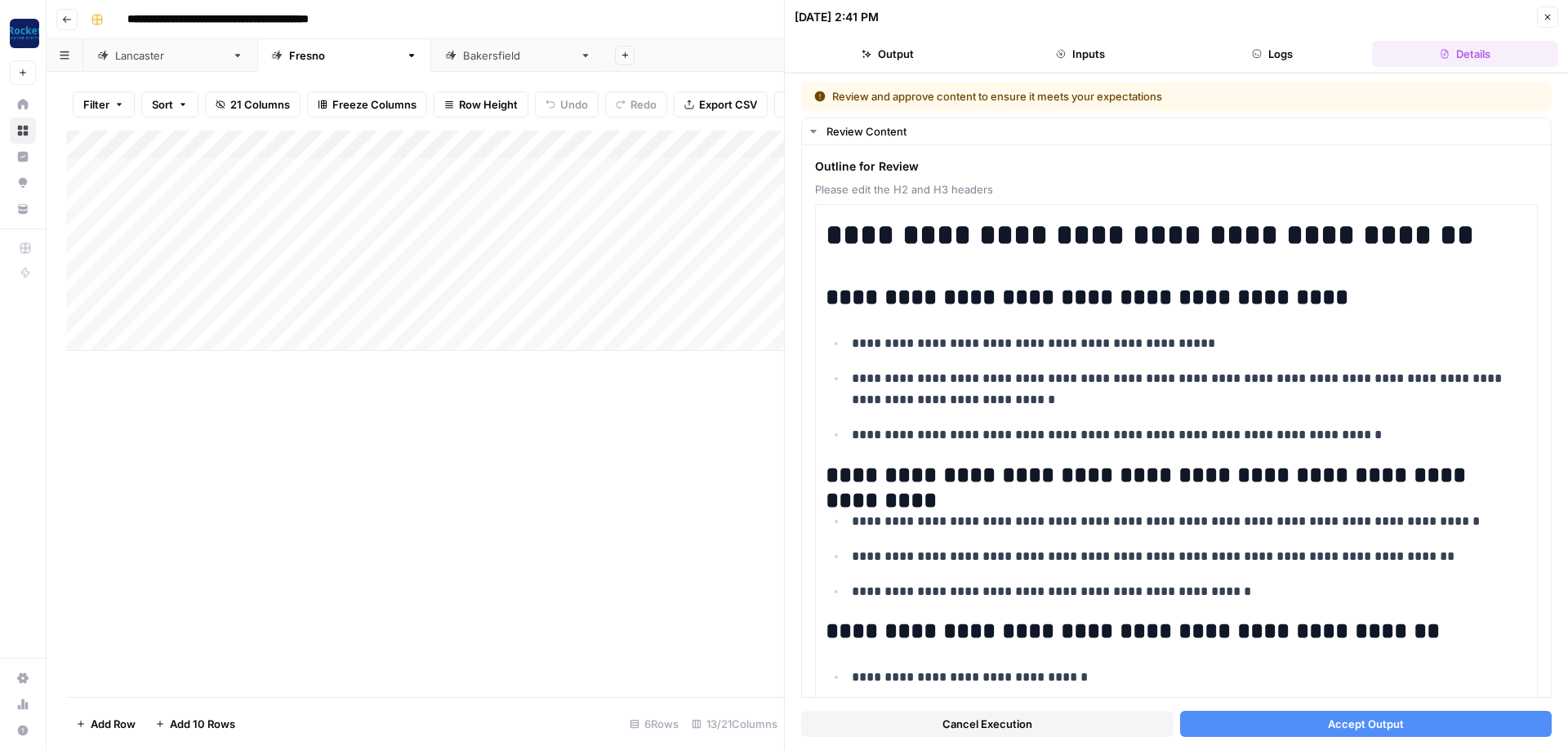
drag, startPoint x: 1241, startPoint y: 719, endPoint x: 1231, endPoint y: 717, distance: 10.2
click at [1242, 719] on button "Accept Output" at bounding box center [1367, 723] width 373 height 26
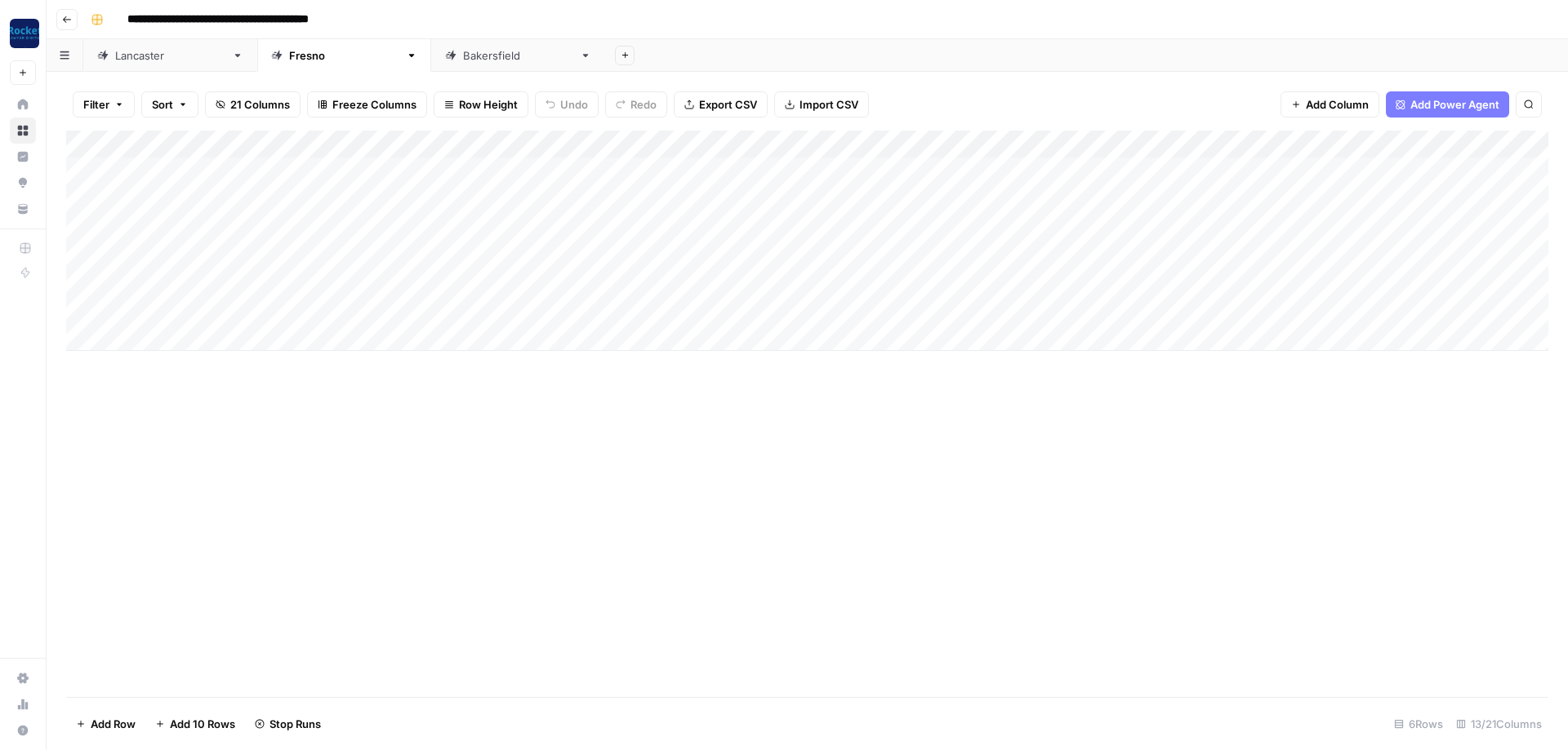
click at [1013, 304] on div "Add Column" at bounding box center [808, 240] width 1482 height 220
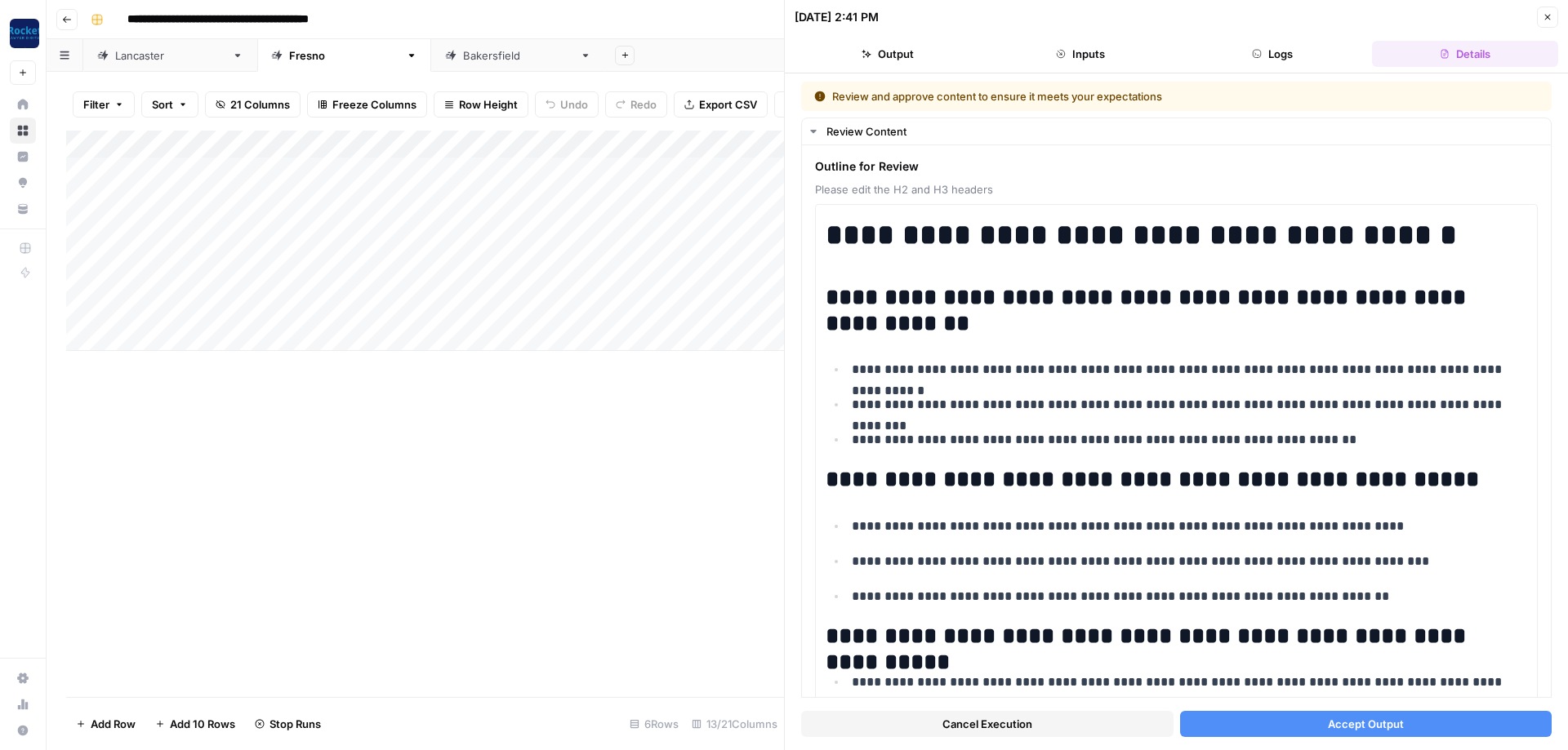
click at [1338, 727] on span "Accept Output" at bounding box center [1366, 724] width 76 height 17
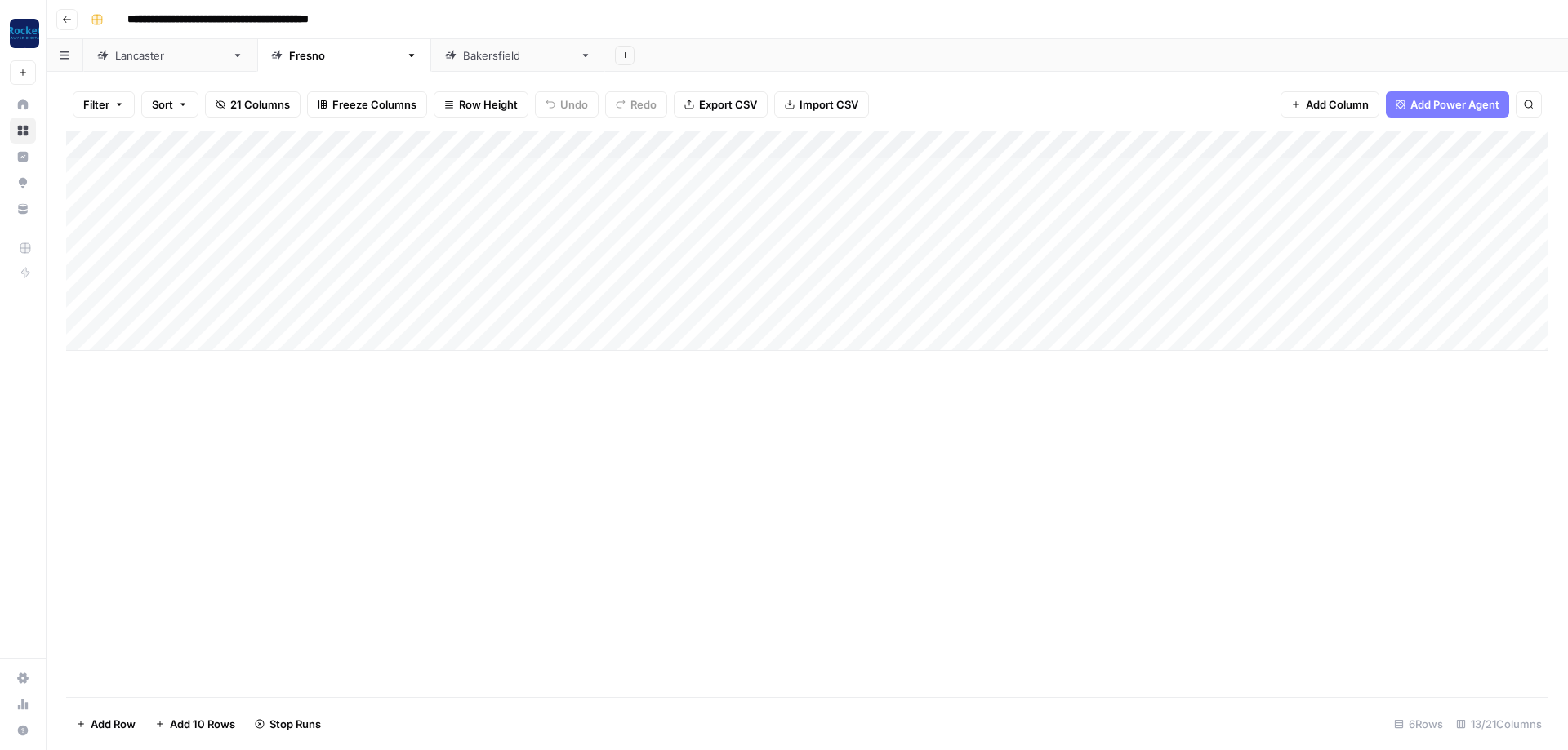
click at [72, 18] on button "Go back" at bounding box center [67, 20] width 22 height 22
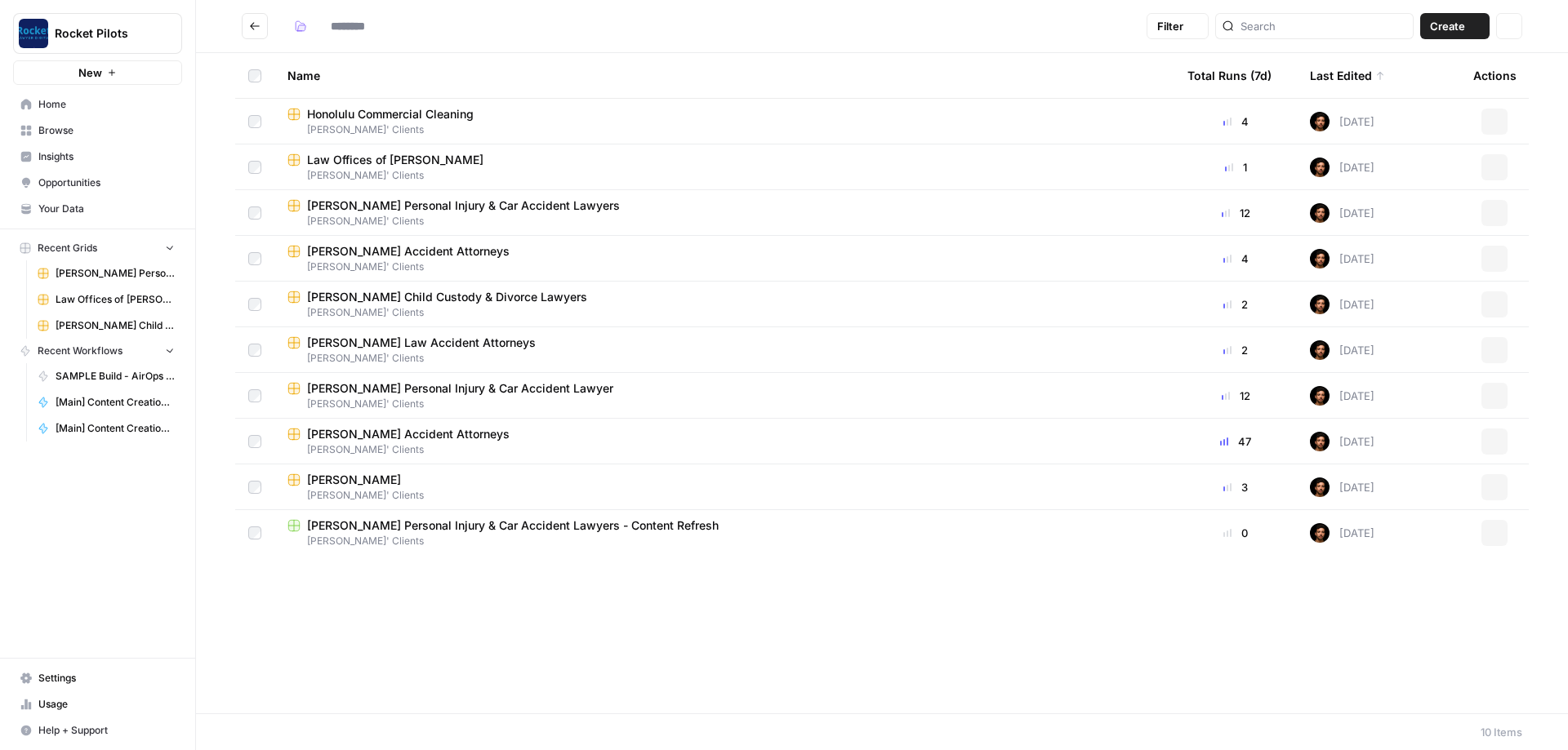
type input "**********"
click at [378, 203] on span "Law Offices of [PERSON_NAME]" at bounding box center [395, 206] width 176 height 17
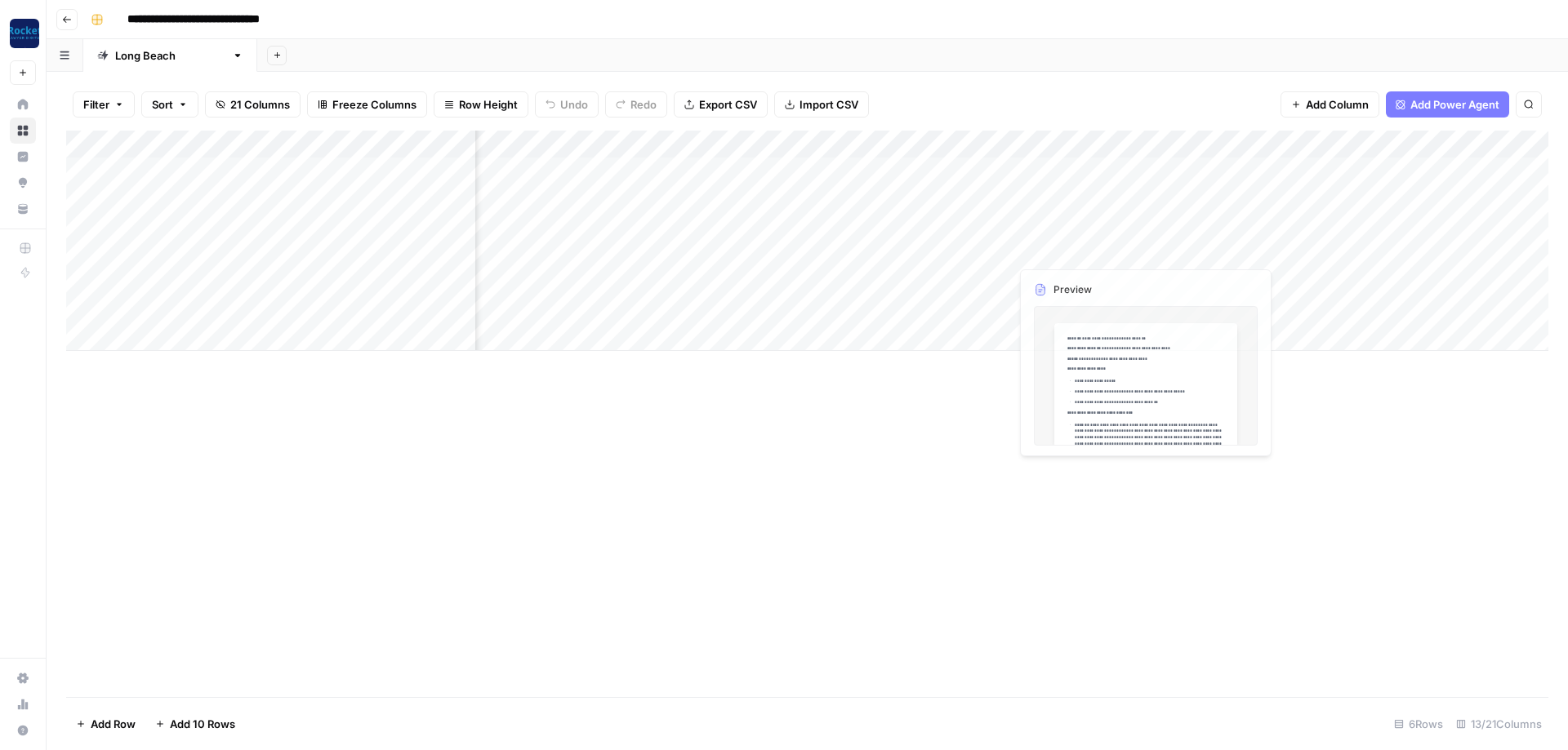
scroll to position [0, 294]
click at [1208, 253] on div "Add Column" at bounding box center [808, 240] width 1482 height 220
click at [69, 20] on icon "button" at bounding box center [67, 20] width 8 height 7
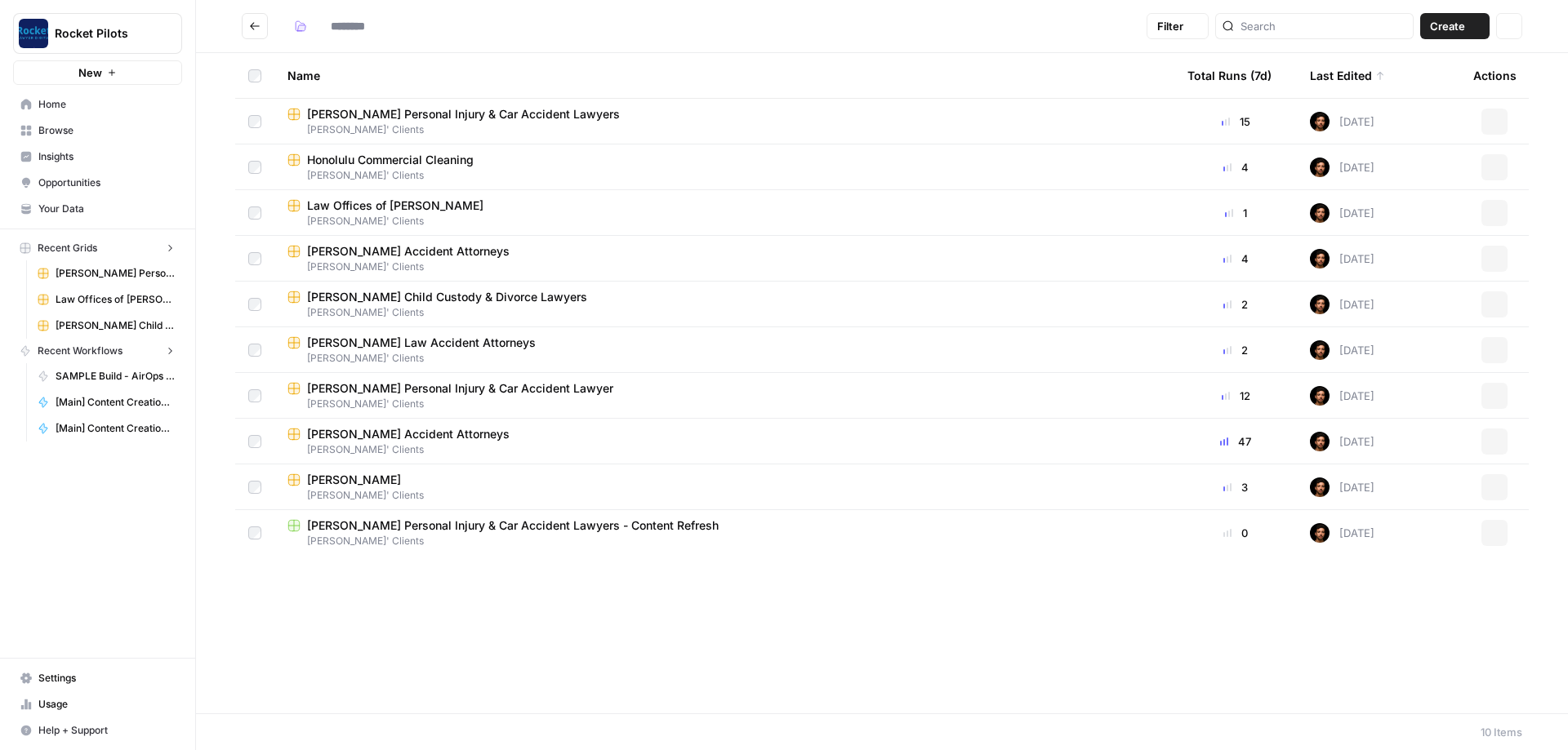
type input "**********"
click at [420, 155] on span "[PERSON_NAME] Personal Injury & Car Accident Lawyers" at bounding box center [463, 160] width 313 height 17
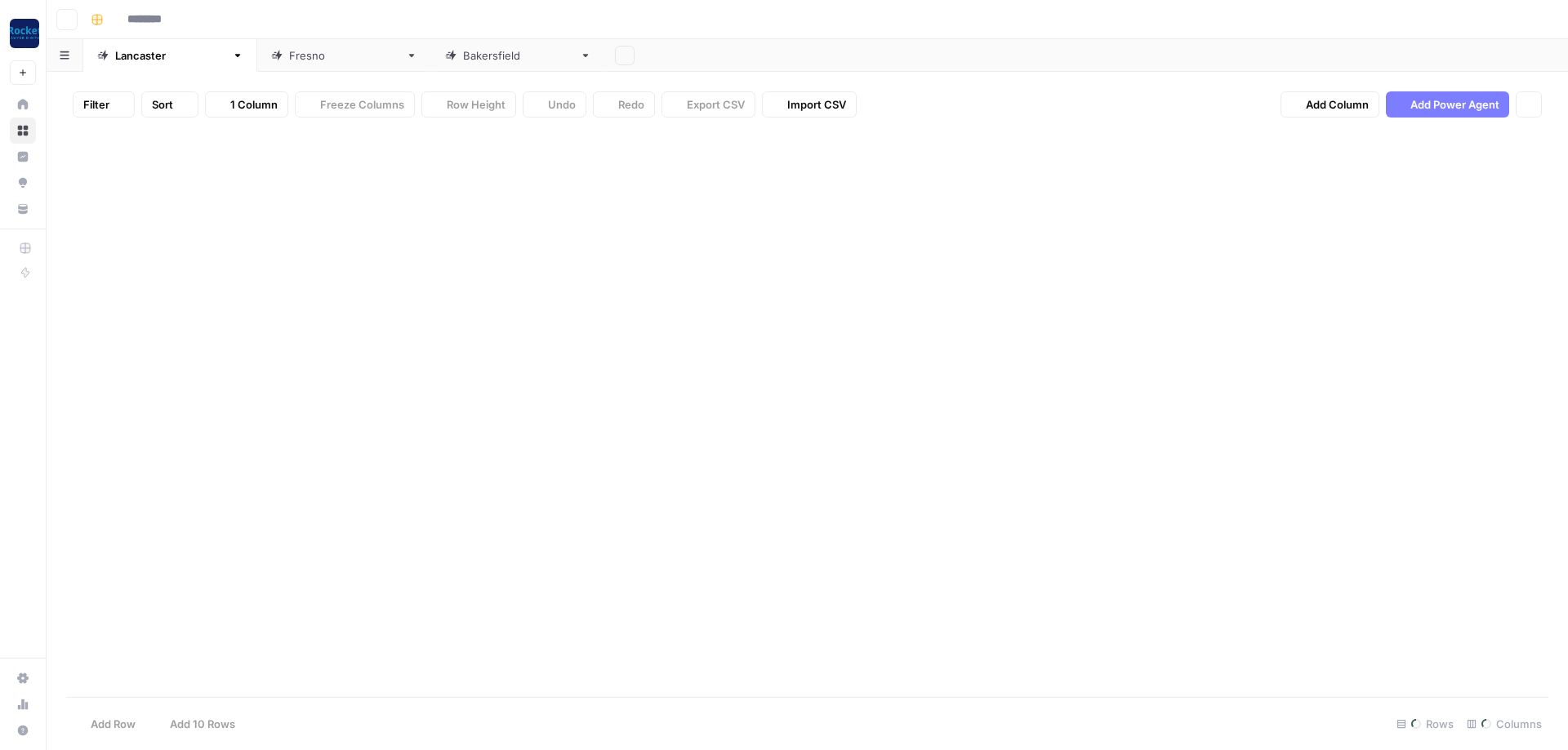
type input "**********"
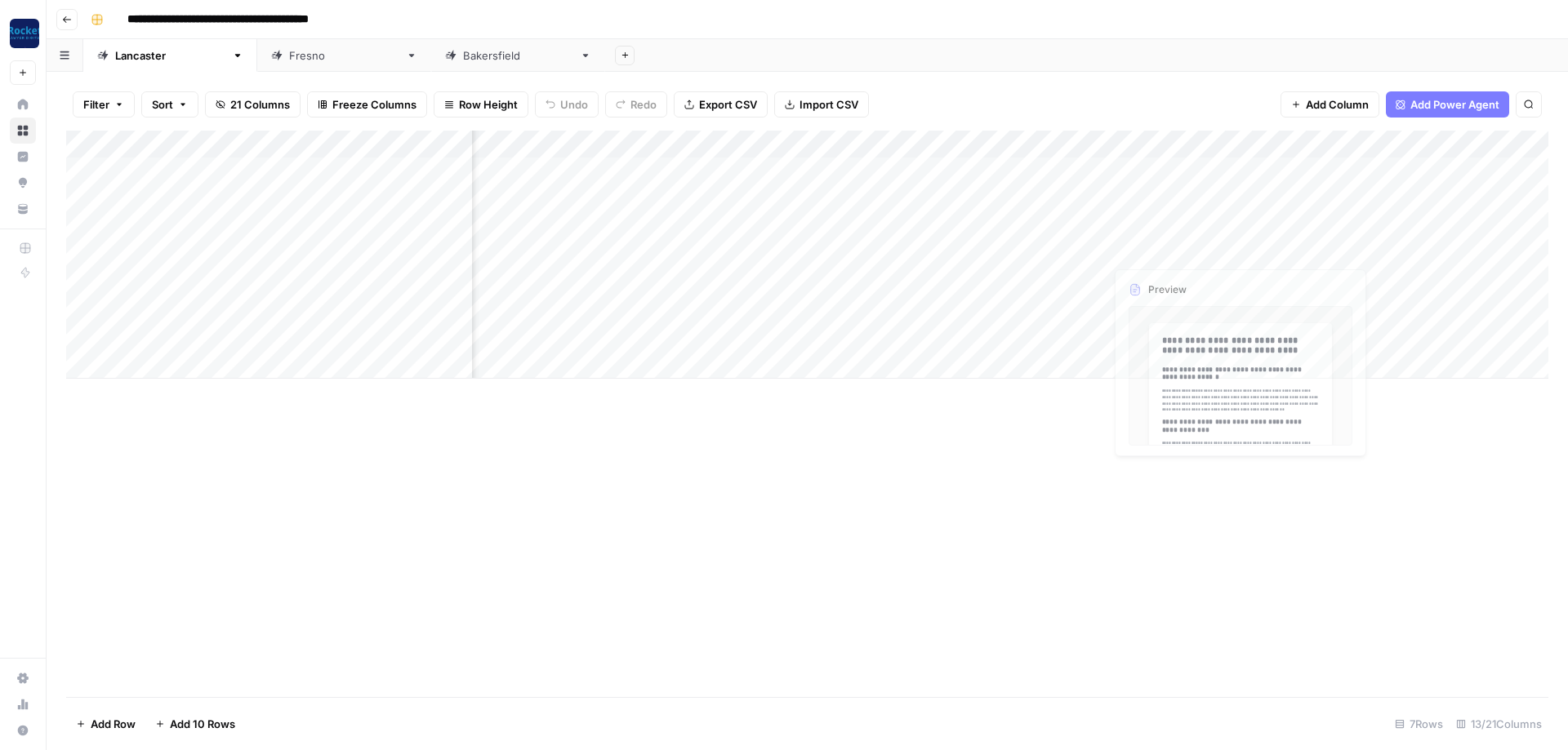
scroll to position [0, 392]
click at [1138, 225] on div "Add Column" at bounding box center [808, 254] width 1482 height 248
click at [289, 63] on div "[GEOGRAPHIC_DATA]" at bounding box center [344, 56] width 111 height 17
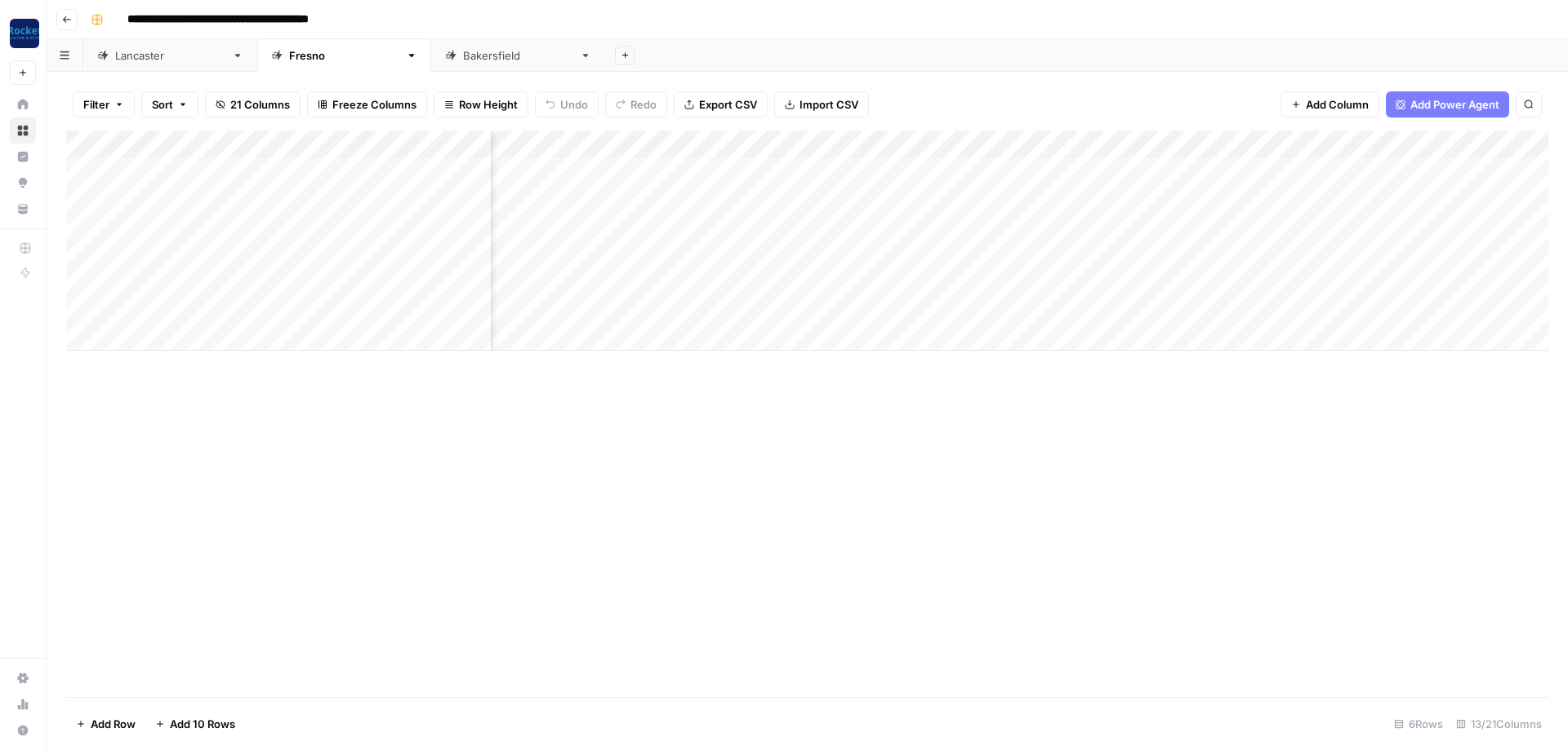
scroll to position [0, 392]
click at [1112, 279] on div "Add Column" at bounding box center [808, 240] width 1482 height 220
click at [1115, 308] on div "Add Column" at bounding box center [808, 240] width 1482 height 220
click at [431, 44] on link "[GEOGRAPHIC_DATA]" at bounding box center [517, 55] width 174 height 32
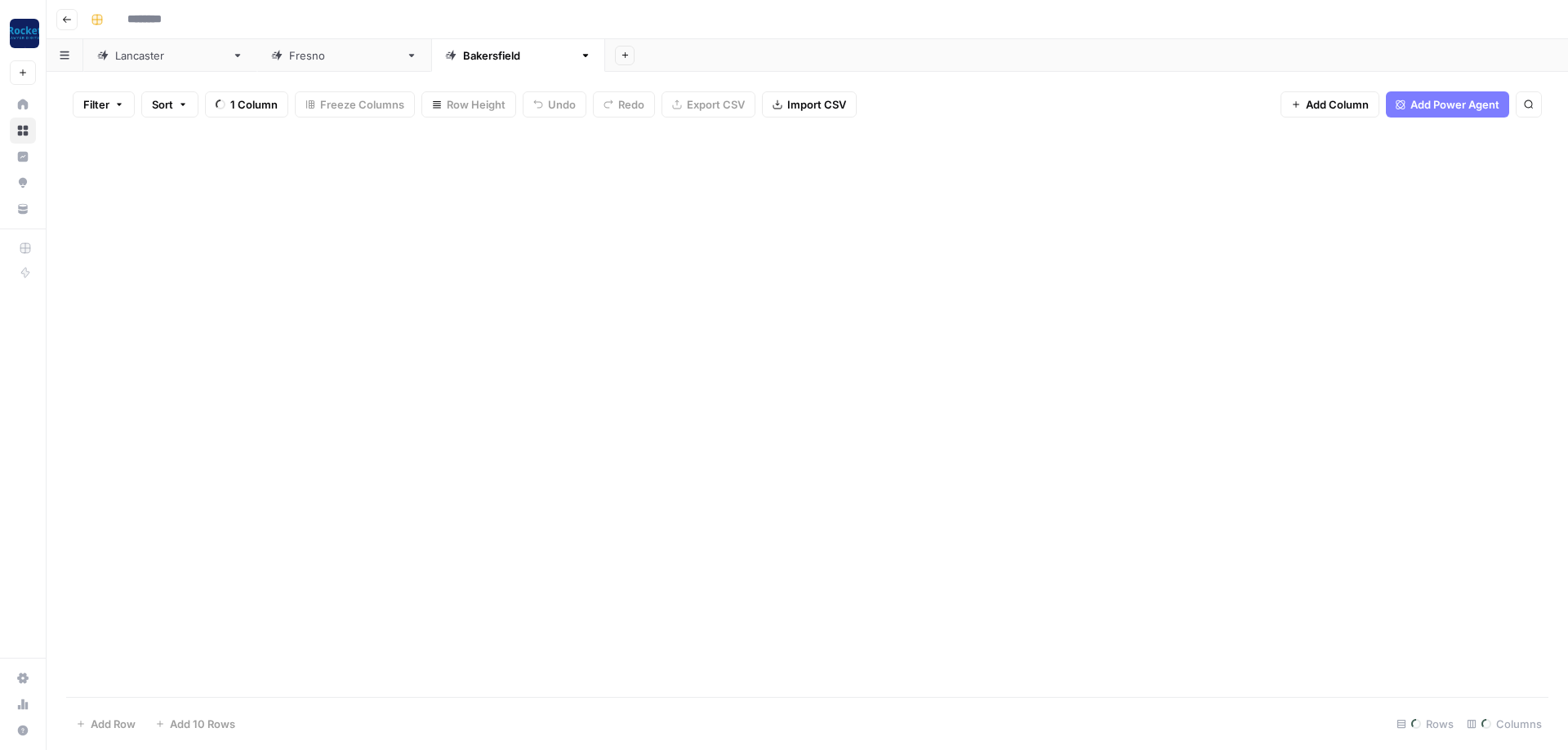
type input "**********"
click at [463, 57] on div "[GEOGRAPHIC_DATA]" at bounding box center [518, 56] width 111 height 17
click at [1180, 248] on div "Add Column" at bounding box center [808, 240] width 1482 height 220
click at [1183, 279] on div "Add Column" at bounding box center [808, 240] width 1482 height 220
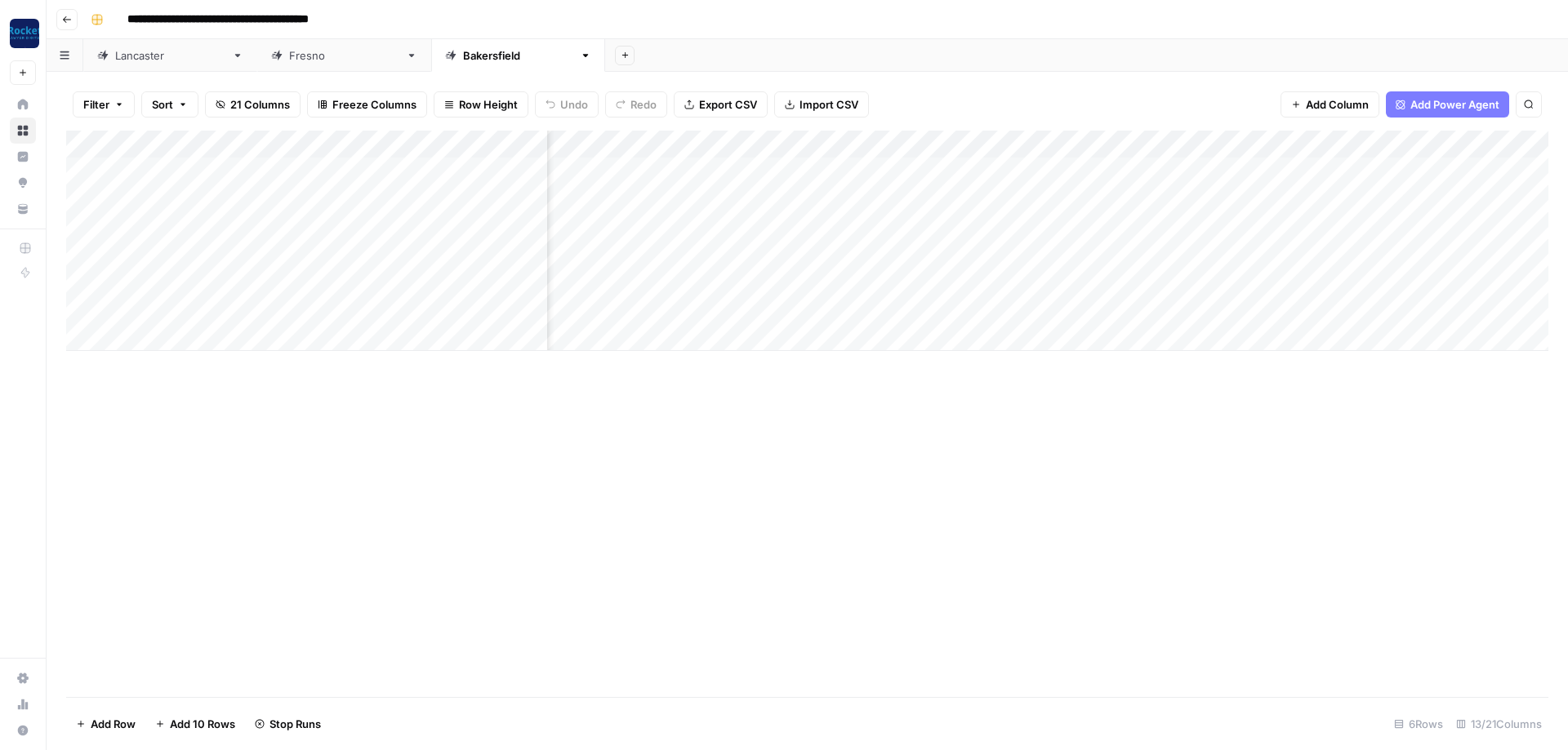
click at [143, 62] on div "[GEOGRAPHIC_DATA]" at bounding box center [170, 56] width 111 height 17
click at [62, 23] on button "Go back" at bounding box center [67, 20] width 22 height 22
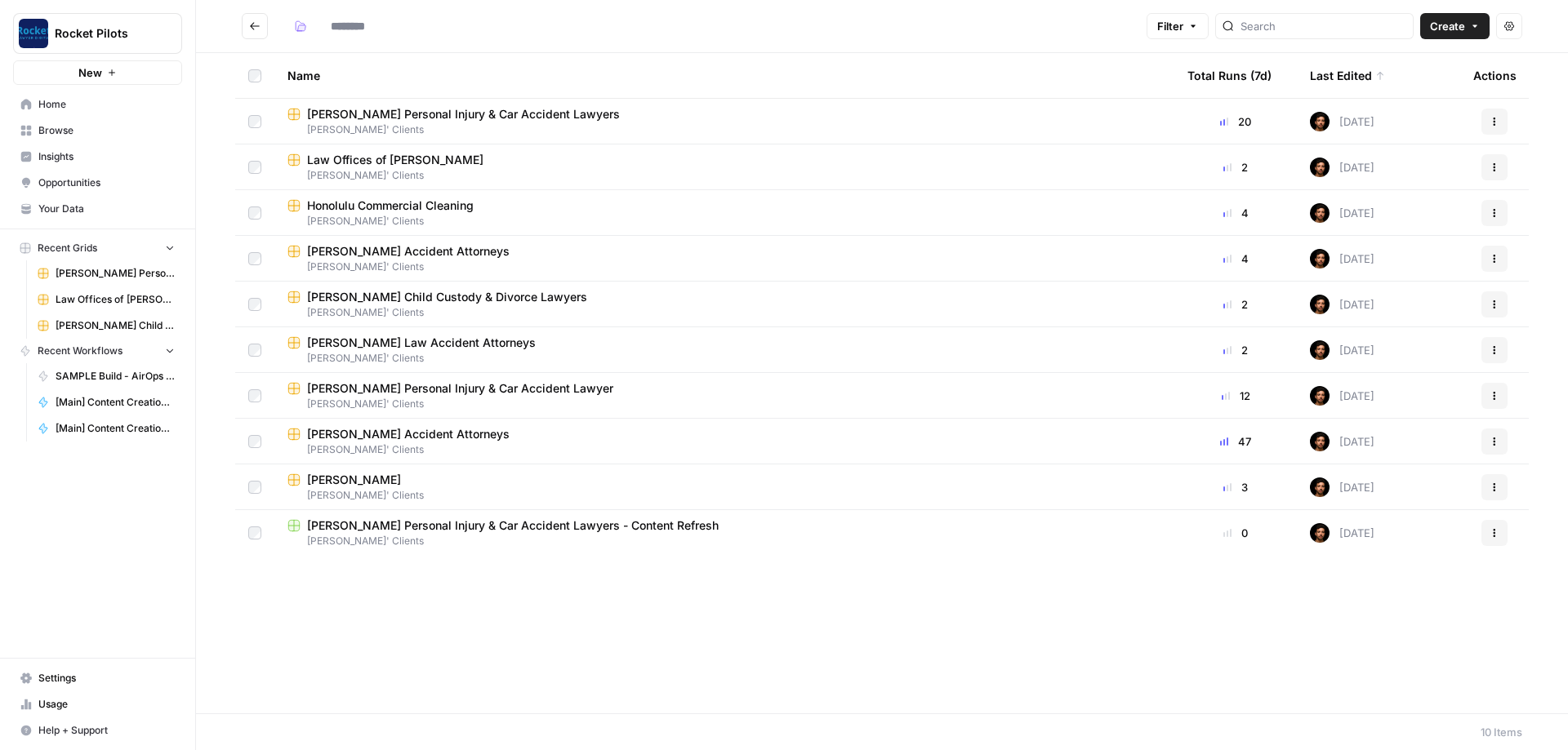
type input "**********"
click at [377, 210] on span "Honolulu Commercial Cleaning" at bounding box center [390, 206] width 166 height 17
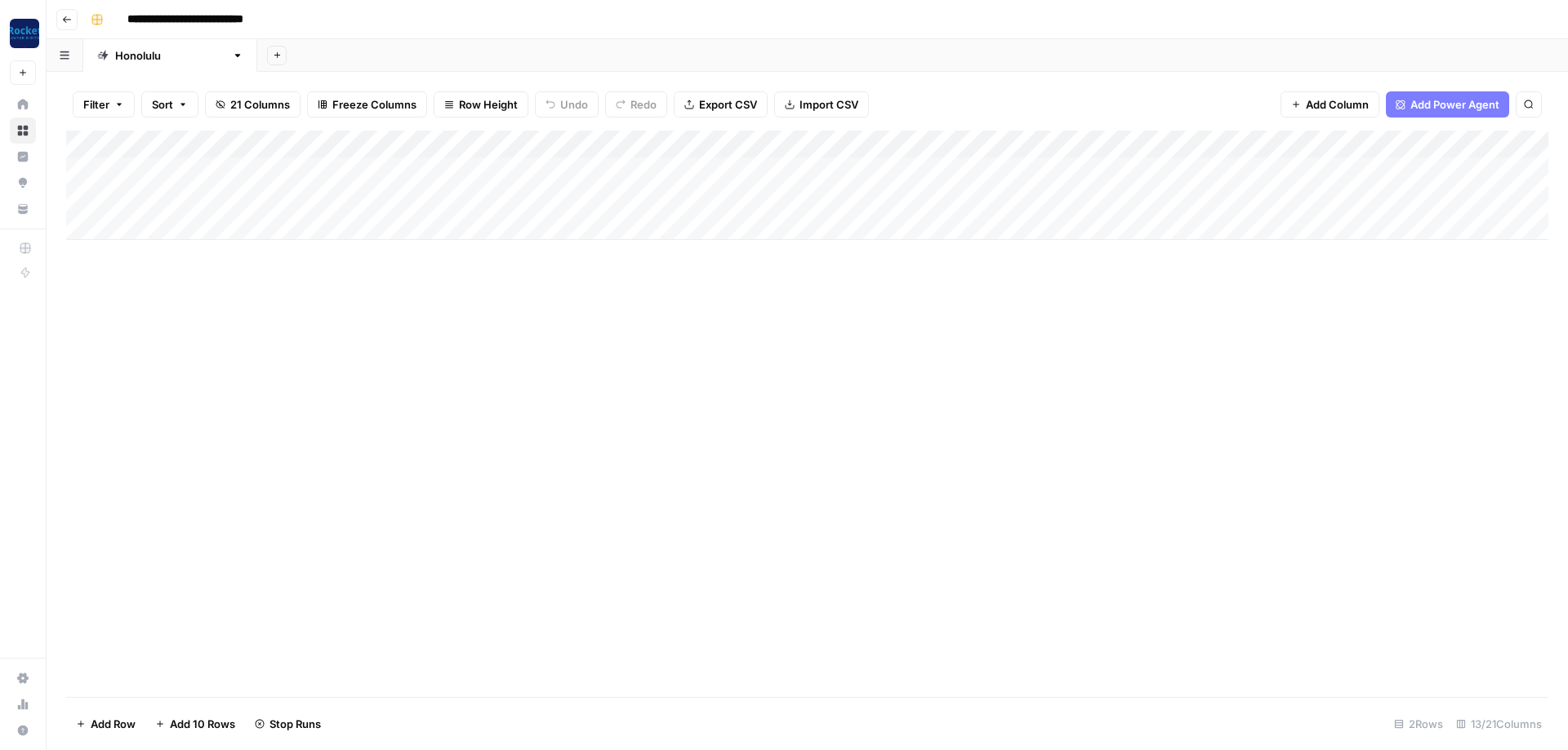
click at [67, 21] on icon "button" at bounding box center [67, 20] width 10 height 10
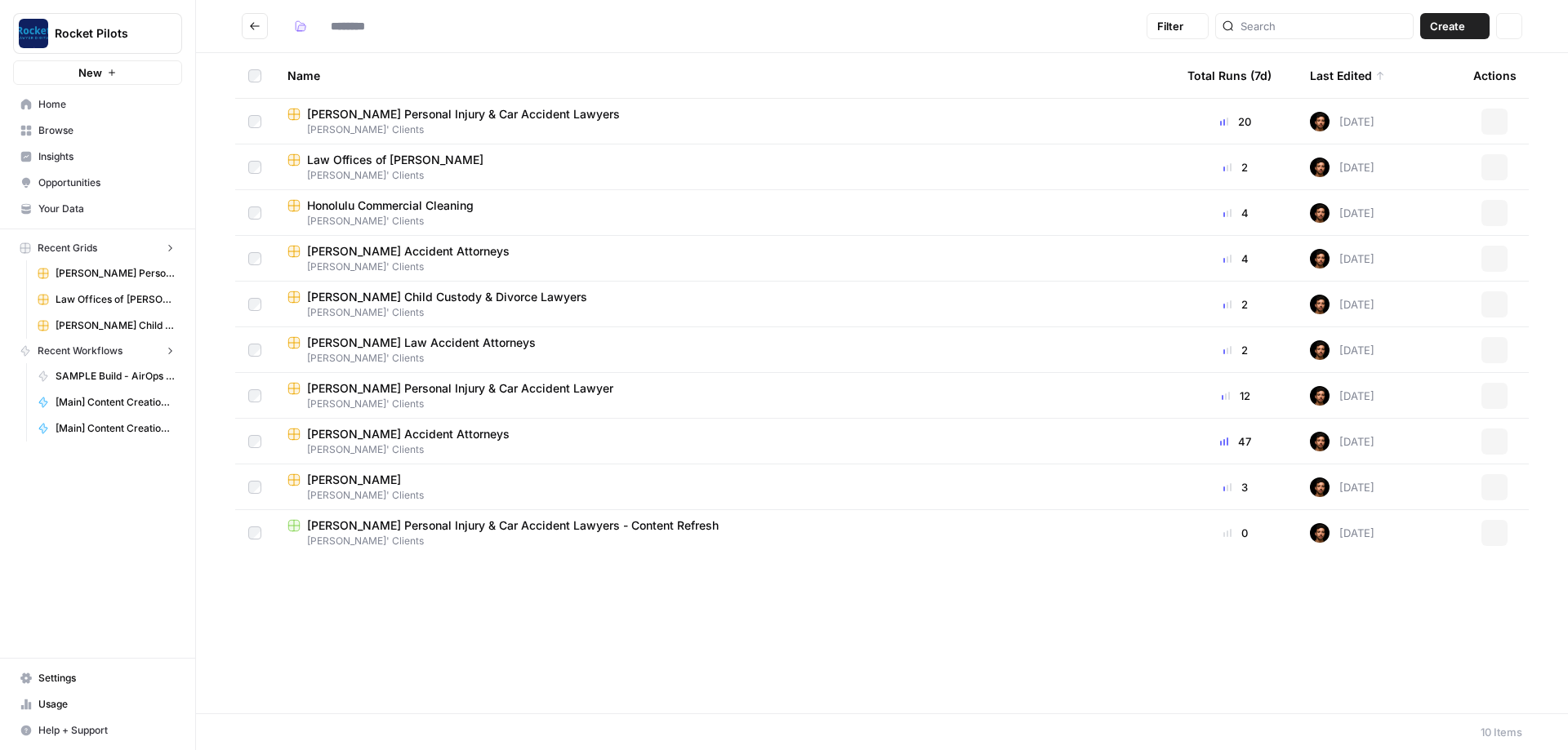
type input "**********"
click at [434, 158] on span "Law Offices of [PERSON_NAME]" at bounding box center [395, 160] width 176 height 17
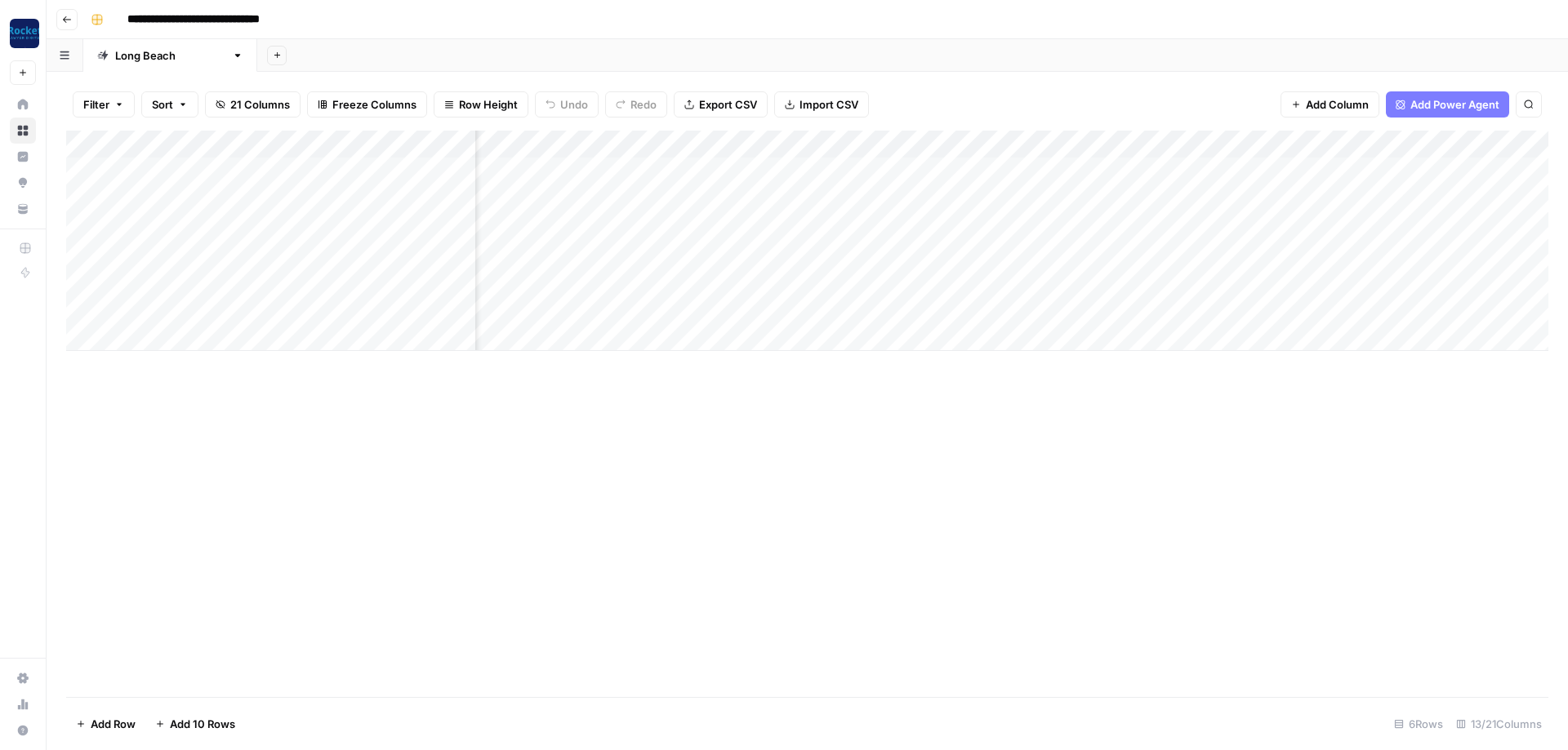
scroll to position [0, 245]
click at [72, 16] on button "Go back" at bounding box center [67, 20] width 22 height 22
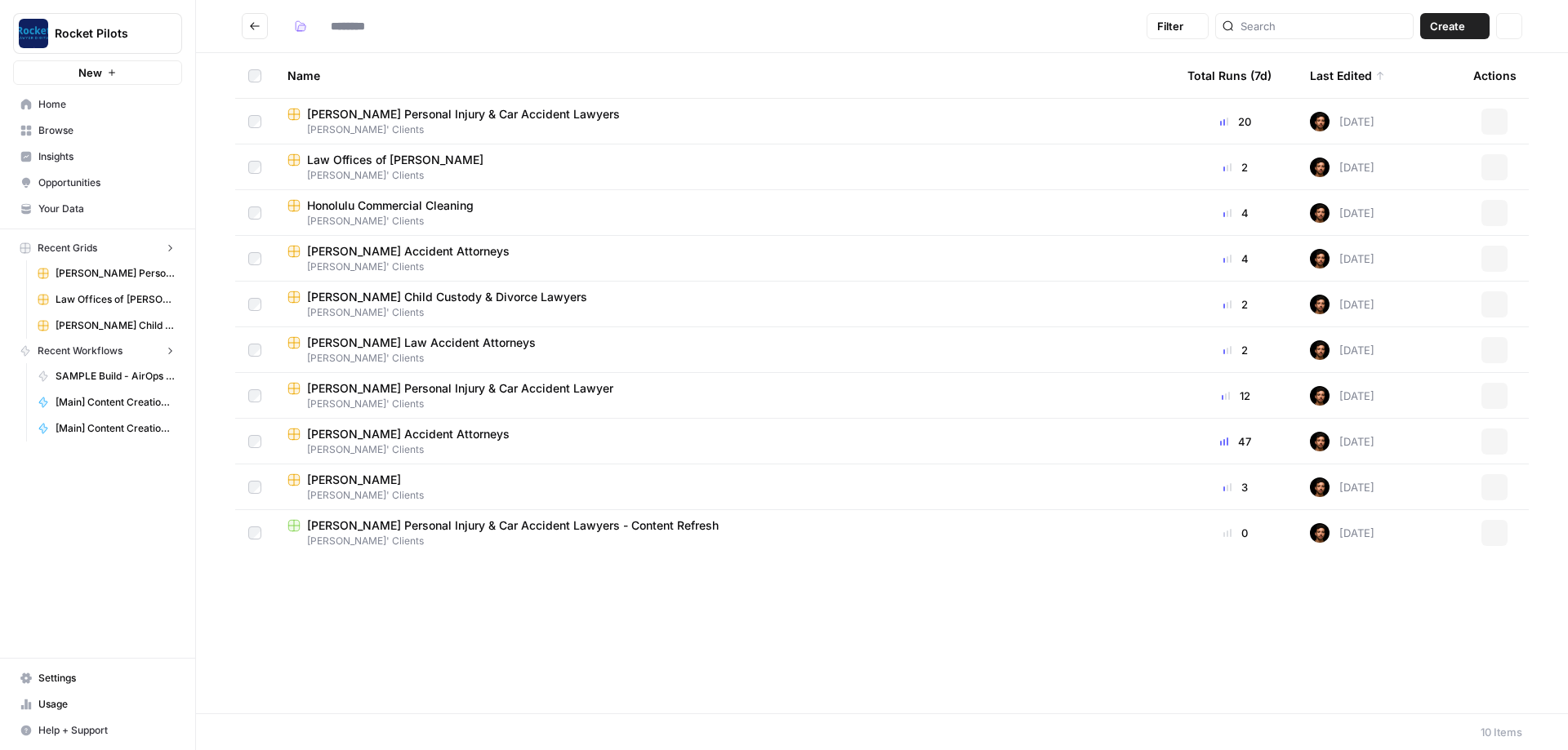
type input "**********"
click at [413, 110] on span "[PERSON_NAME] Personal Injury & Car Accident Lawyers" at bounding box center [463, 115] width 313 height 17
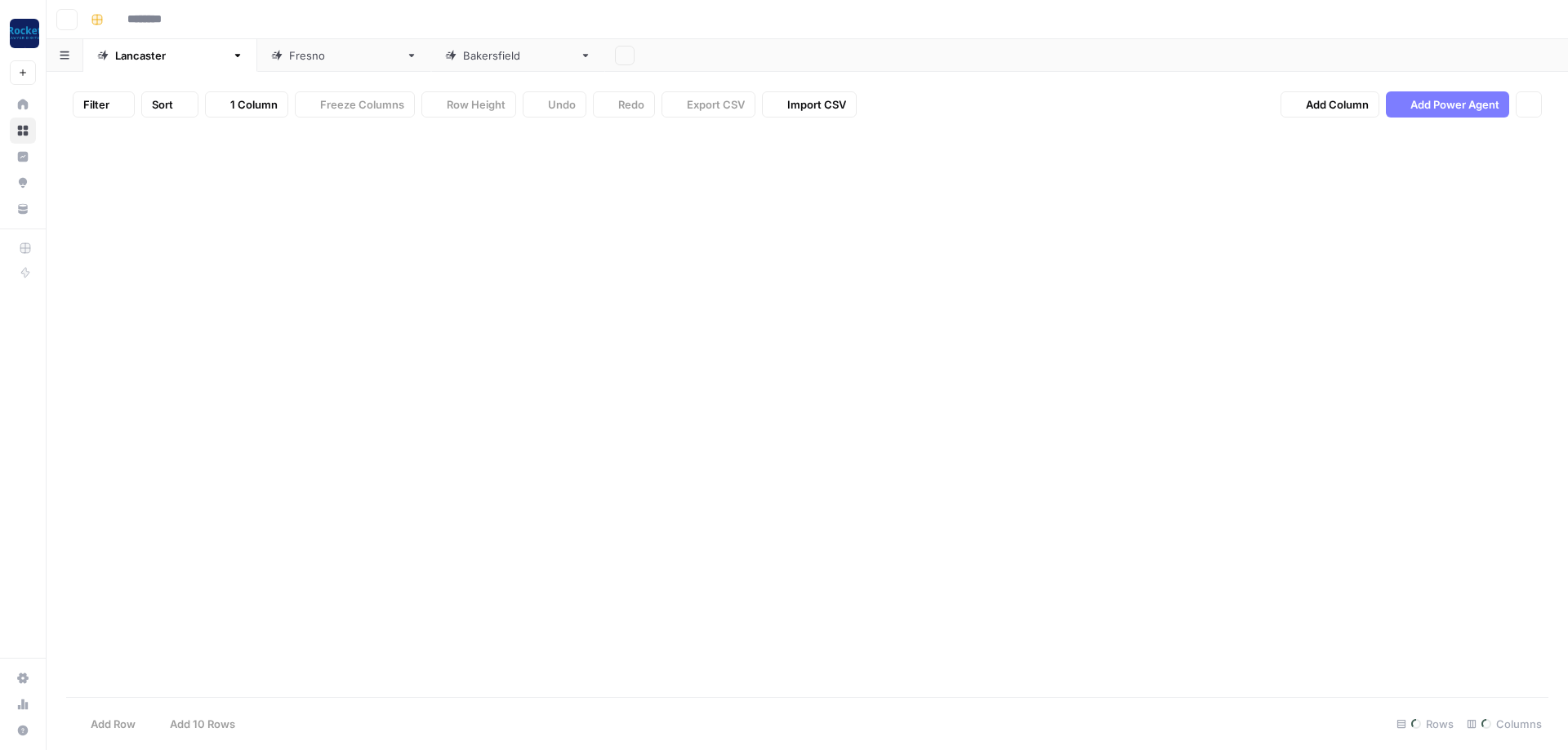
type input "**********"
click at [289, 59] on div "[GEOGRAPHIC_DATA]" at bounding box center [344, 56] width 111 height 17
type input "**********"
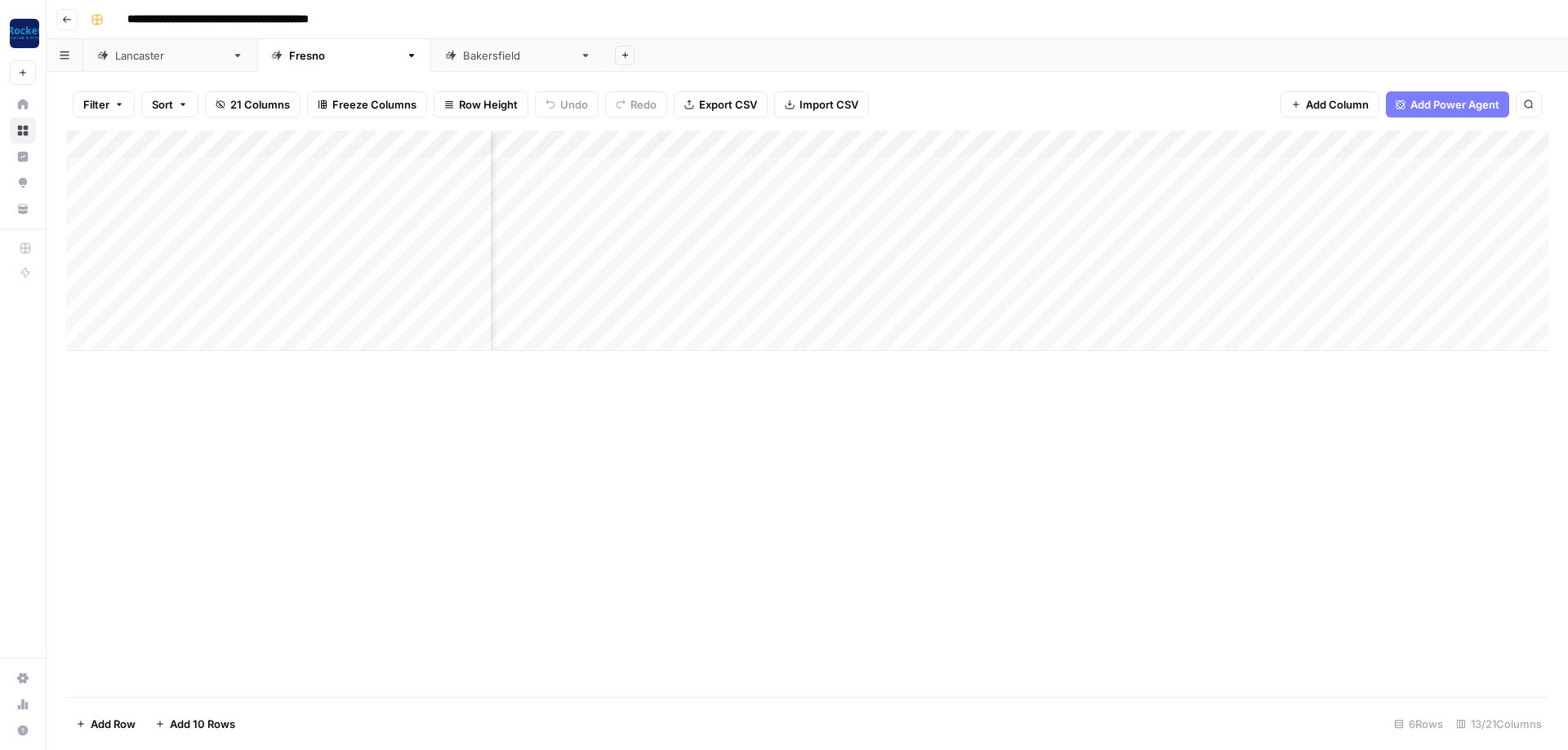
scroll to position [0, 392]
click at [621, 219] on div "Add Column" at bounding box center [808, 240] width 1482 height 220
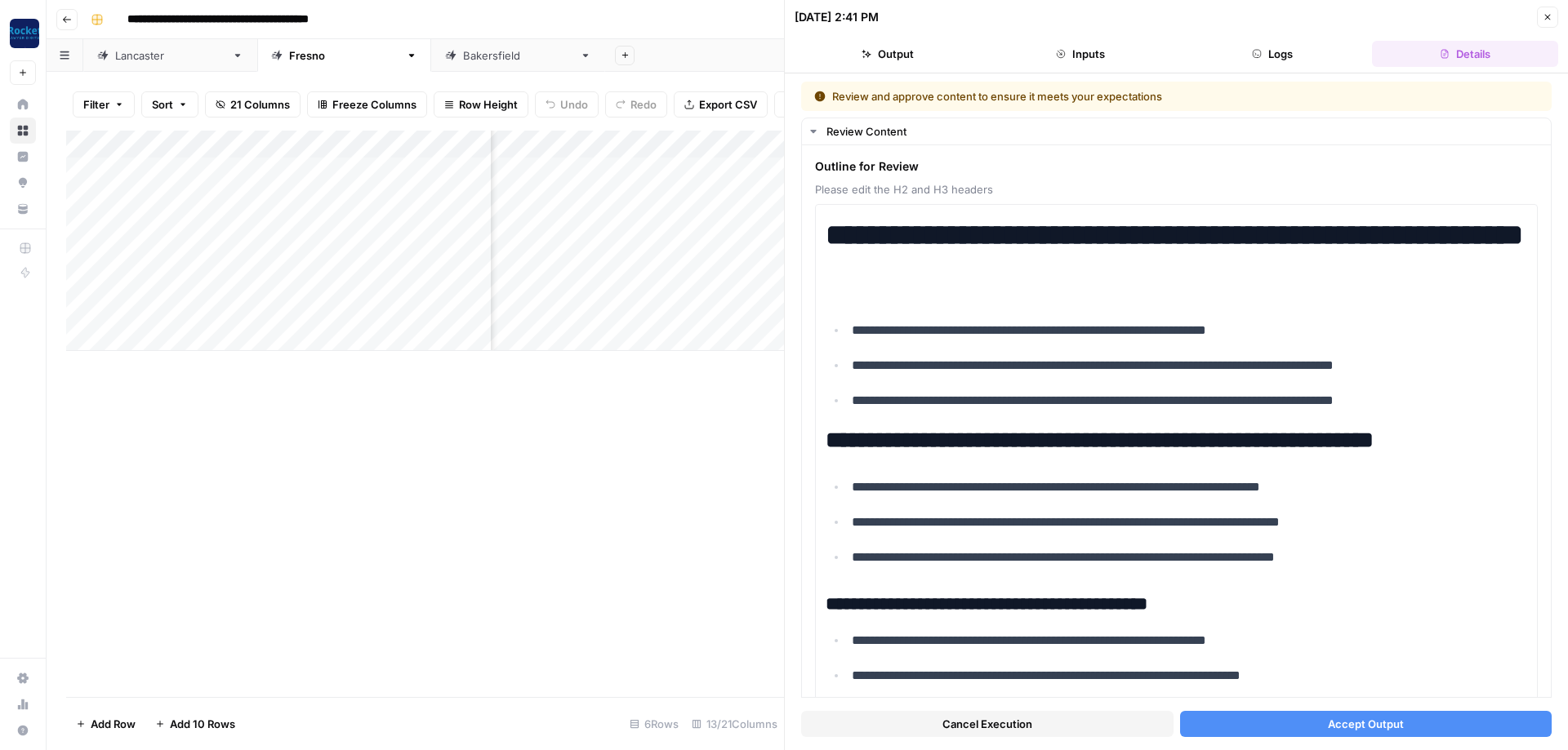
click at [1327, 725] on button "Accept Output" at bounding box center [1367, 723] width 373 height 26
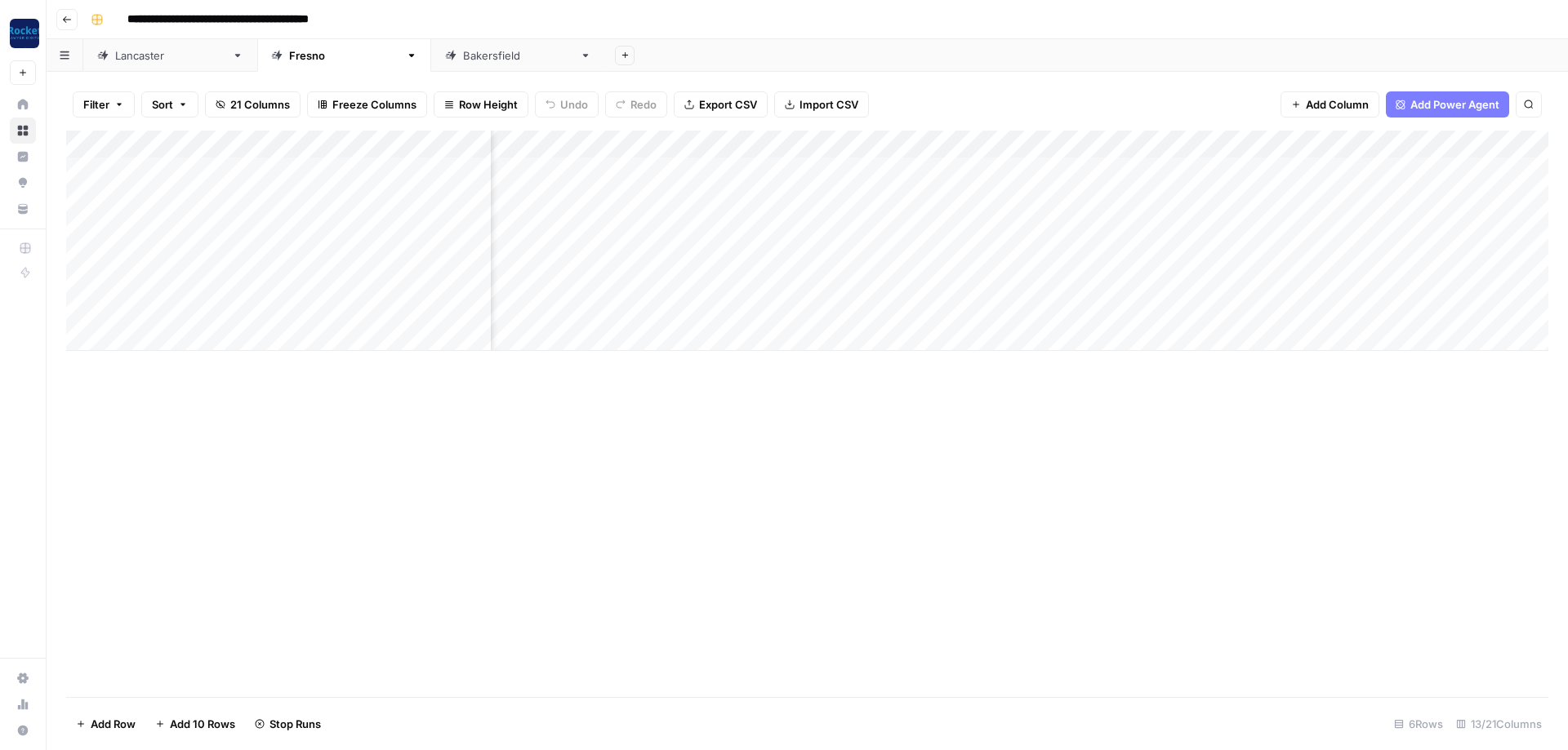
click at [618, 249] on div "Add Column" at bounding box center [808, 240] width 1482 height 220
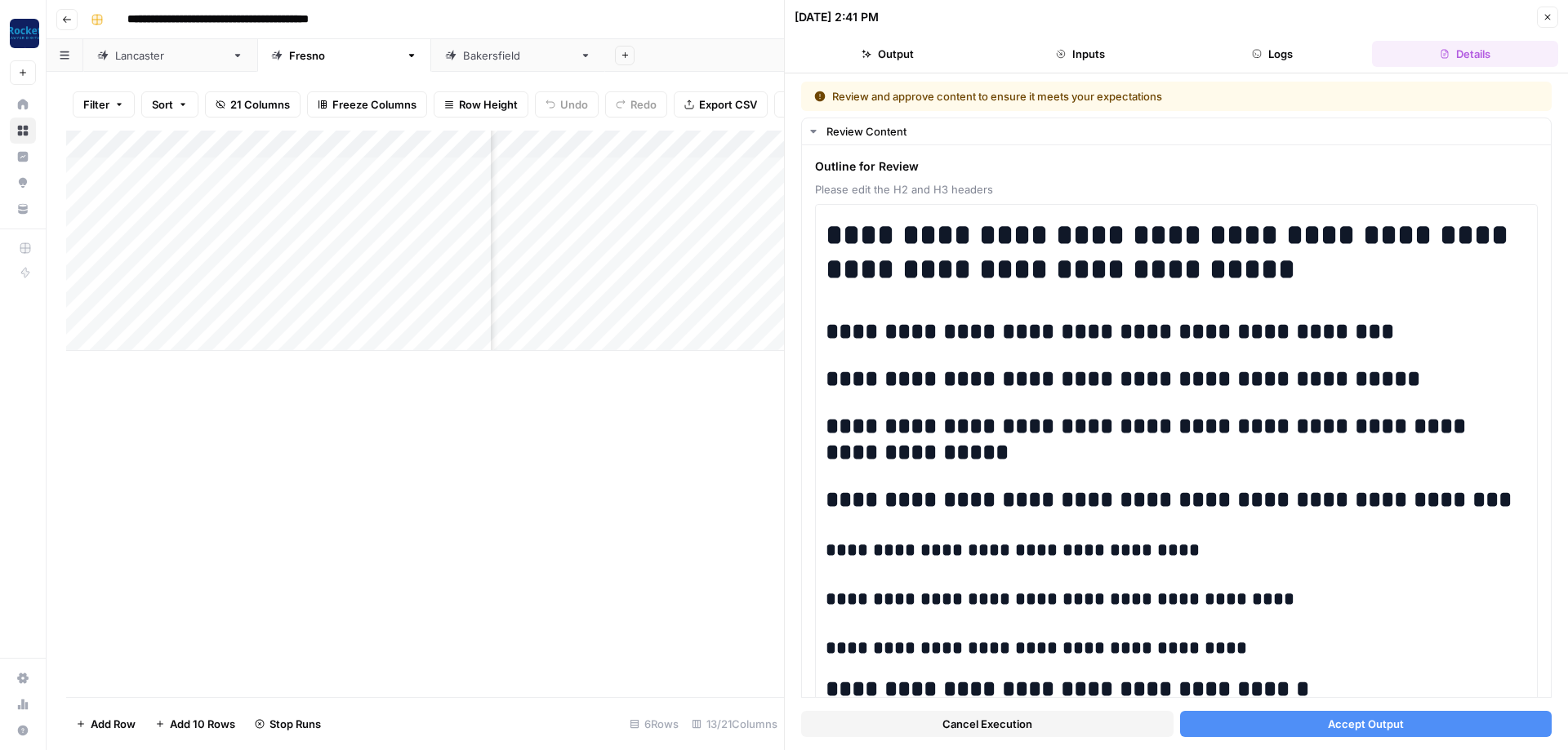
click at [1284, 728] on button "Accept Output" at bounding box center [1367, 723] width 373 height 26
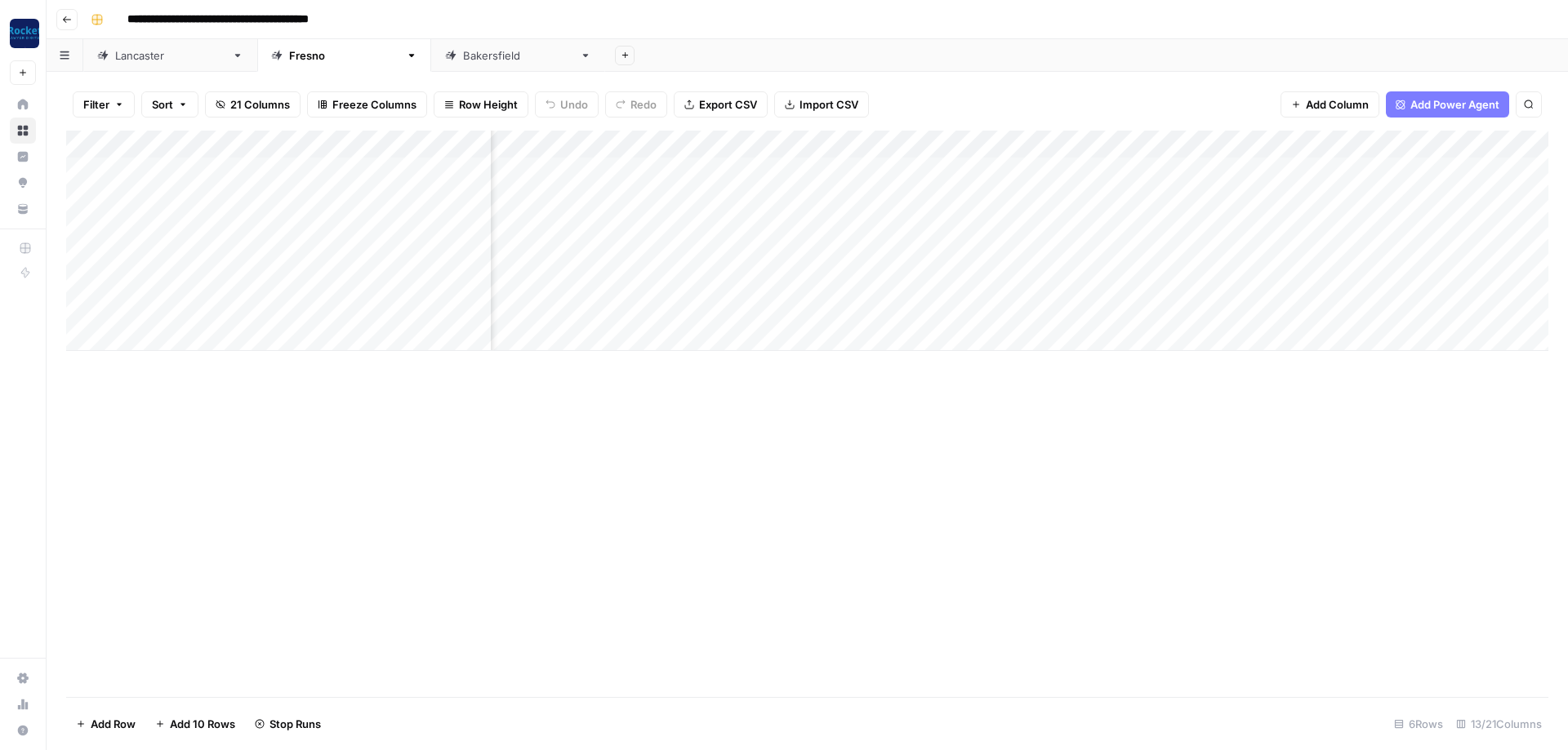
click at [463, 54] on div "[GEOGRAPHIC_DATA]" at bounding box center [518, 56] width 111 height 17
click at [1065, 307] on div "Add Column" at bounding box center [808, 240] width 1482 height 220
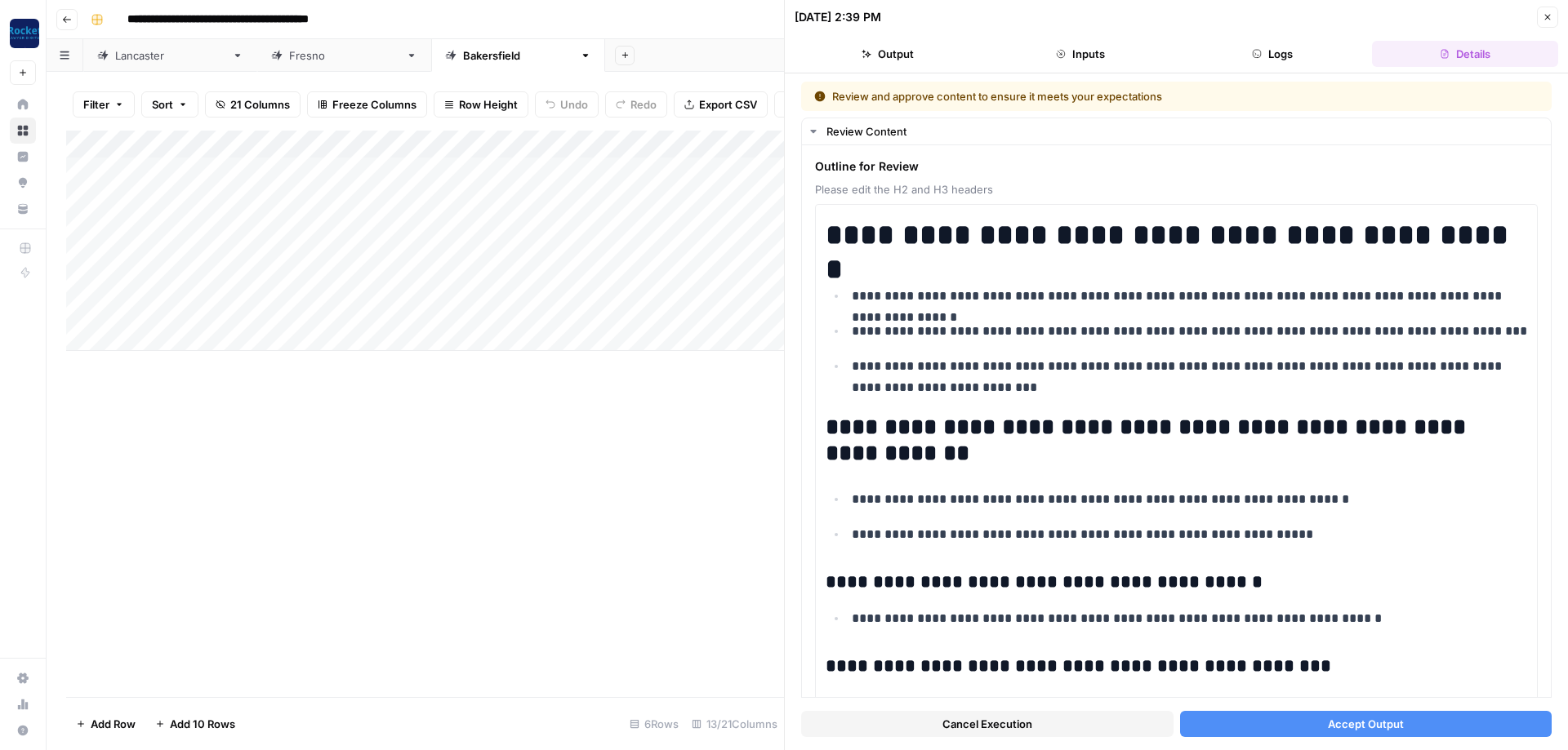
click at [1409, 731] on button "Accept Output" at bounding box center [1367, 723] width 373 height 26
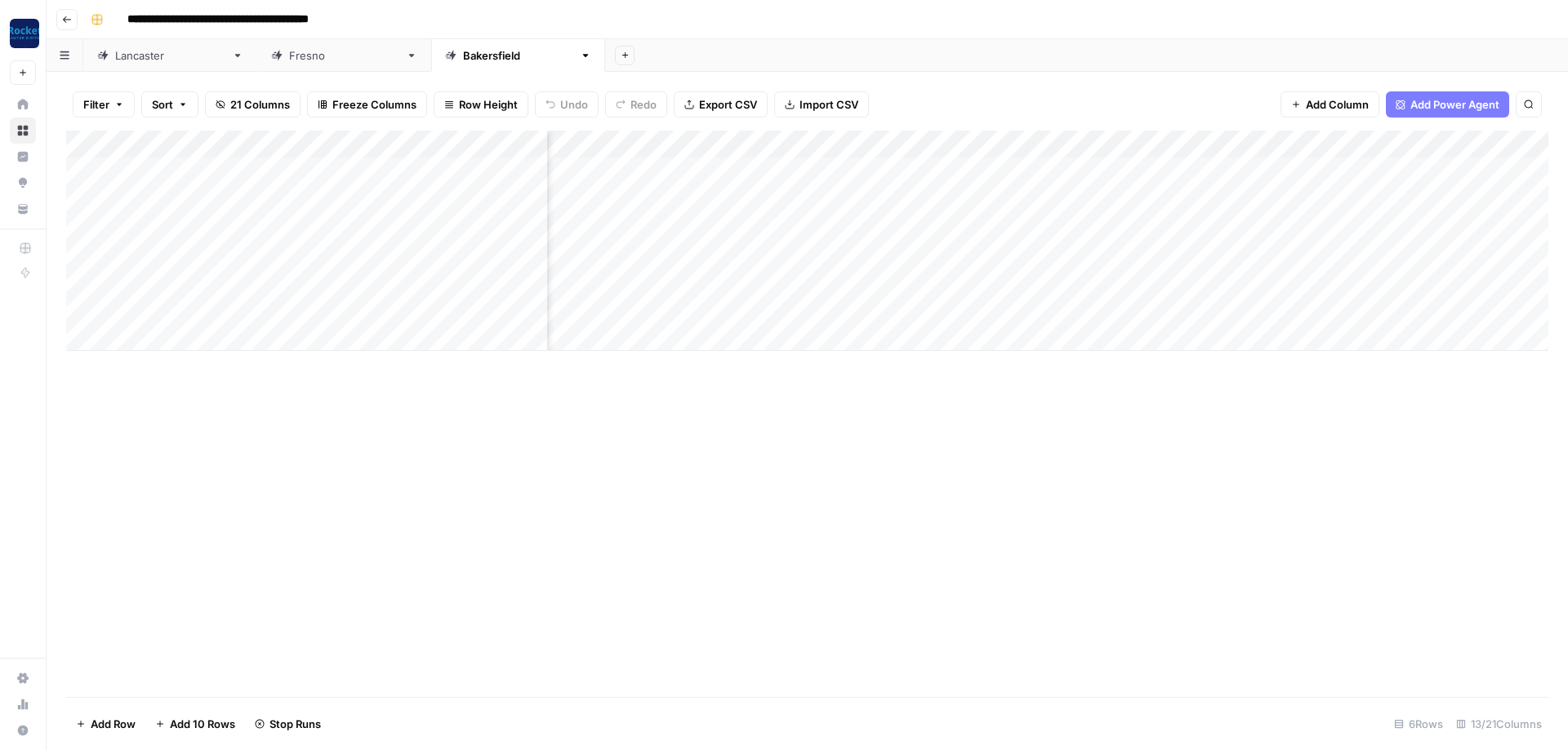
scroll to position [0, 392]
click at [70, 18] on icon "button" at bounding box center [67, 20] width 10 height 10
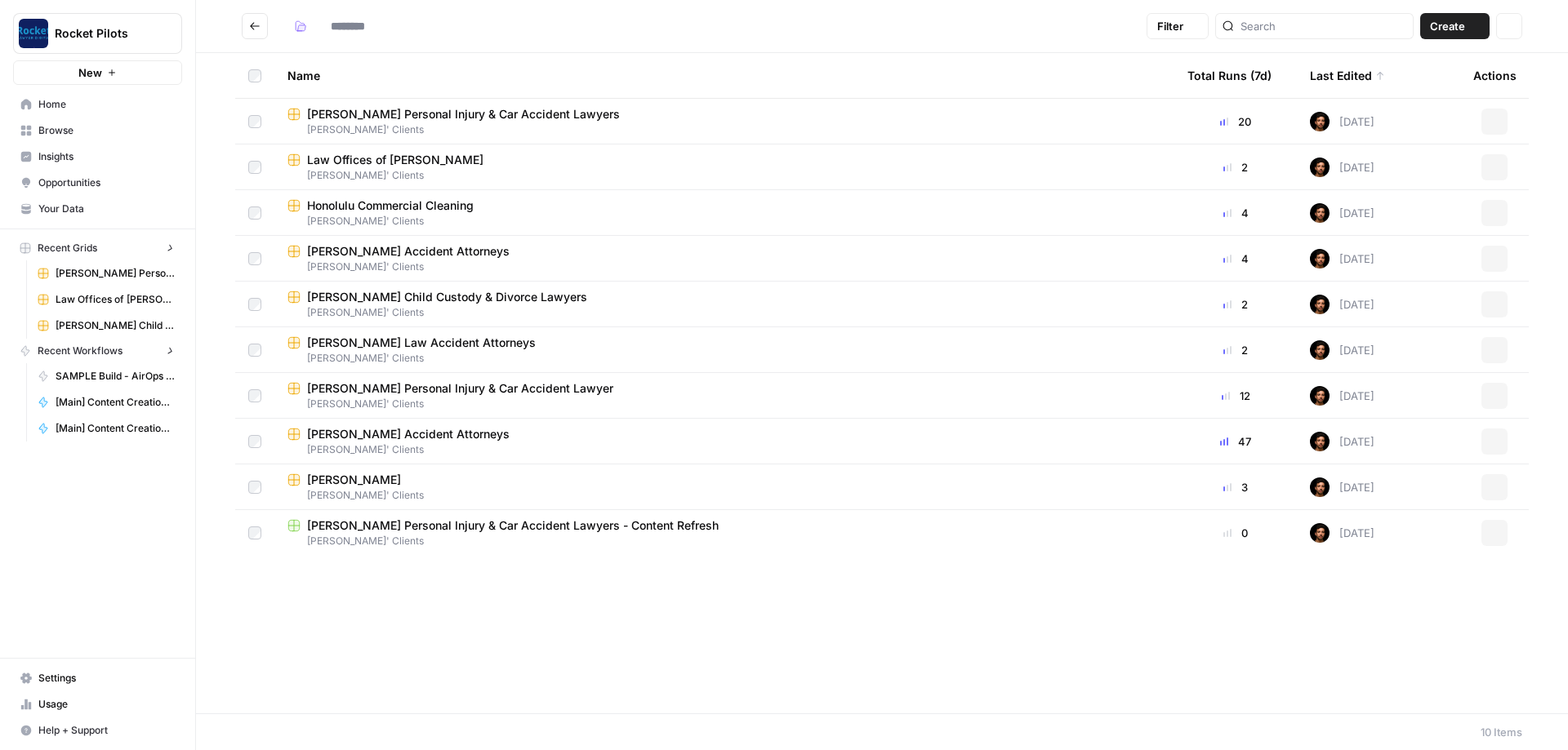
type input "**********"
click at [379, 207] on span "Honolulu Commercial Cleaning" at bounding box center [390, 206] width 166 height 17
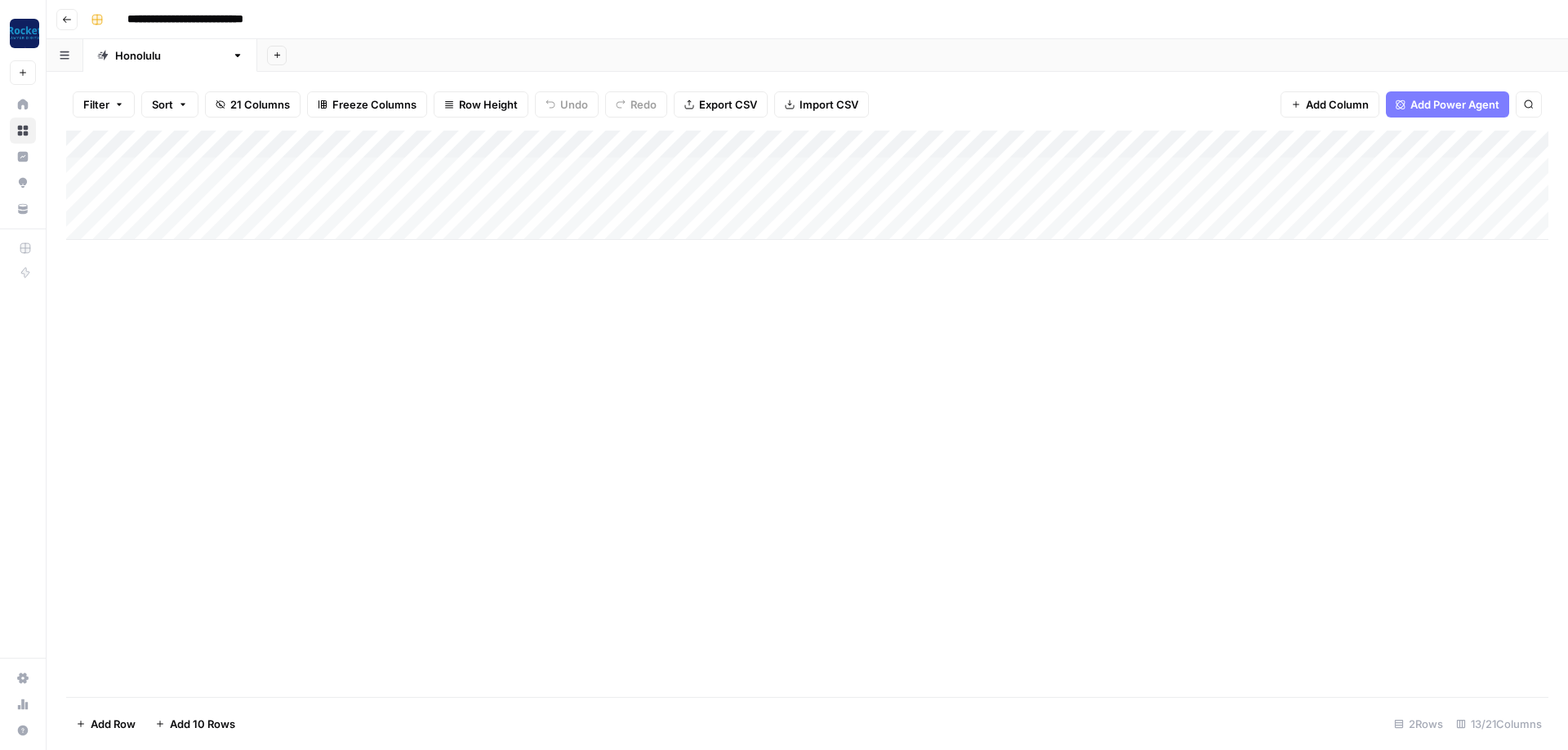
click at [825, 165] on div "Add Column" at bounding box center [808, 185] width 1482 height 110
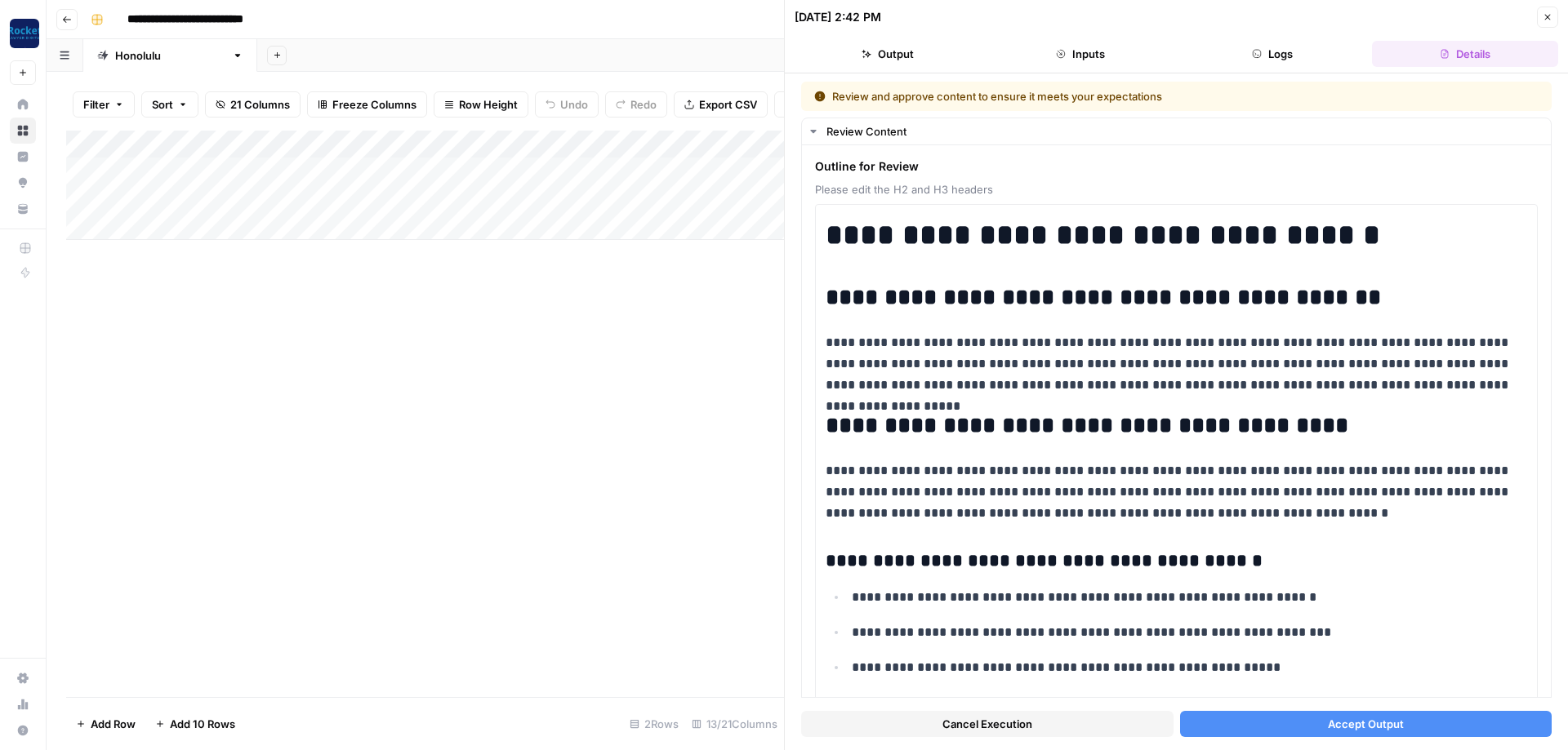
click at [1403, 724] on button "Accept Output" at bounding box center [1367, 723] width 373 height 26
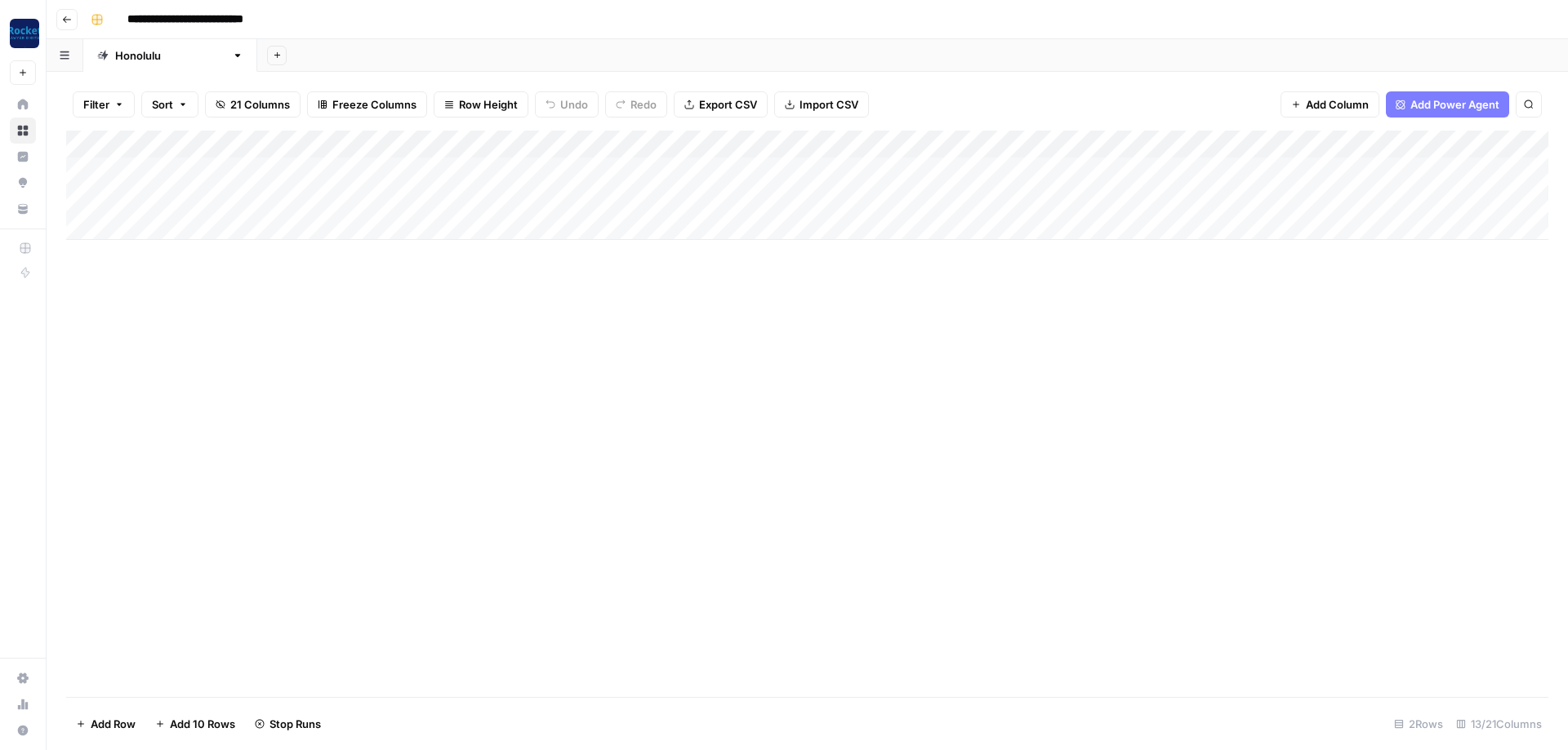
click at [826, 193] on div "Add Column" at bounding box center [808, 185] width 1482 height 110
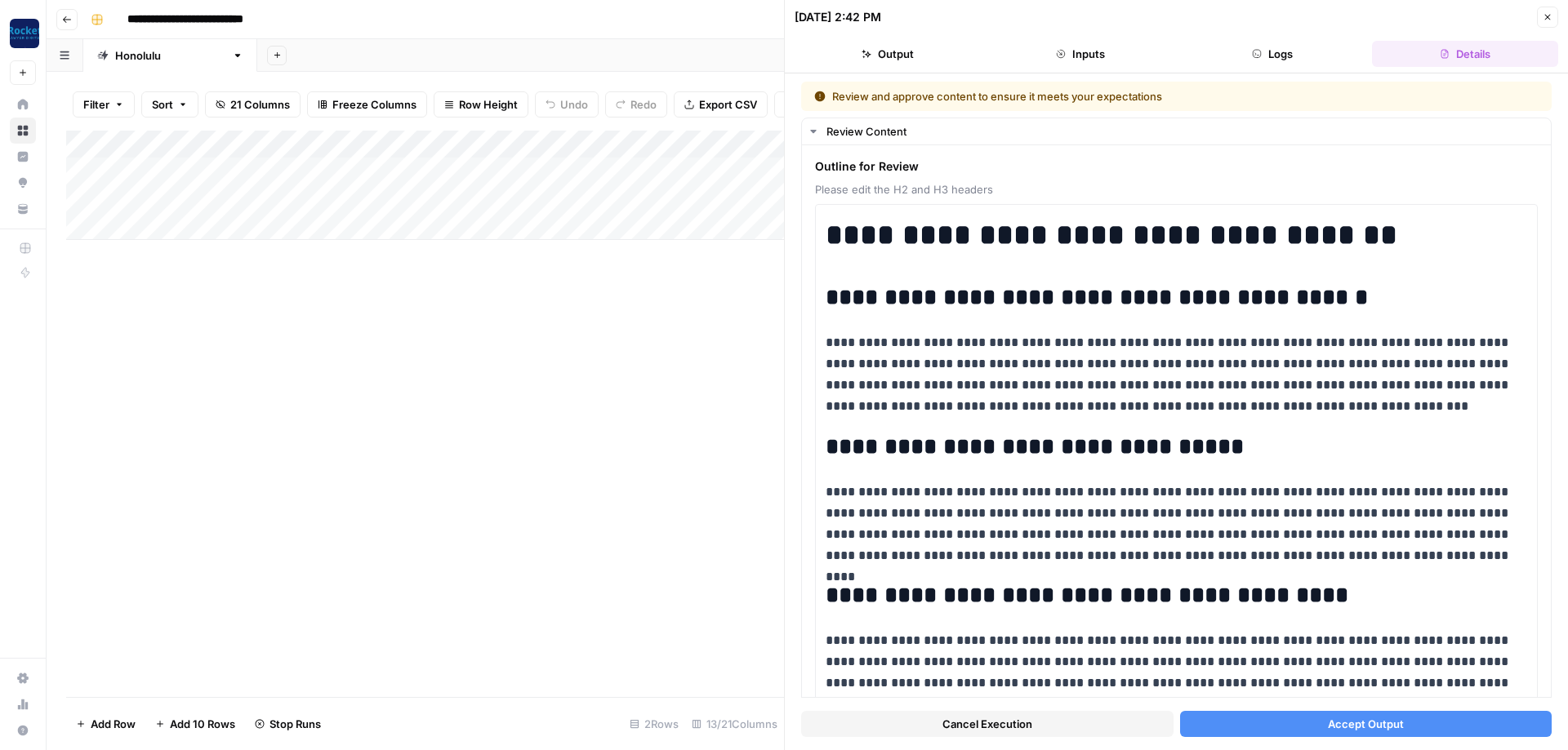
click at [1302, 717] on button "Accept Output" at bounding box center [1367, 723] width 373 height 26
